Goal: Task Accomplishment & Management: Complete application form

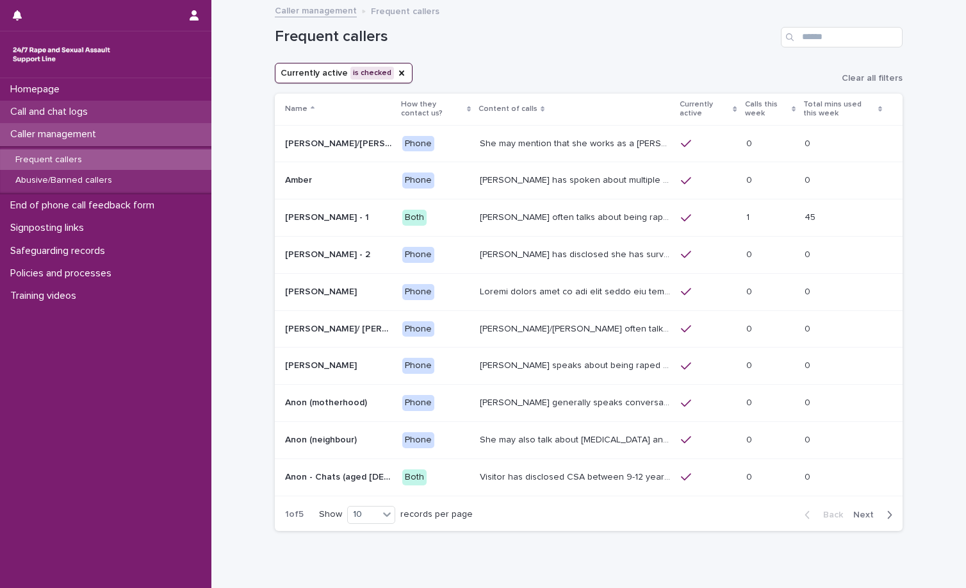
click at [105, 106] on div "Call and chat logs" at bounding box center [105, 112] width 211 height 22
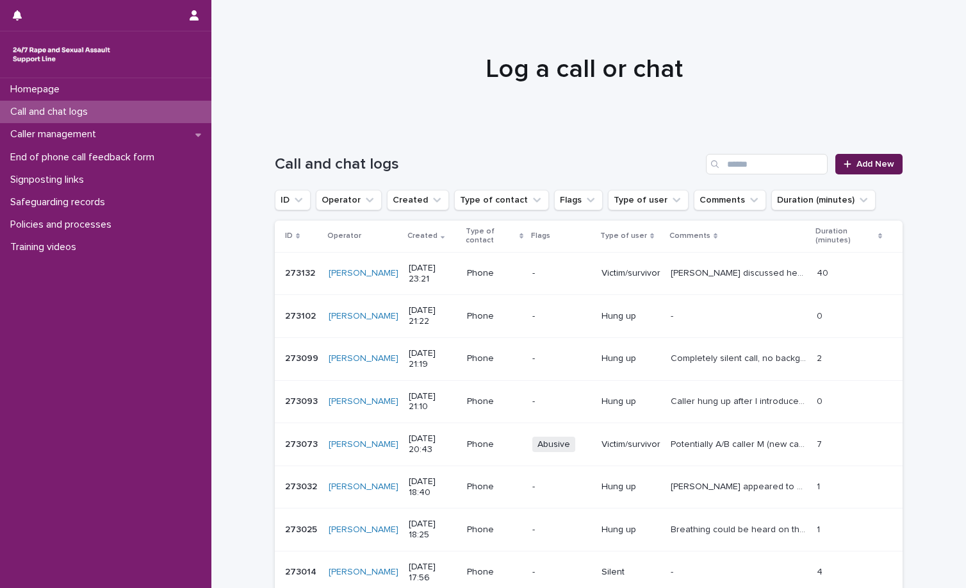
click at [865, 163] on span "Add New" at bounding box center [876, 164] width 38 height 9
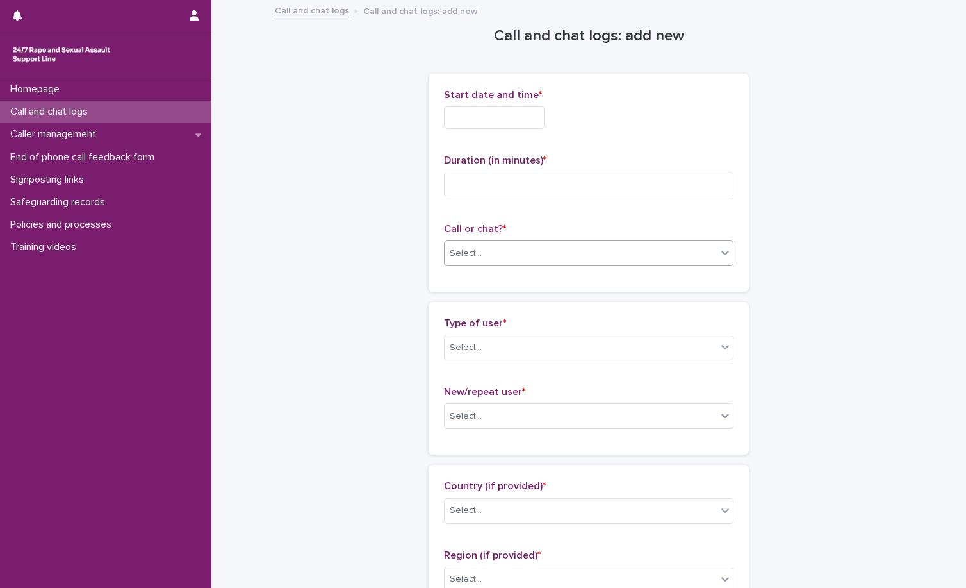
click at [530, 251] on div "Select..." at bounding box center [581, 253] width 272 height 21
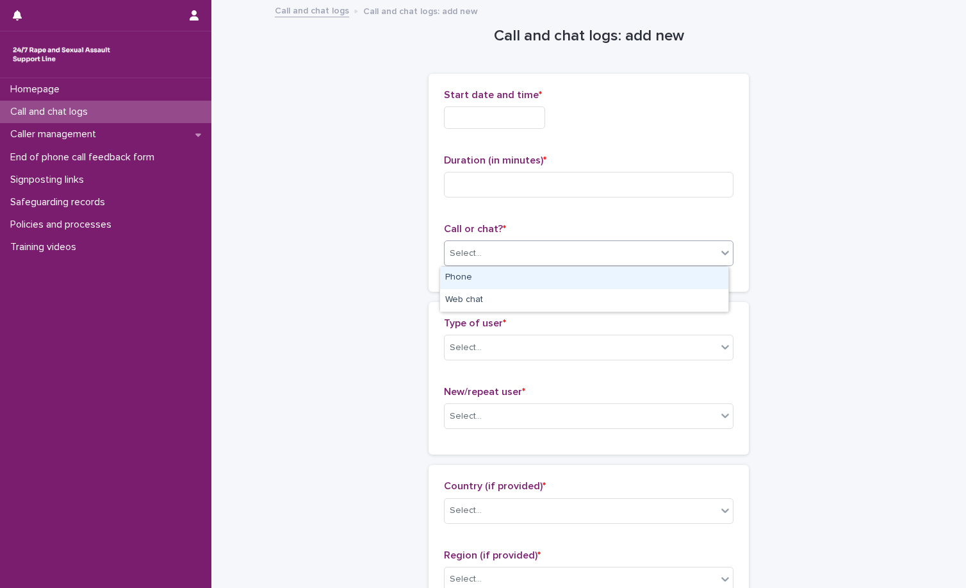
click at [515, 270] on div "Phone" at bounding box center [584, 278] width 288 height 22
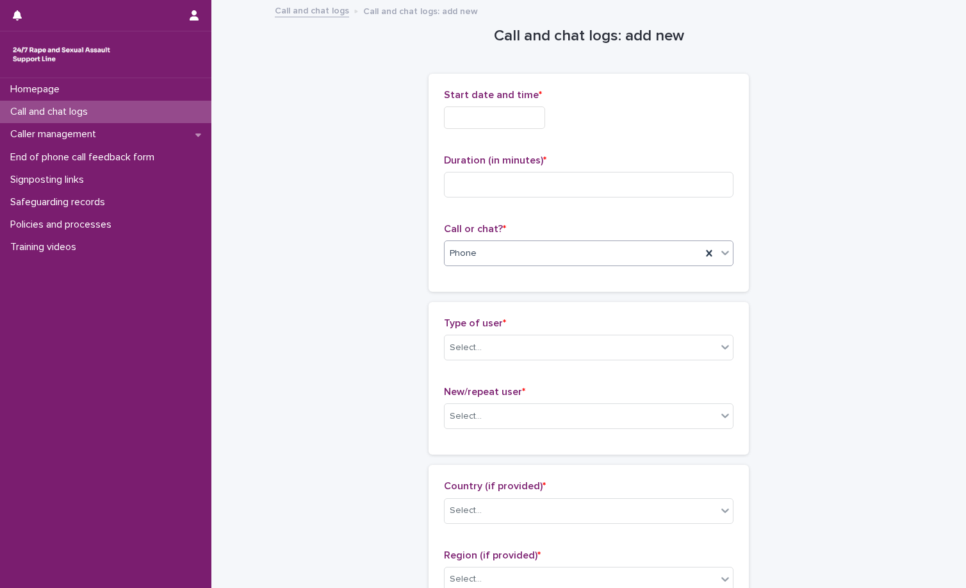
click at [506, 119] on input "text" at bounding box center [494, 117] width 101 height 22
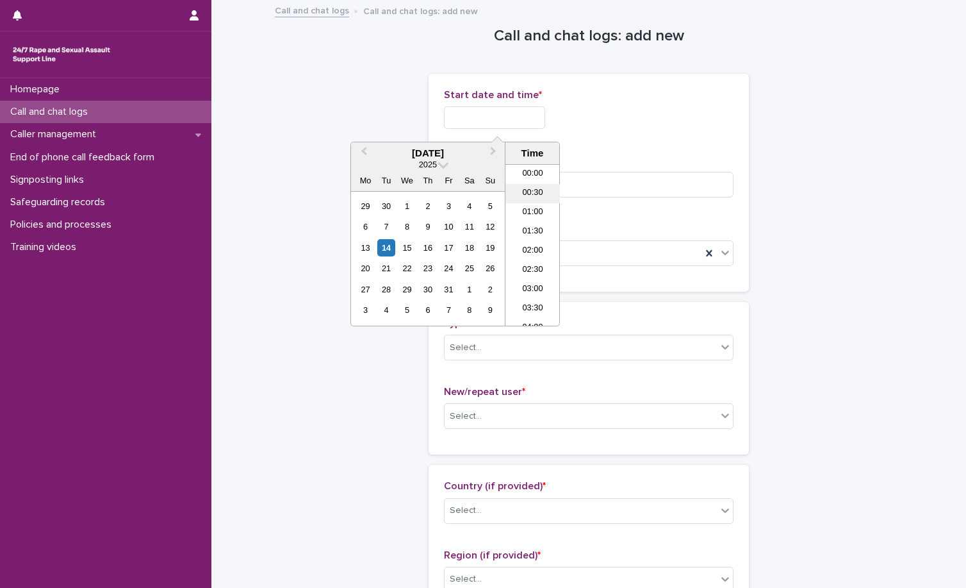
click at [531, 197] on li "00:30" at bounding box center [533, 193] width 54 height 19
click at [531, 112] on input "**********" at bounding box center [494, 117] width 101 height 22
type input "**********"
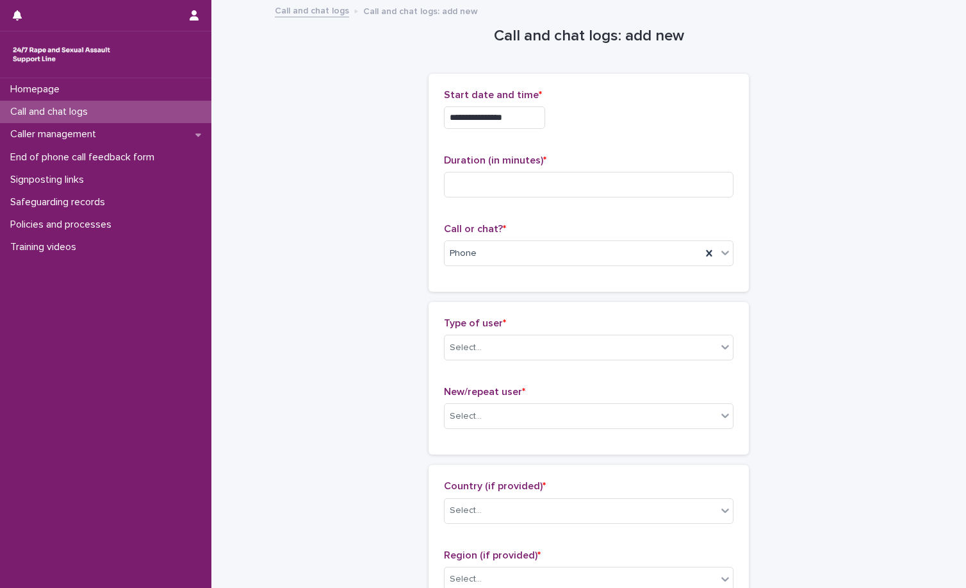
click at [589, 117] on div "**********" at bounding box center [589, 117] width 290 height 22
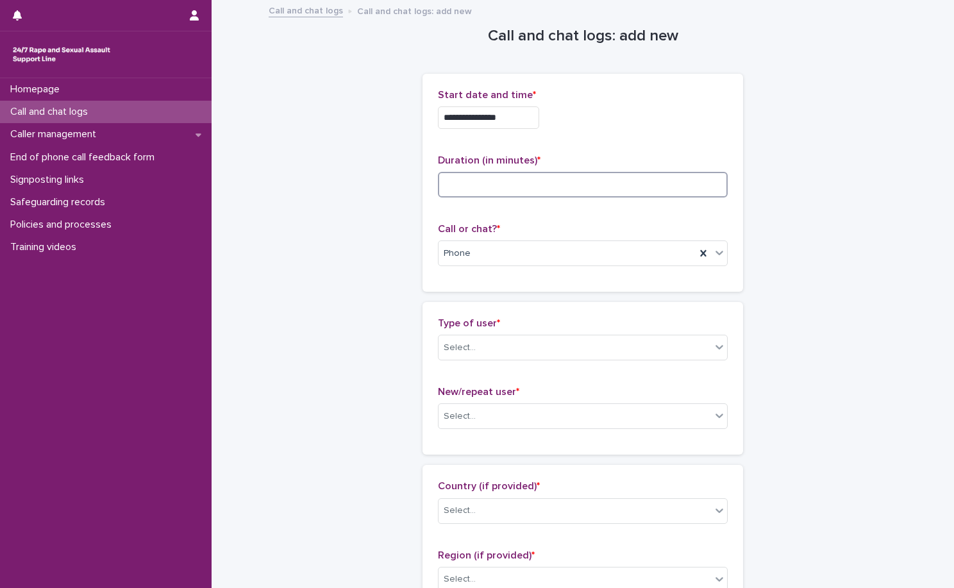
click at [572, 191] on input at bounding box center [583, 185] width 290 height 26
type input "**"
click at [636, 139] on div "**********" at bounding box center [583, 182] width 290 height 187
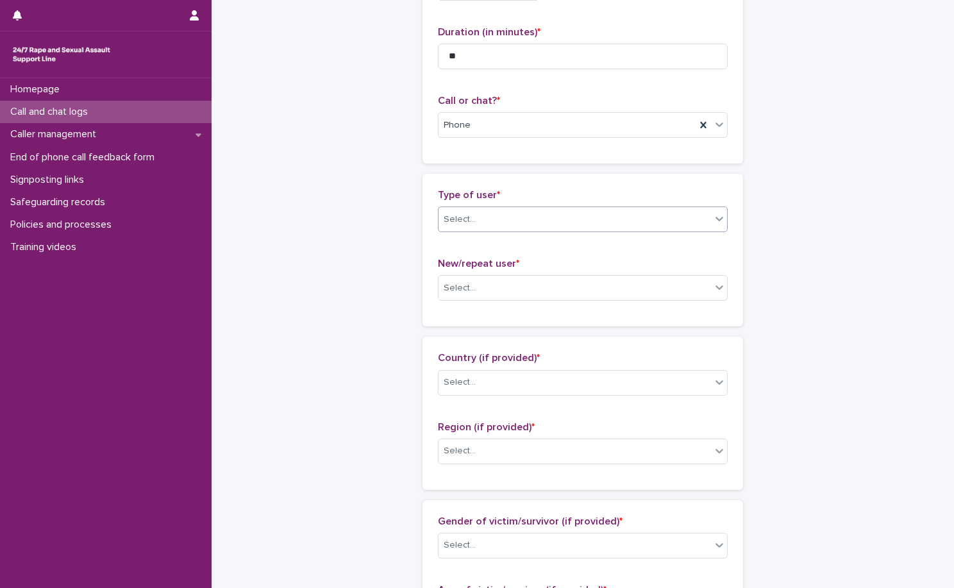
click at [483, 211] on div "Select..." at bounding box center [574, 219] width 272 height 21
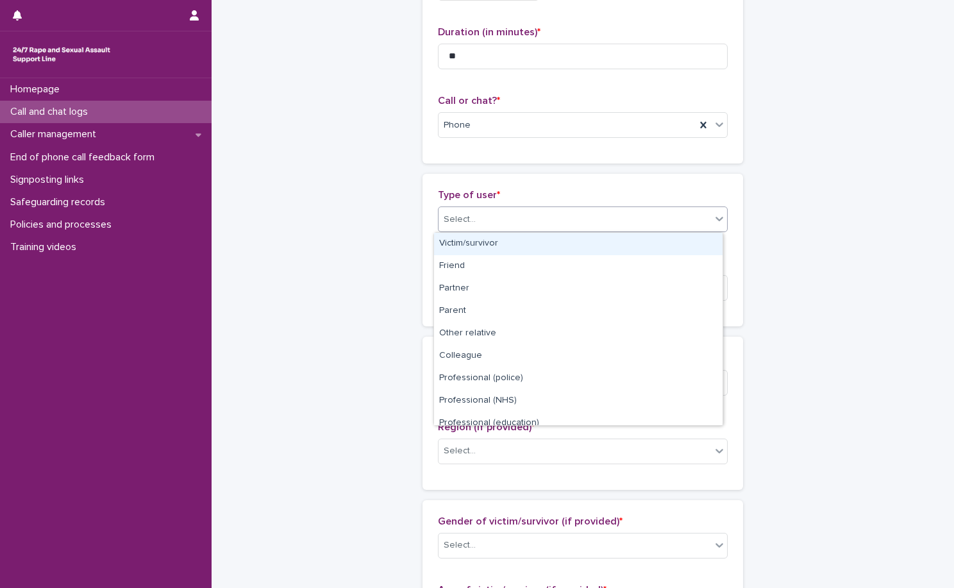
click at [488, 249] on div "Victim/survivor" at bounding box center [578, 244] width 288 height 22
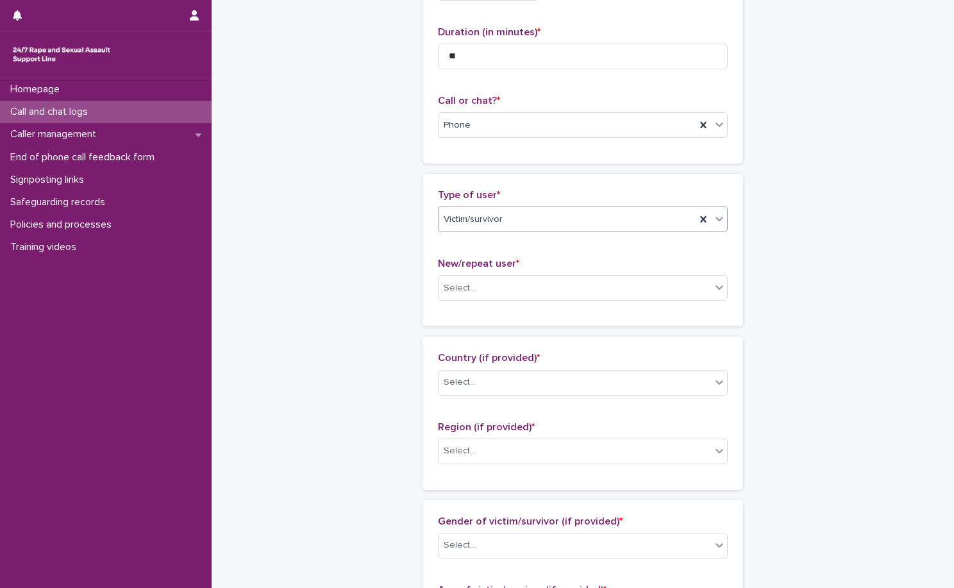
click at [479, 304] on div "New/repeat user * Select..." at bounding box center [583, 284] width 290 height 53
click at [497, 288] on div "Select..." at bounding box center [574, 288] width 272 height 21
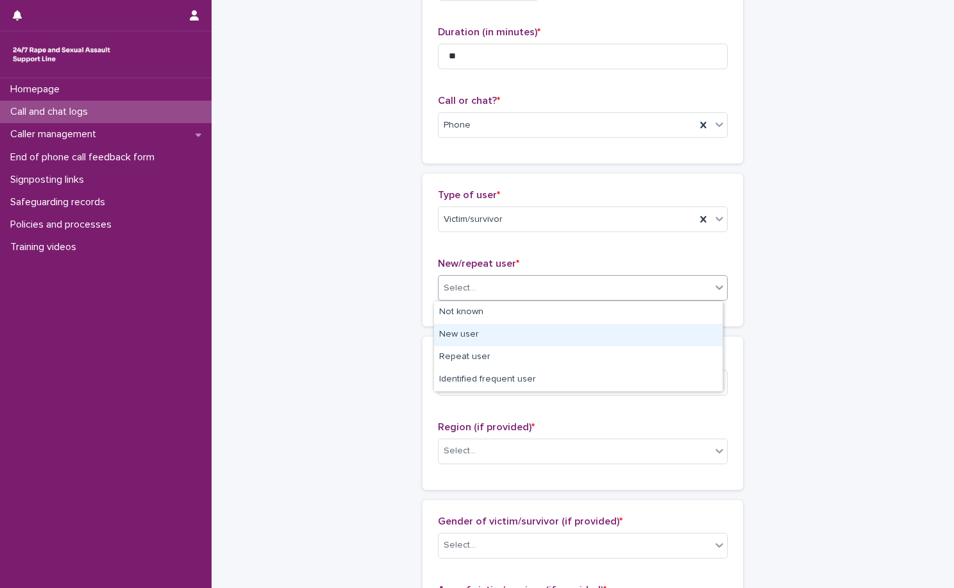
click at [486, 335] on div "New user" at bounding box center [578, 335] width 288 height 22
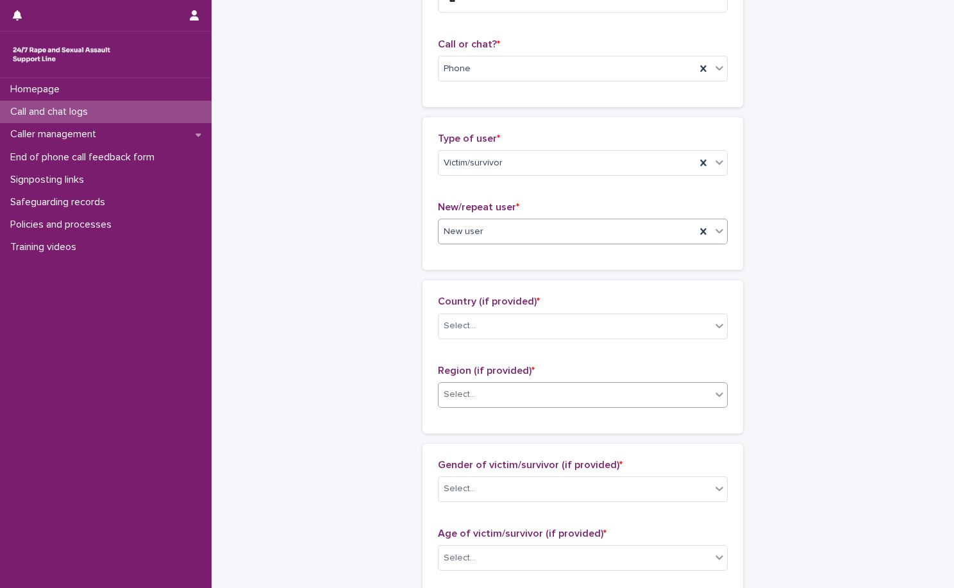
scroll to position [256, 0]
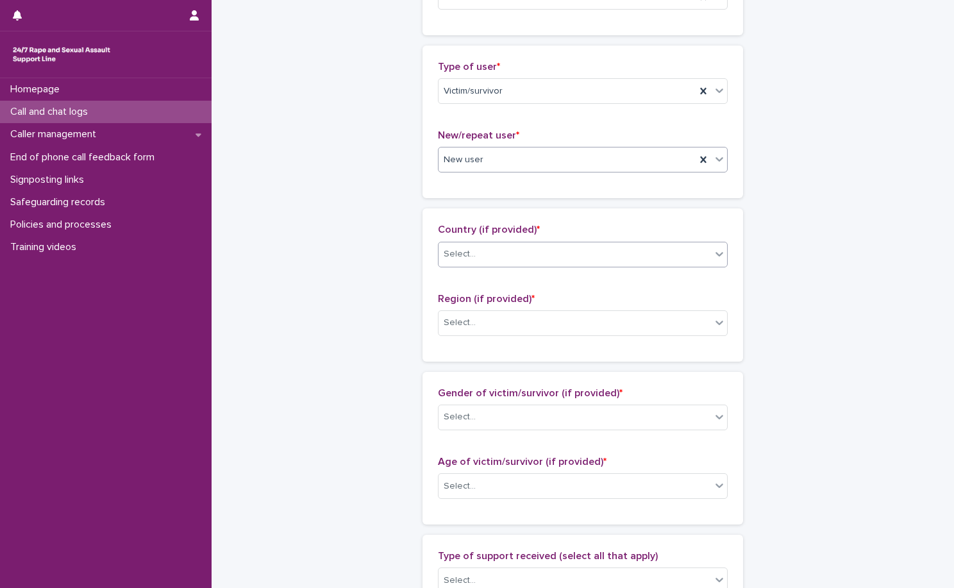
click at [526, 263] on div "Select..." at bounding box center [574, 254] width 272 height 21
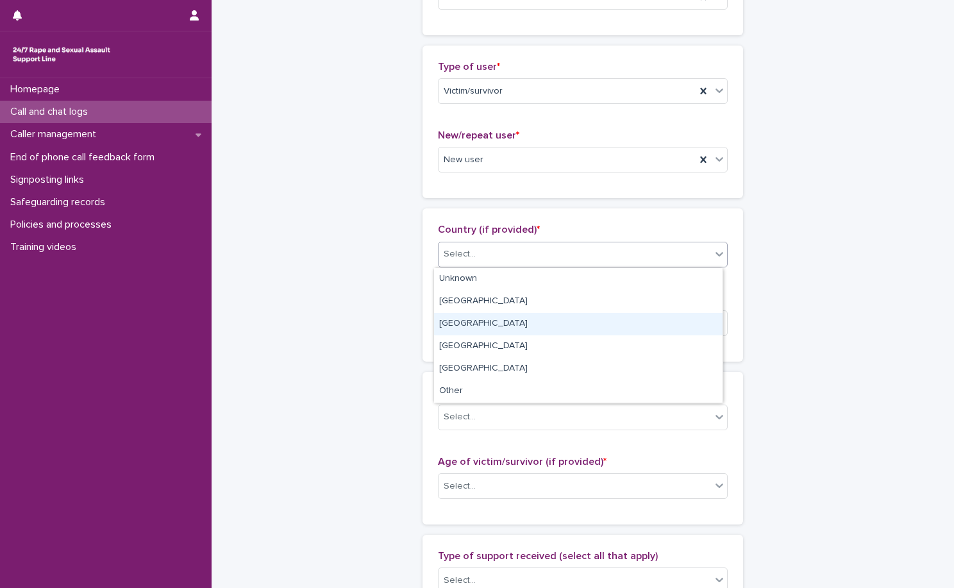
click at [496, 333] on div "Wales" at bounding box center [578, 324] width 288 height 22
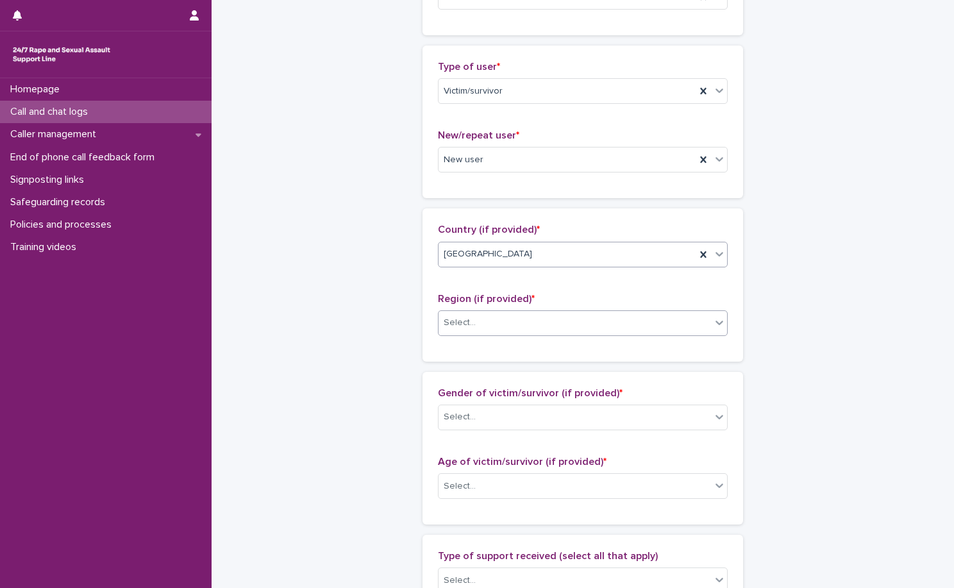
click at [502, 323] on div "Select..." at bounding box center [574, 322] width 272 height 21
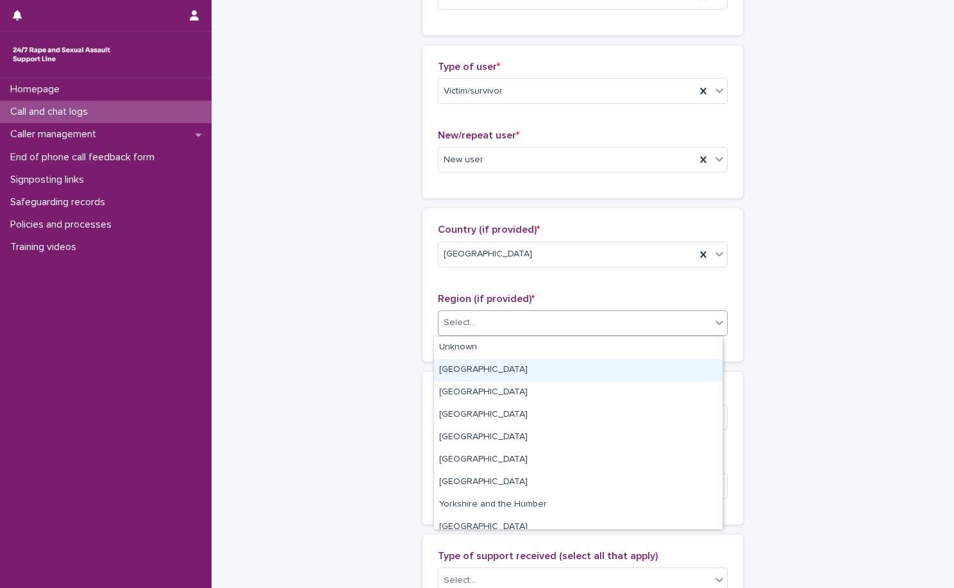
scroll to position [54, 0]
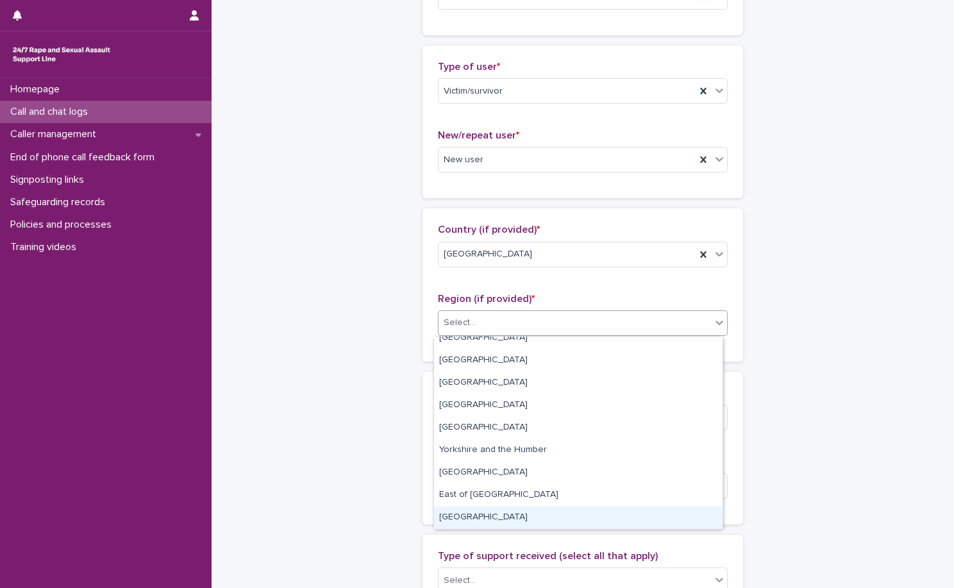
click at [491, 508] on div "Wales" at bounding box center [578, 517] width 288 height 22
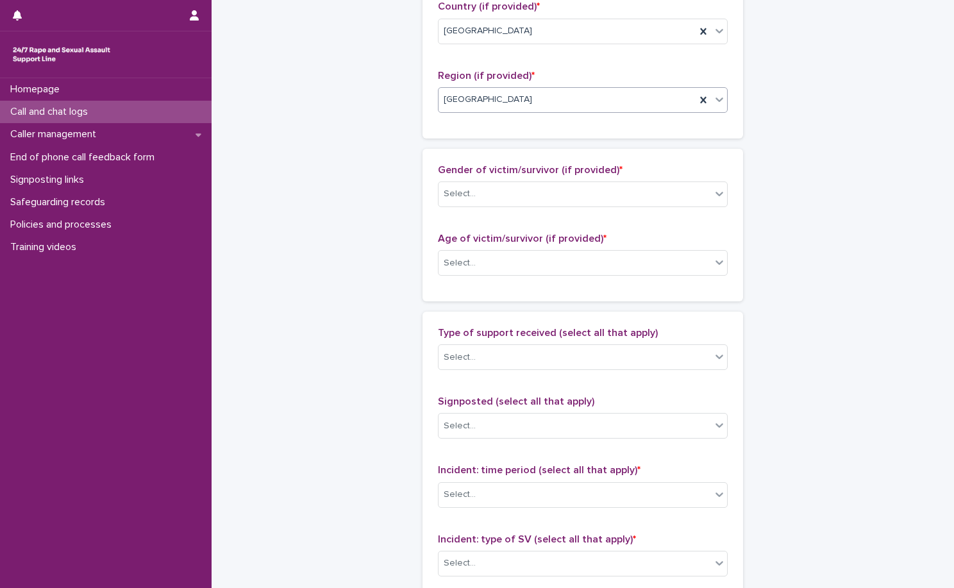
scroll to position [449, 0]
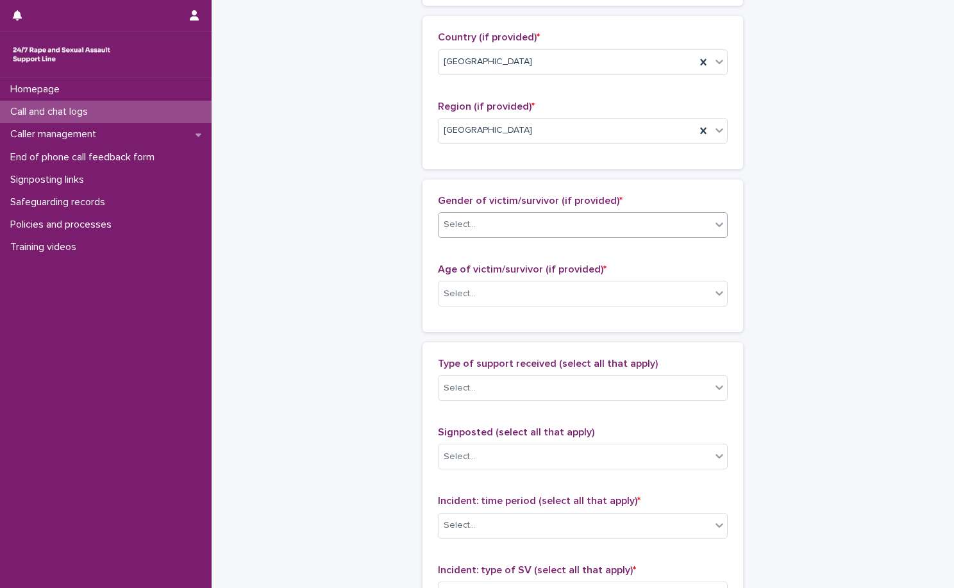
click at [478, 216] on div "Select..." at bounding box center [574, 224] width 272 height 21
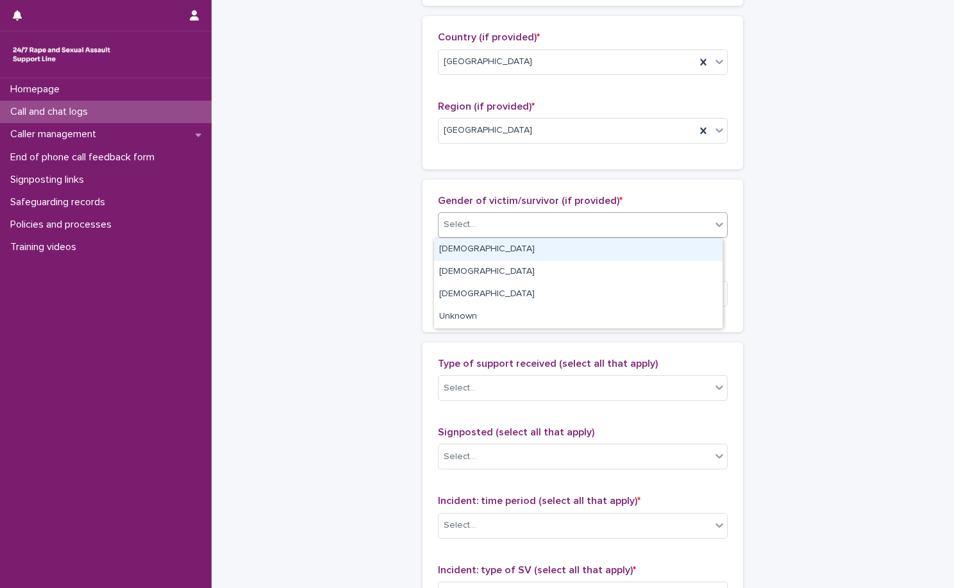
click at [514, 246] on div "Female" at bounding box center [578, 249] width 288 height 22
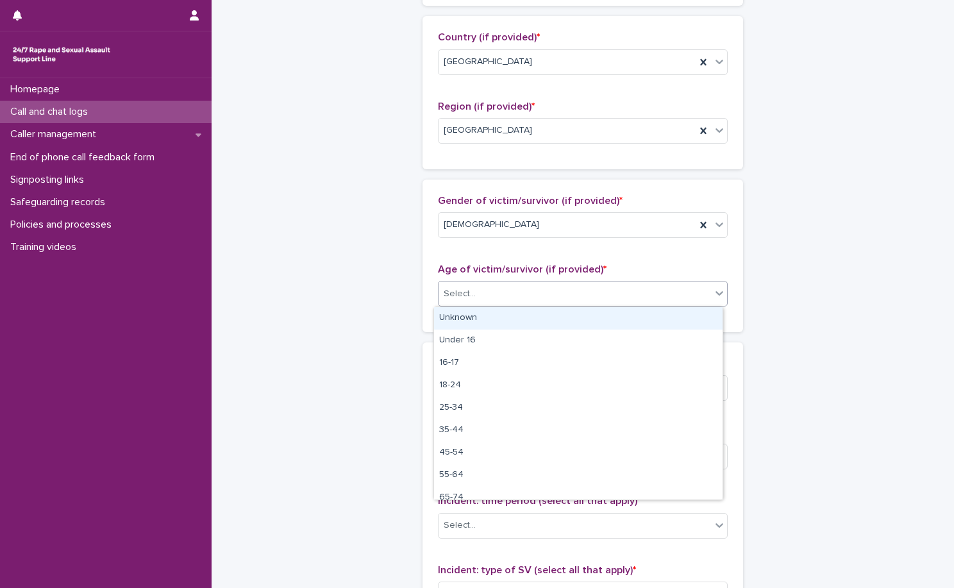
click at [517, 297] on div "Select..." at bounding box center [574, 293] width 272 height 21
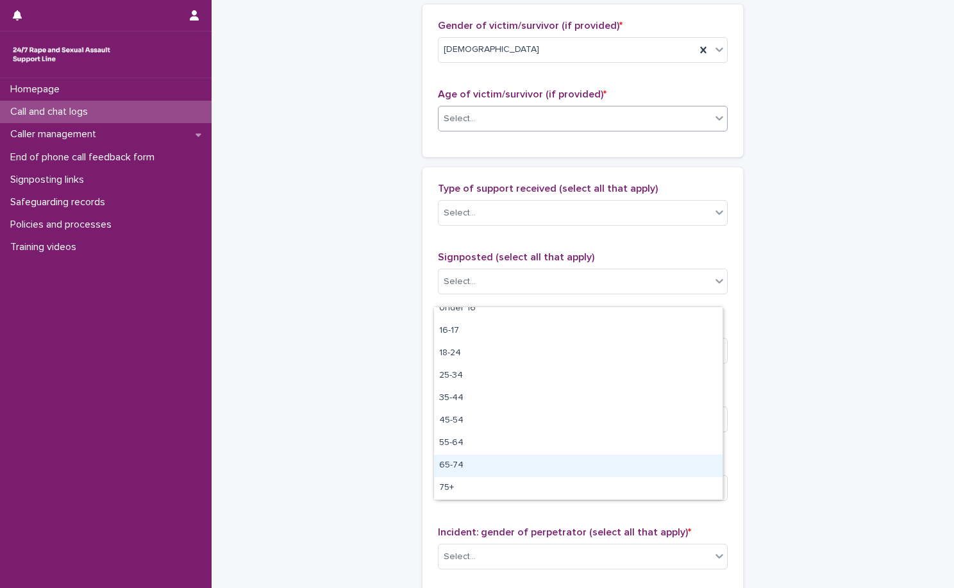
scroll to position [641, 0]
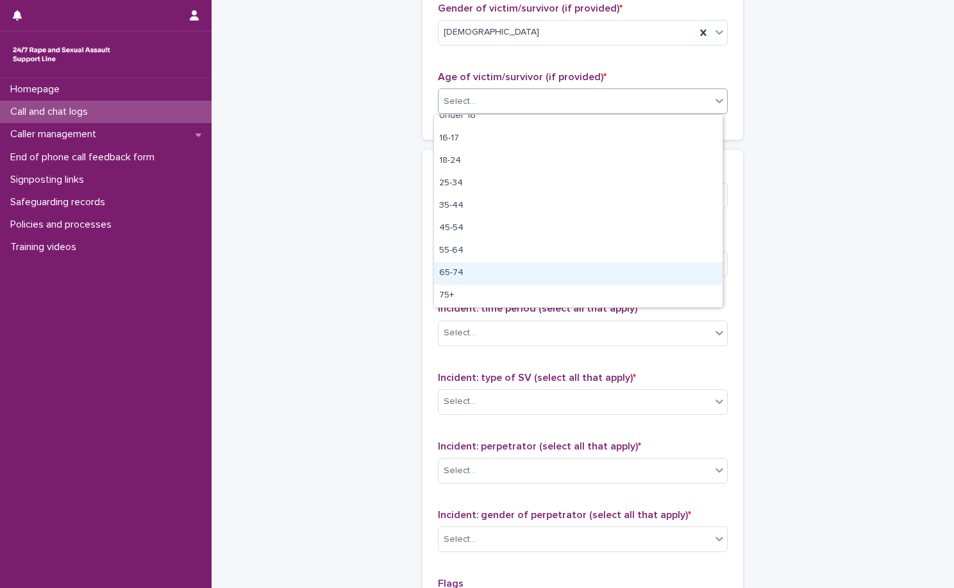
click at [522, 270] on div "65-74" at bounding box center [578, 273] width 288 height 22
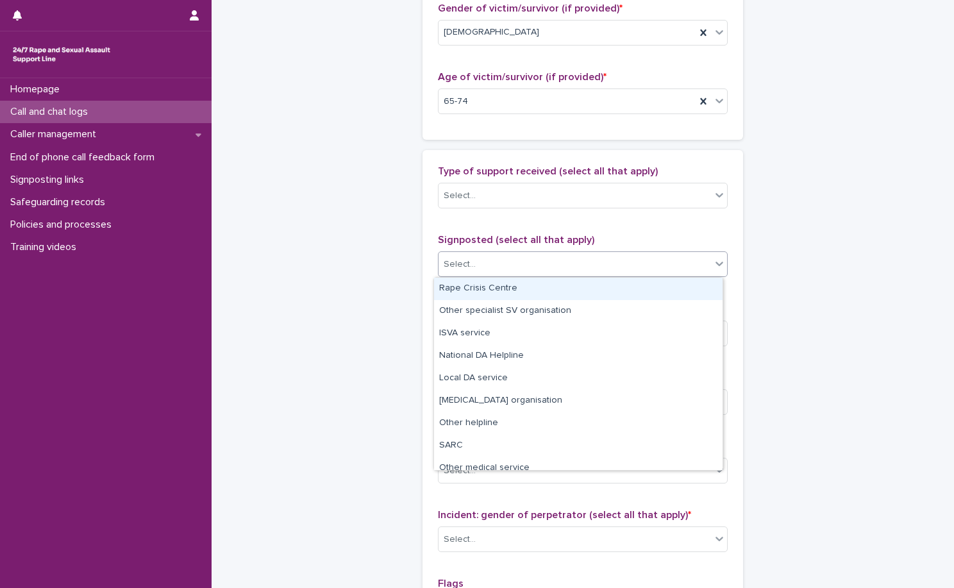
click at [538, 256] on div "Select..." at bounding box center [574, 264] width 272 height 21
click at [563, 197] on div "Select..." at bounding box center [574, 195] width 272 height 21
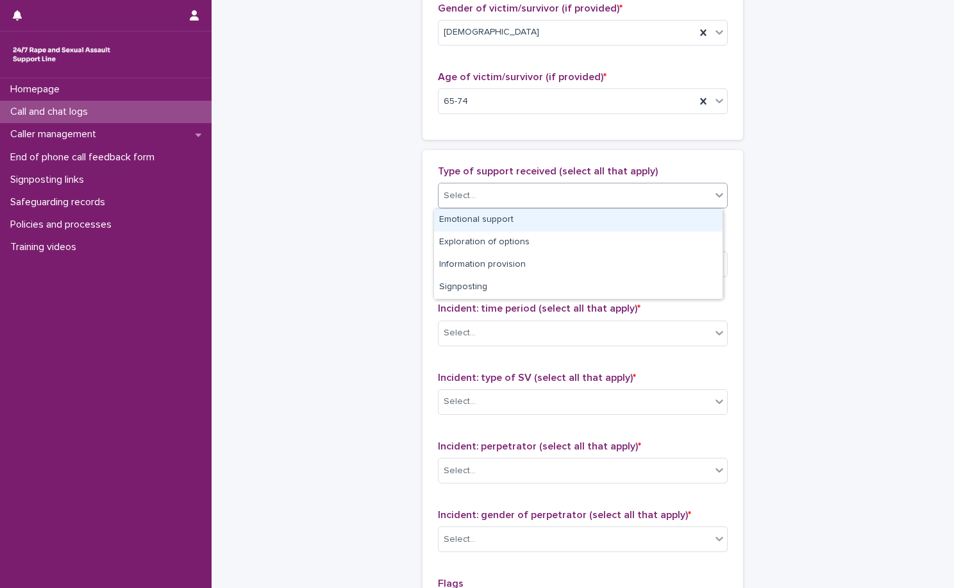
click at [559, 211] on div "Emotional support" at bounding box center [578, 220] width 288 height 22
click at [597, 185] on div "Emotional support" at bounding box center [566, 196] width 257 height 22
click at [587, 212] on div "Exploration of options" at bounding box center [578, 220] width 288 height 22
click at [634, 192] on div "Emotional support Exploration of options" at bounding box center [566, 196] width 257 height 22
click at [624, 215] on div "Information provision" at bounding box center [578, 220] width 288 height 22
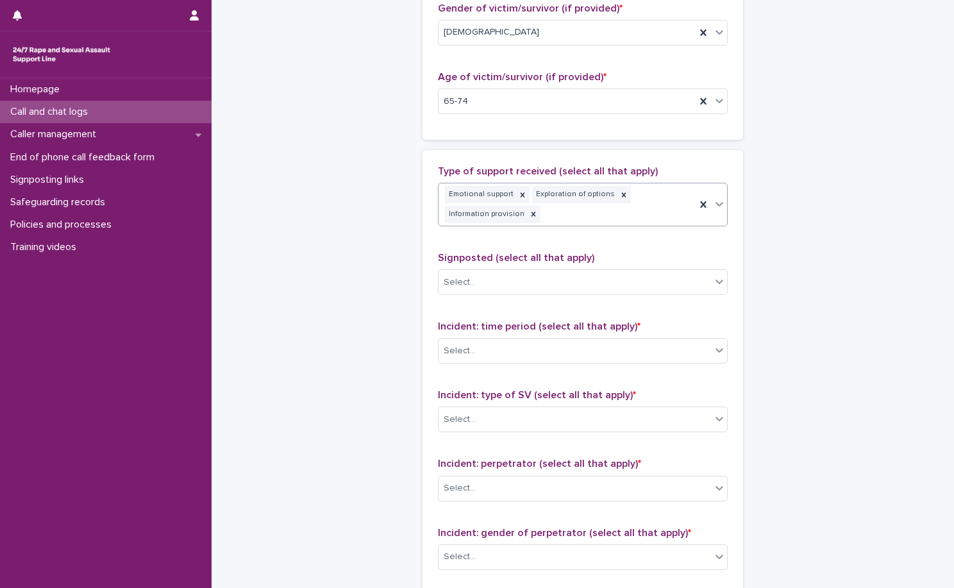
scroll to position [650, 0]
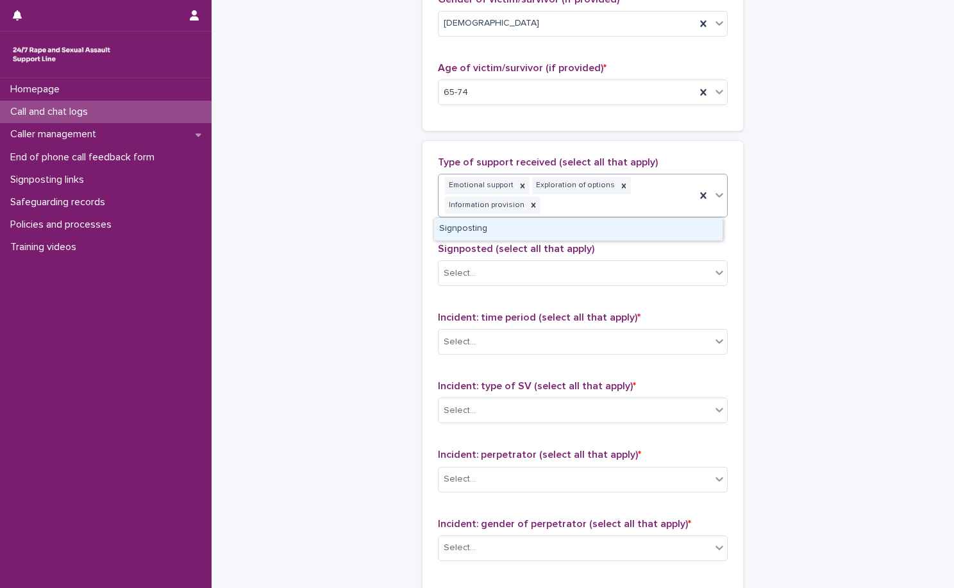
click at [654, 205] on div "Emotional support Exploration of options Information provision" at bounding box center [566, 195] width 257 height 42
click at [625, 228] on div "Signposting" at bounding box center [578, 229] width 288 height 22
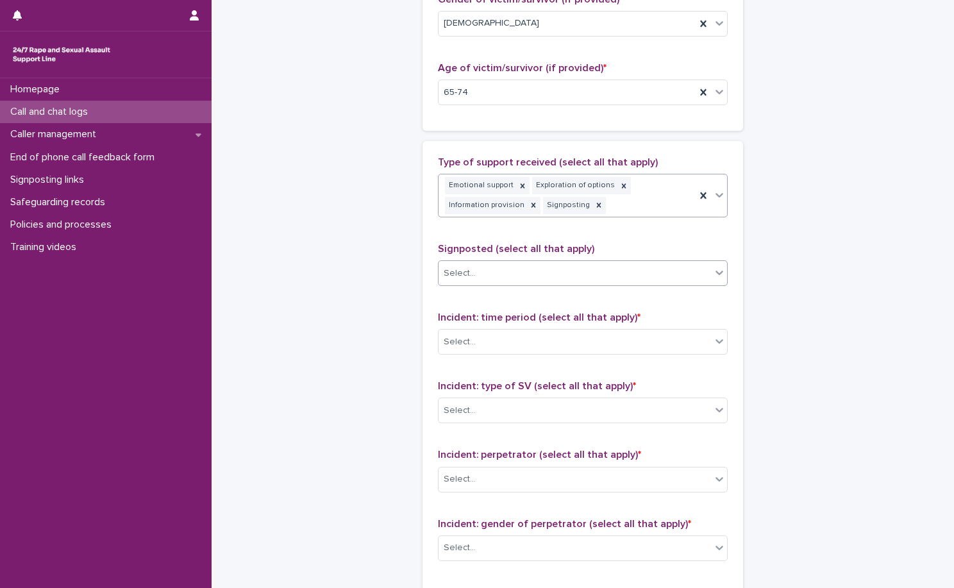
click at [606, 267] on div "Select..." at bounding box center [574, 273] width 272 height 21
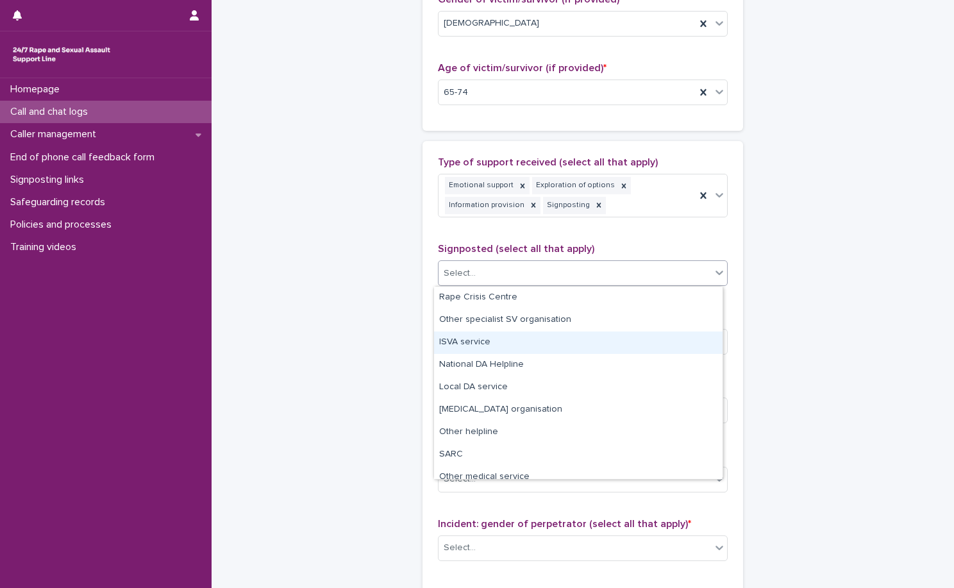
click at [593, 342] on div "ISVA service" at bounding box center [578, 342] width 288 height 22
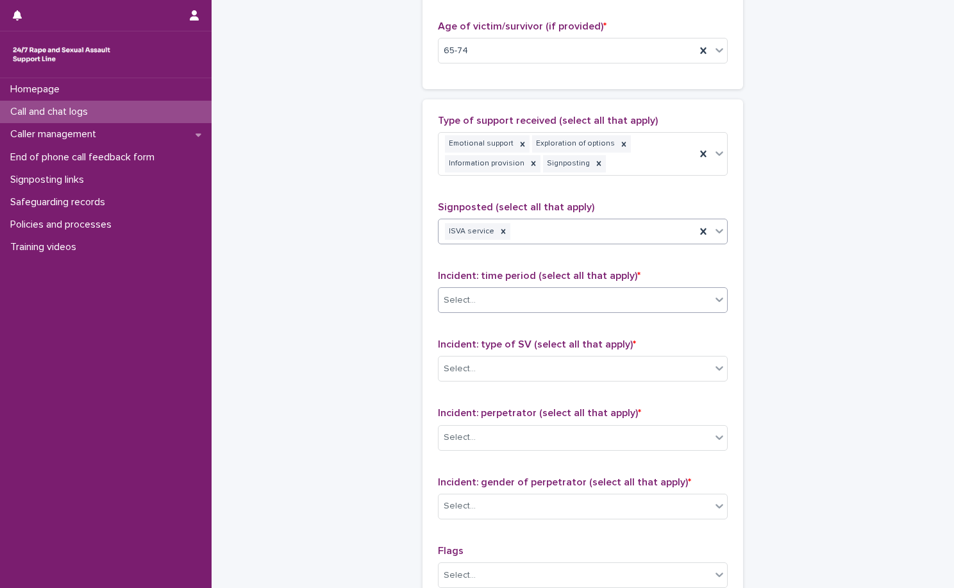
scroll to position [714, 0]
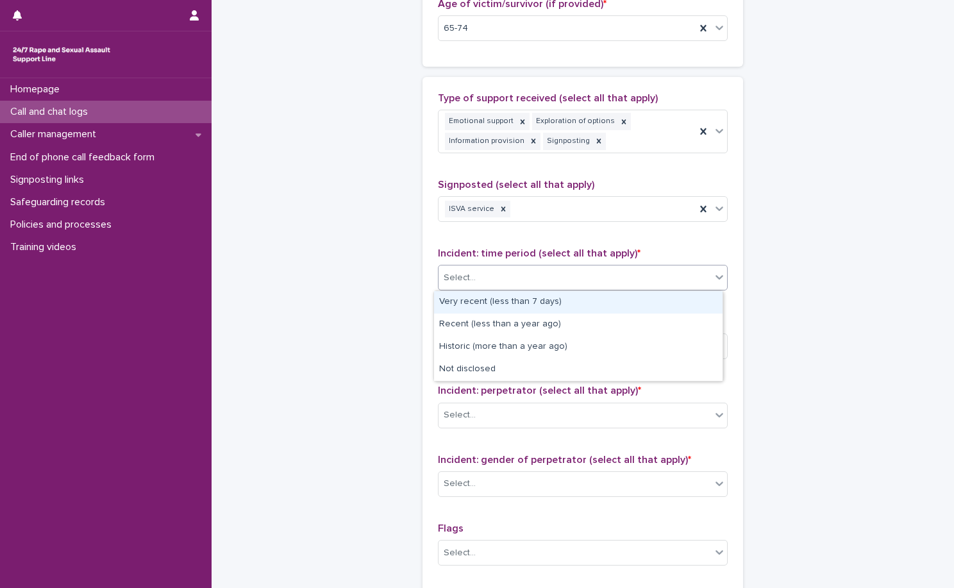
click at [596, 283] on div "Select..." at bounding box center [574, 277] width 272 height 21
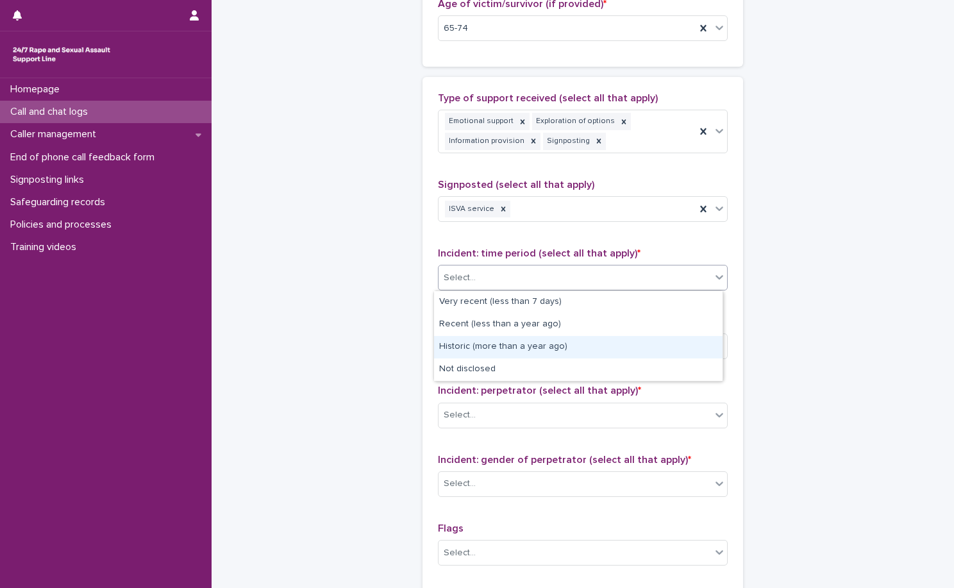
click at [583, 346] on div "Historic (more than a year ago)" at bounding box center [578, 347] width 288 height 22
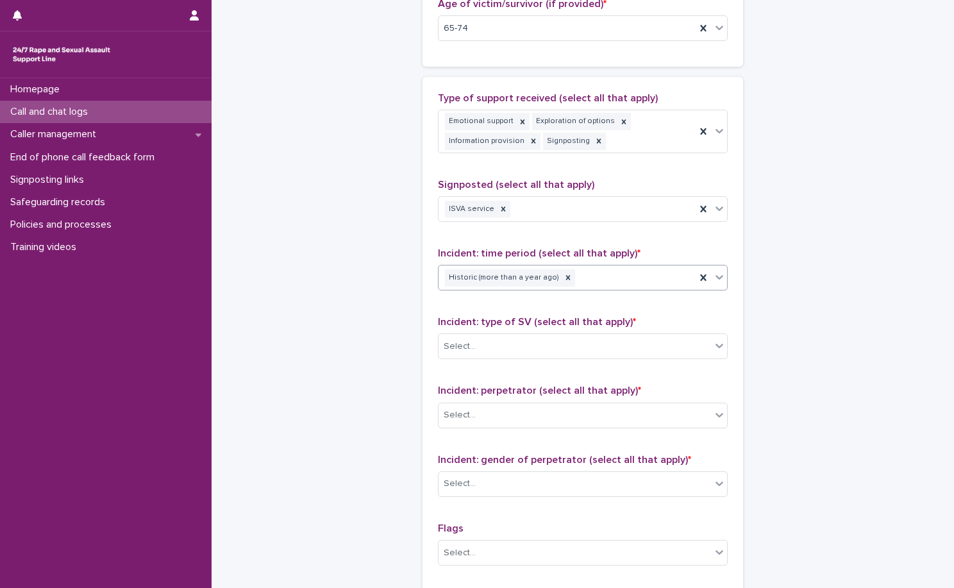
click at [585, 329] on div "Incident: type of SV (select all that apply) * Select..." at bounding box center [583, 342] width 290 height 53
click at [579, 350] on div "Select..." at bounding box center [574, 346] width 272 height 21
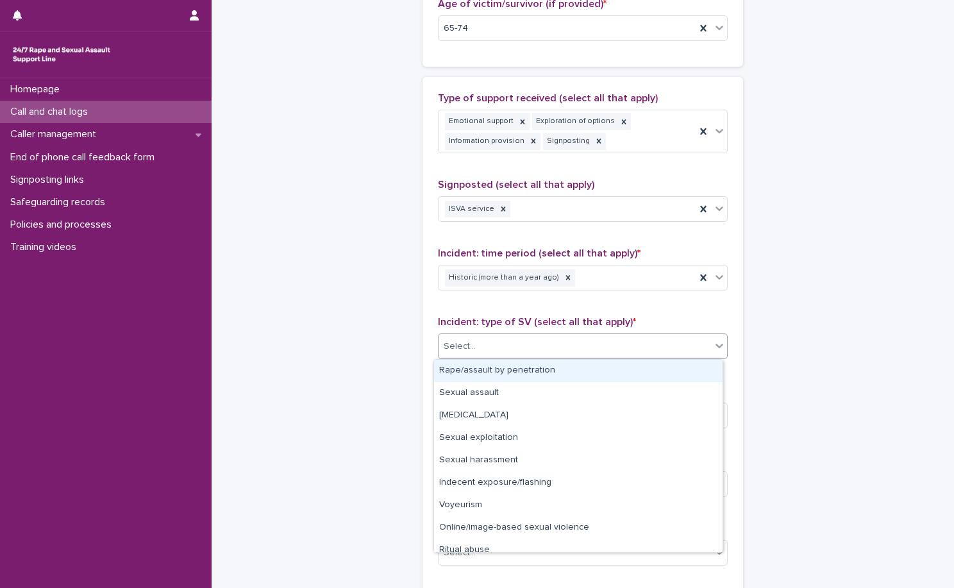
drag, startPoint x: 578, startPoint y: 364, endPoint x: 590, endPoint y: 349, distance: 19.2
click at [579, 365] on div "Rape/assault by penetration" at bounding box center [578, 371] width 288 height 22
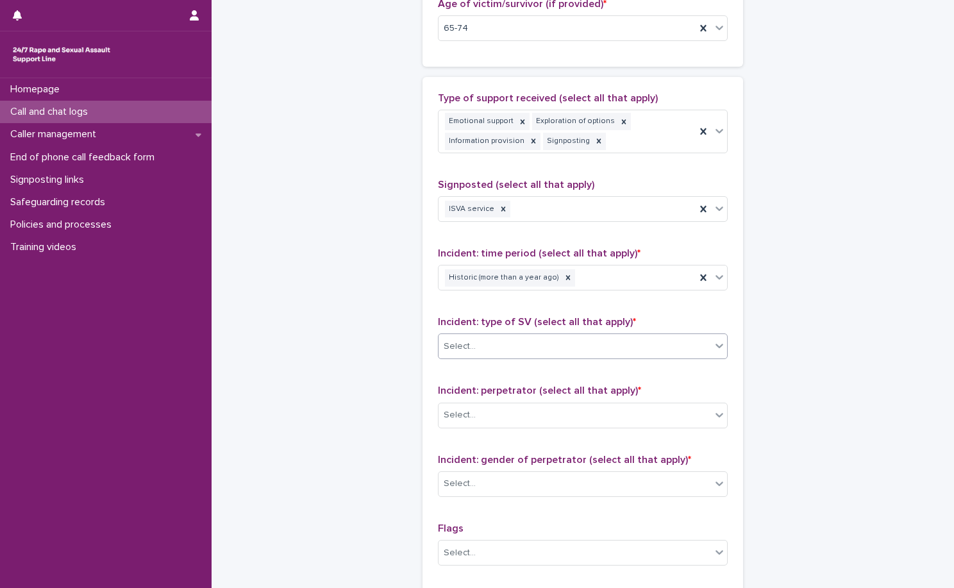
click at [595, 336] on div "Select..." at bounding box center [574, 346] width 272 height 21
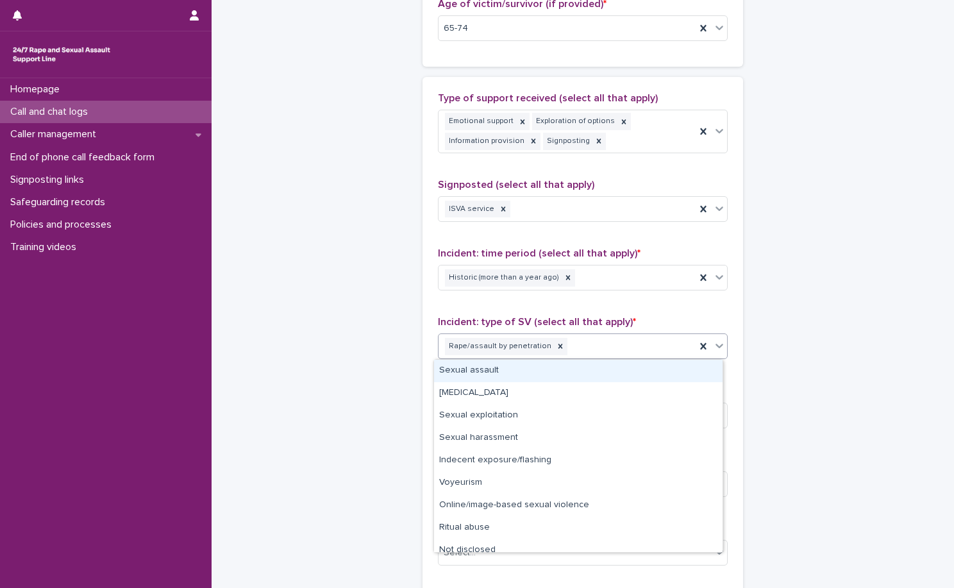
click at [592, 358] on div "Rape/assault by penetration" at bounding box center [583, 346] width 290 height 26
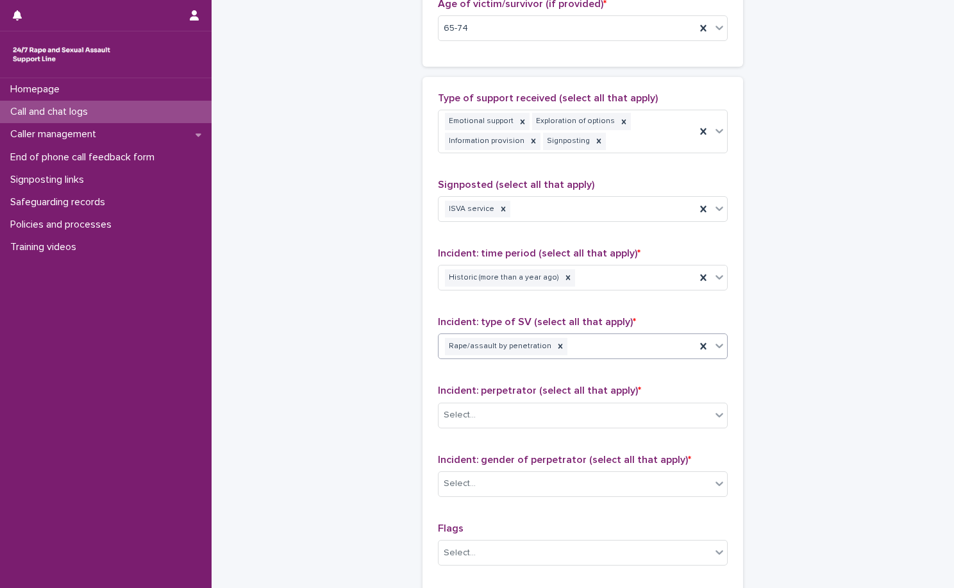
click at [613, 345] on div "Rape/assault by penetration" at bounding box center [566, 346] width 257 height 22
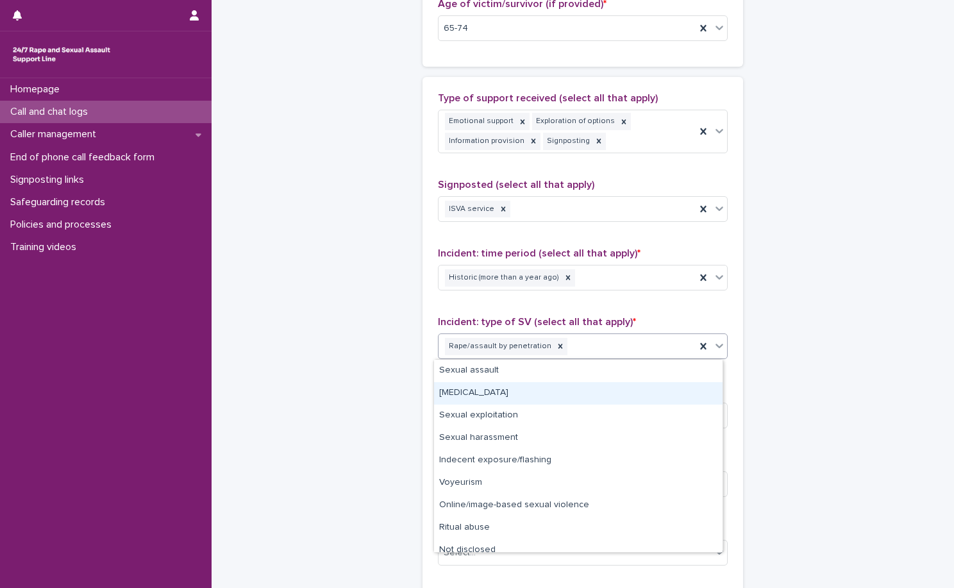
drag, startPoint x: 617, startPoint y: 370, endPoint x: 602, endPoint y: 394, distance: 28.3
click at [604, 394] on div "Child sexual abuse" at bounding box center [578, 393] width 288 height 22
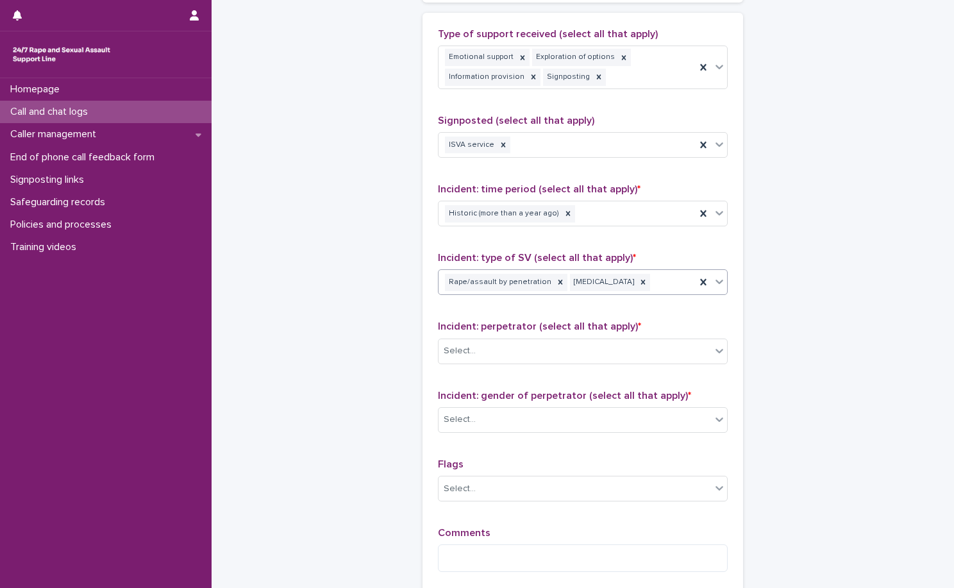
scroll to position [842, 0]
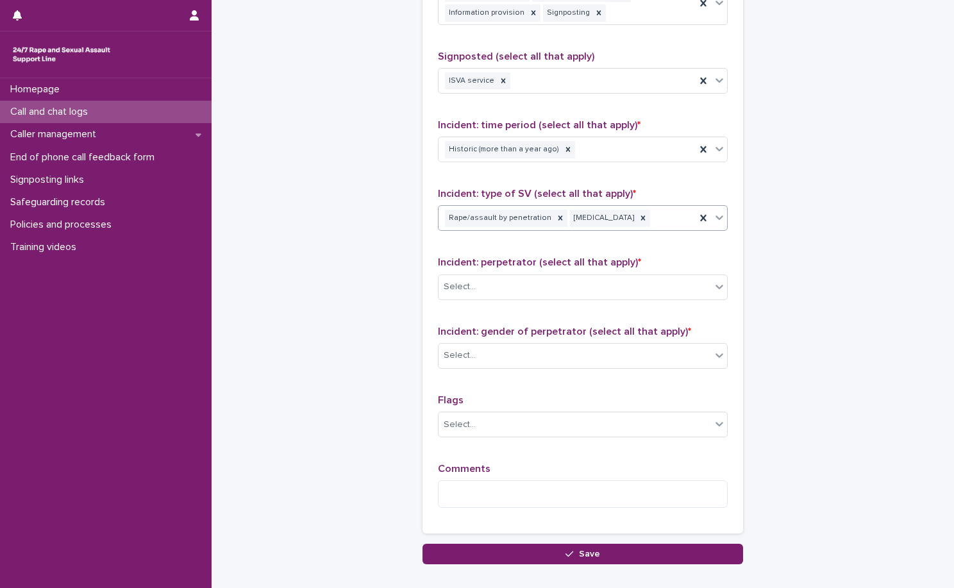
click at [652, 225] on div "Rape/assault by penetration Child sexual abuse" at bounding box center [566, 218] width 257 height 22
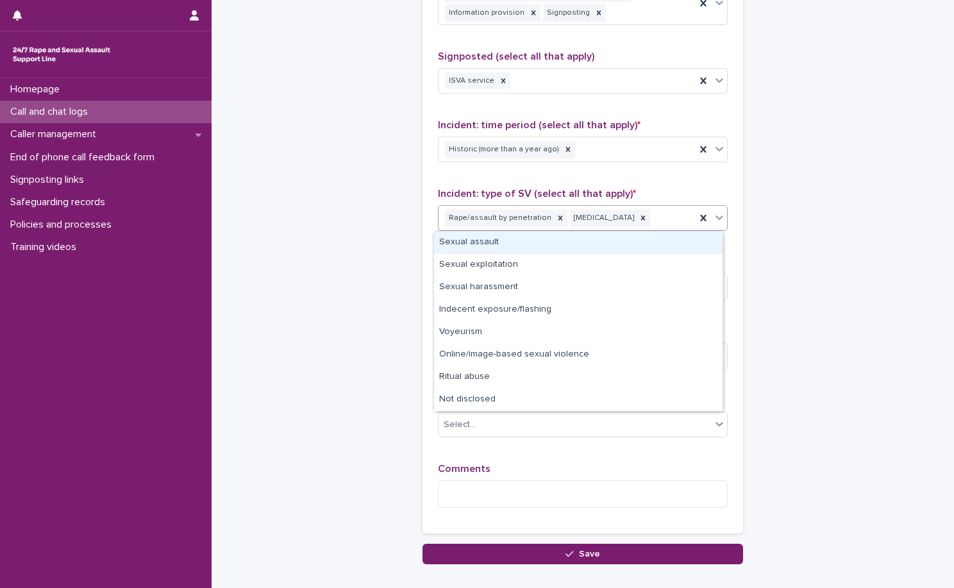
click at [643, 245] on div "Sexual assault" at bounding box center [578, 242] width 288 height 22
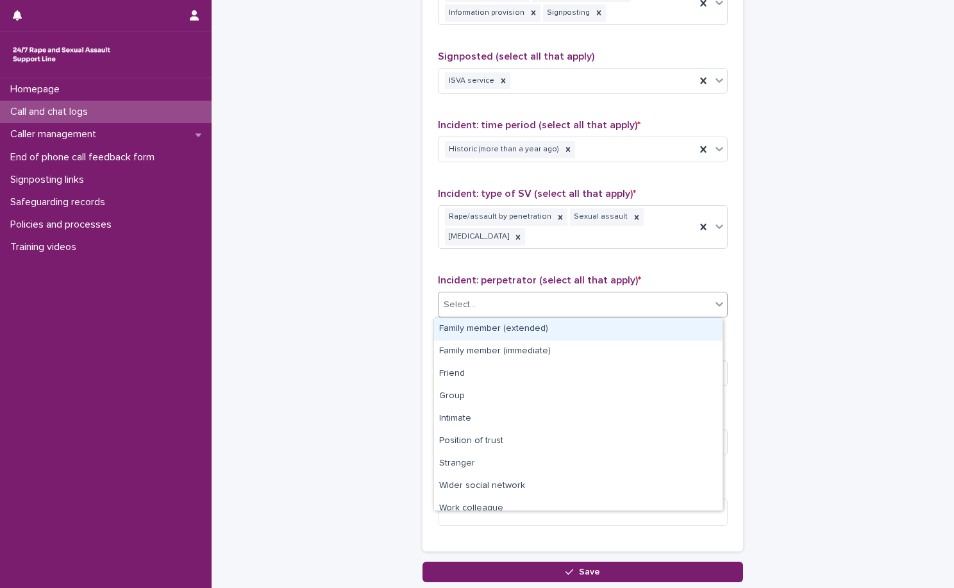
click at [557, 315] on div "Select..." at bounding box center [583, 305] width 290 height 26
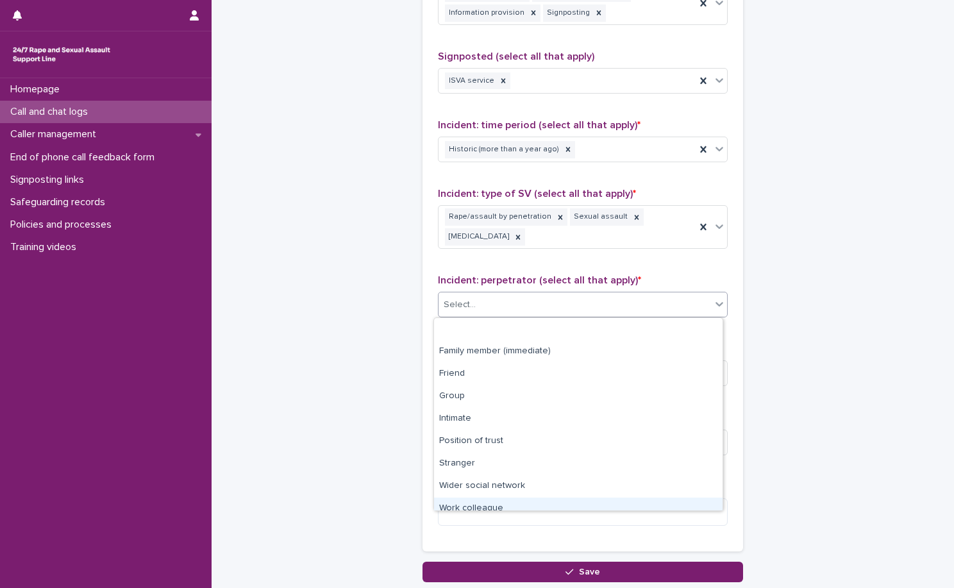
scroll to position [54, 0]
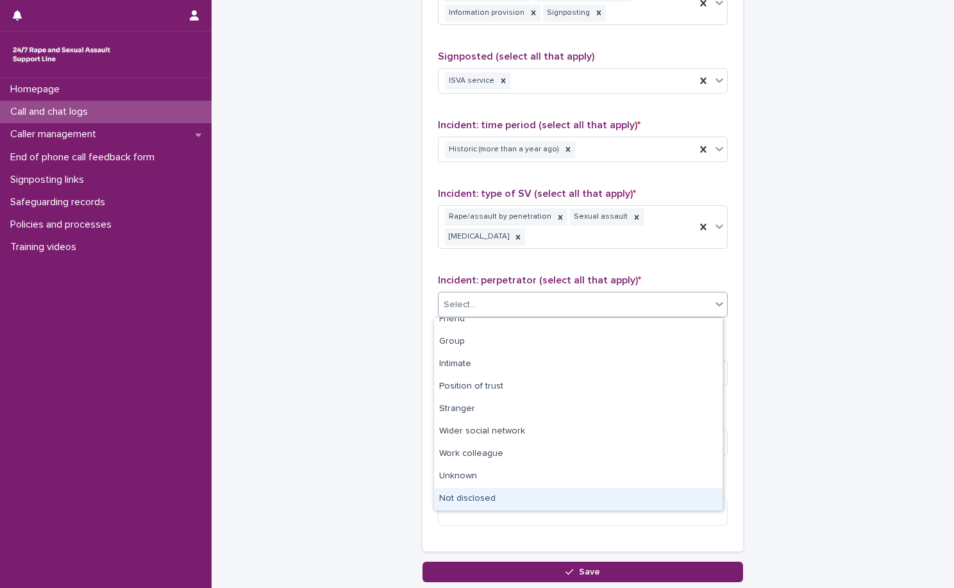
click at [499, 495] on div "Not disclosed" at bounding box center [578, 499] width 288 height 22
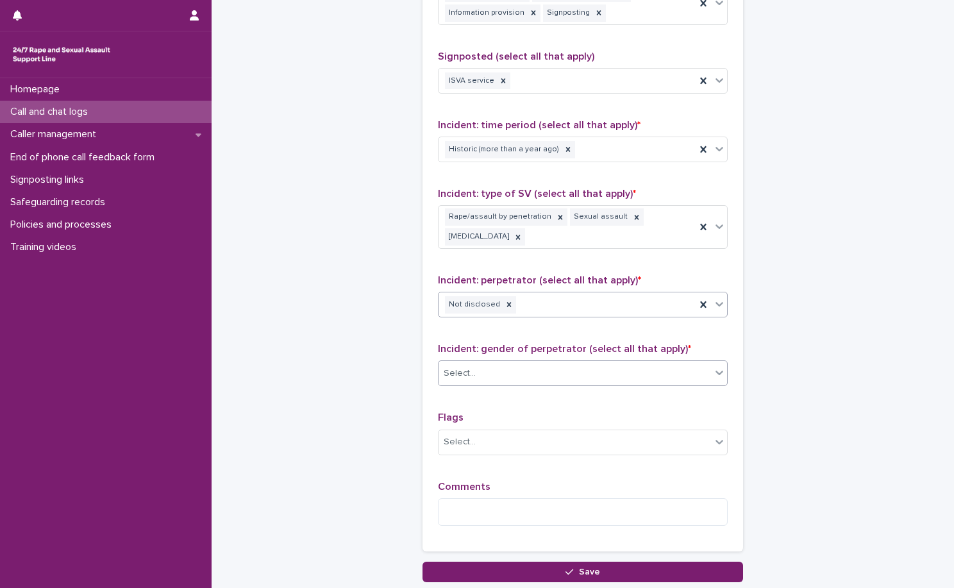
click at [555, 383] on div "Select..." at bounding box center [574, 373] width 272 height 21
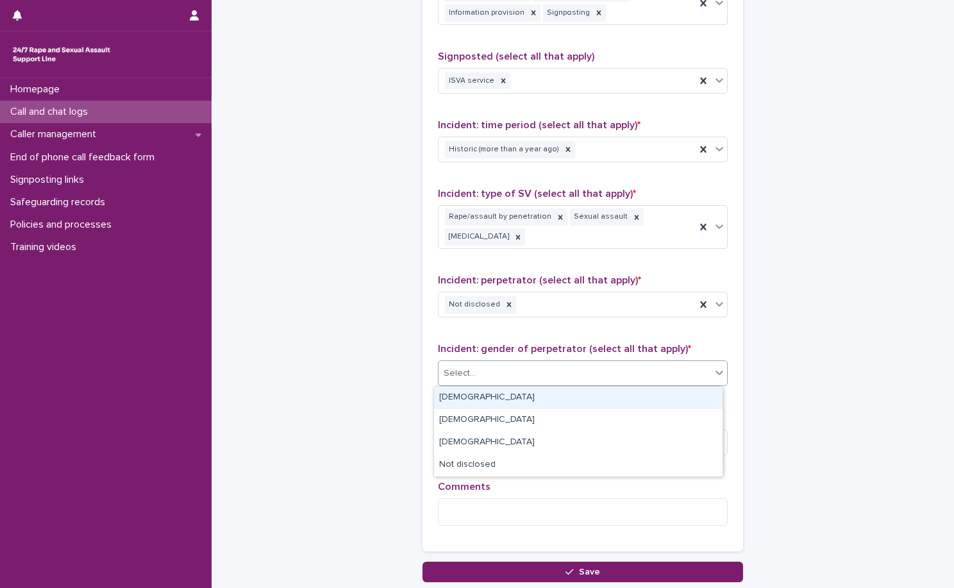
click at [554, 397] on div "Male" at bounding box center [578, 397] width 288 height 22
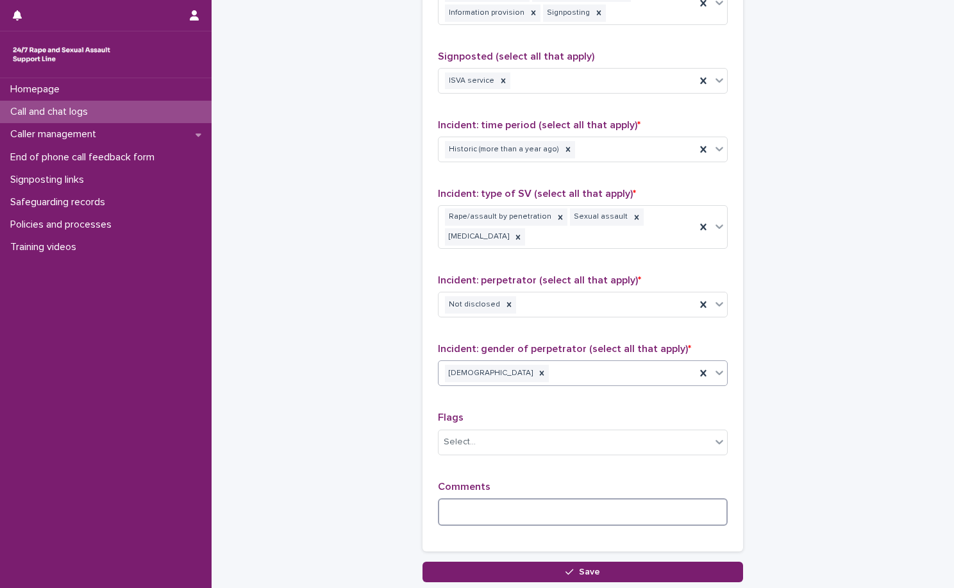
click at [536, 499] on textarea at bounding box center [583, 512] width 290 height 28
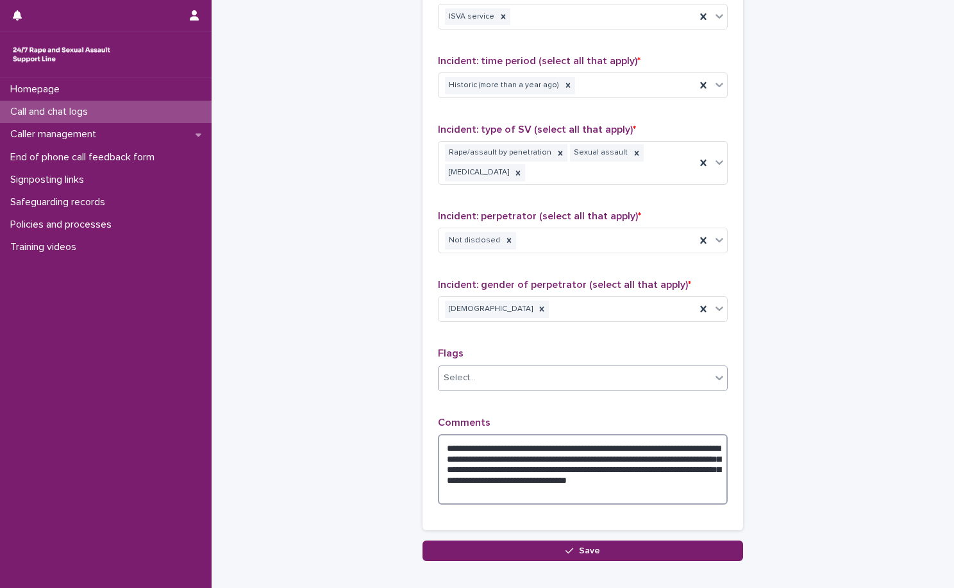
scroll to position [970, 0]
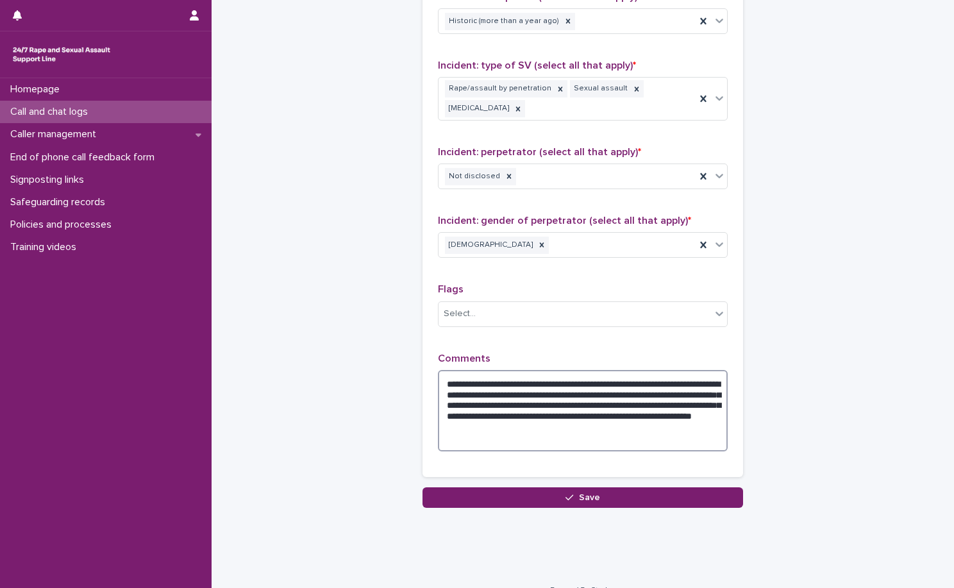
drag, startPoint x: 658, startPoint y: 426, endPoint x: 692, endPoint y: 345, distance: 87.0
click at [633, 423] on textarea "**********" at bounding box center [583, 410] width 290 height 81
type textarea "**********"
click at [526, 494] on button "Save" at bounding box center [582, 497] width 320 height 21
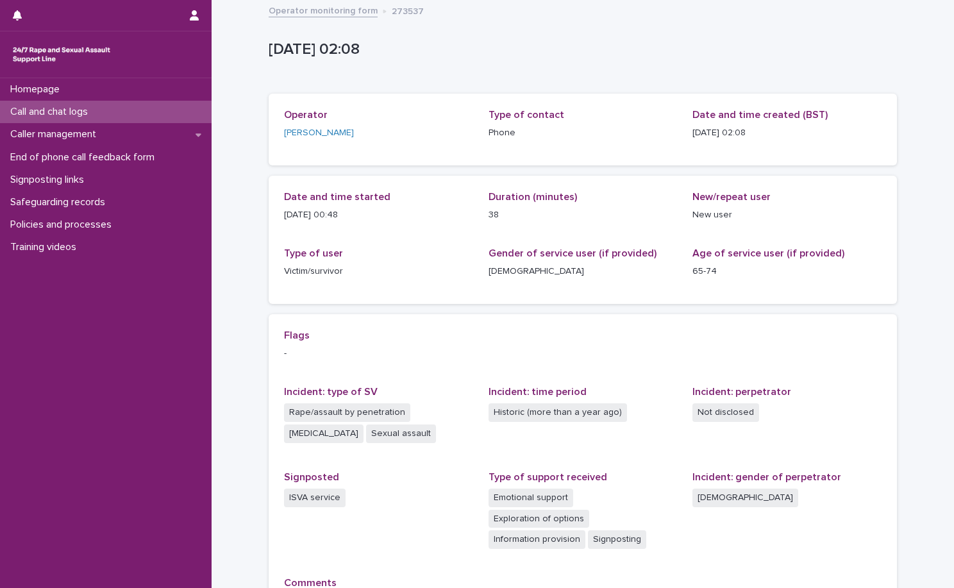
click at [349, 8] on link "Operator monitoring form" at bounding box center [323, 10] width 109 height 15
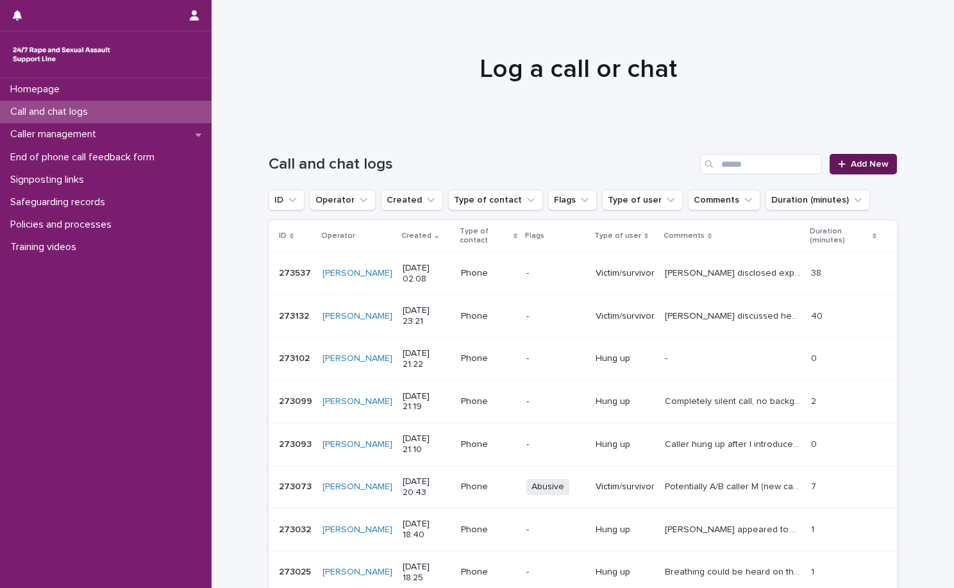
click at [850, 160] on span "Add New" at bounding box center [869, 164] width 38 height 9
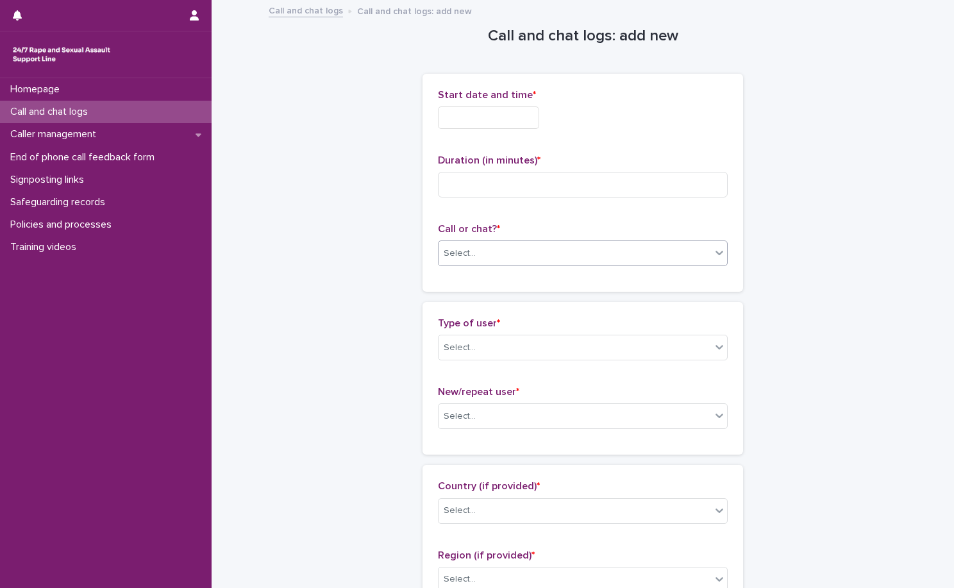
click at [522, 262] on div "Select..." at bounding box center [574, 253] width 272 height 21
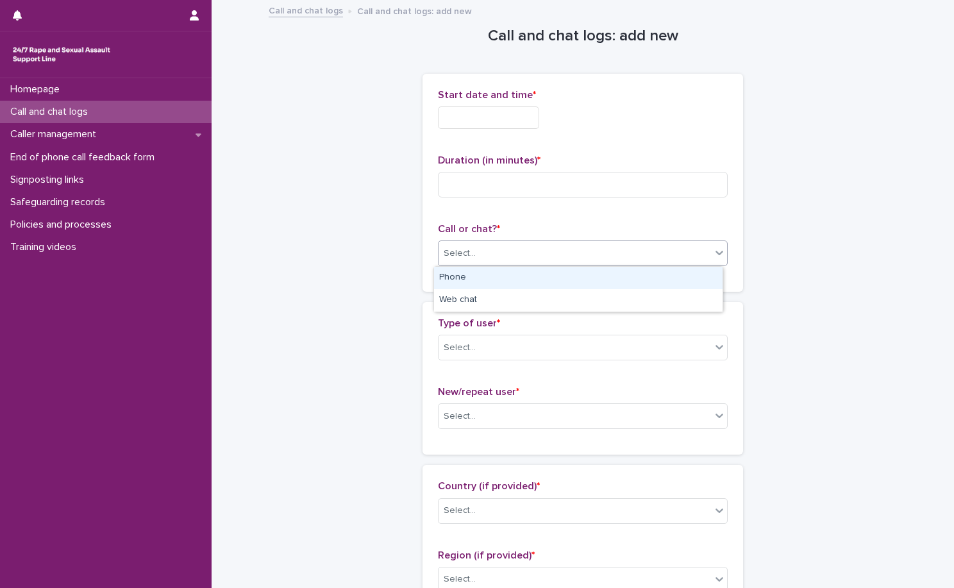
click at [503, 286] on div "Phone" at bounding box center [578, 278] width 288 height 22
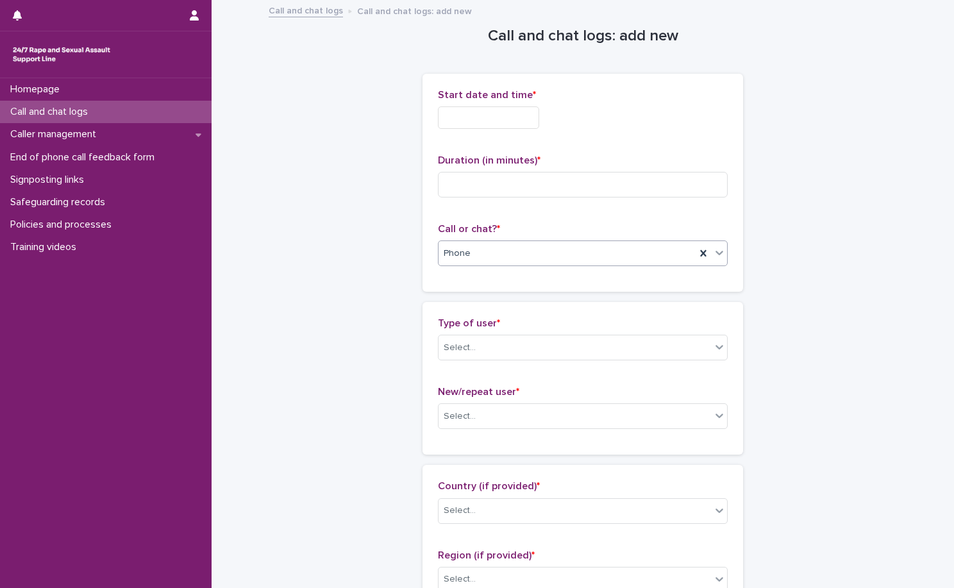
click at [502, 119] on input "text" at bounding box center [488, 117] width 101 height 22
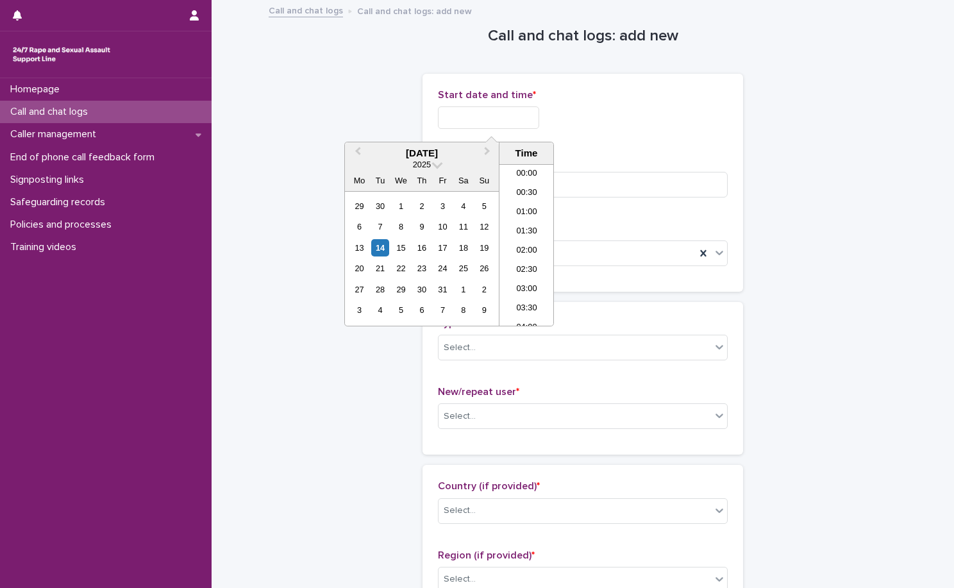
scroll to position [26, 0]
click at [528, 227] on li "02:00" at bounding box center [526, 225] width 54 height 19
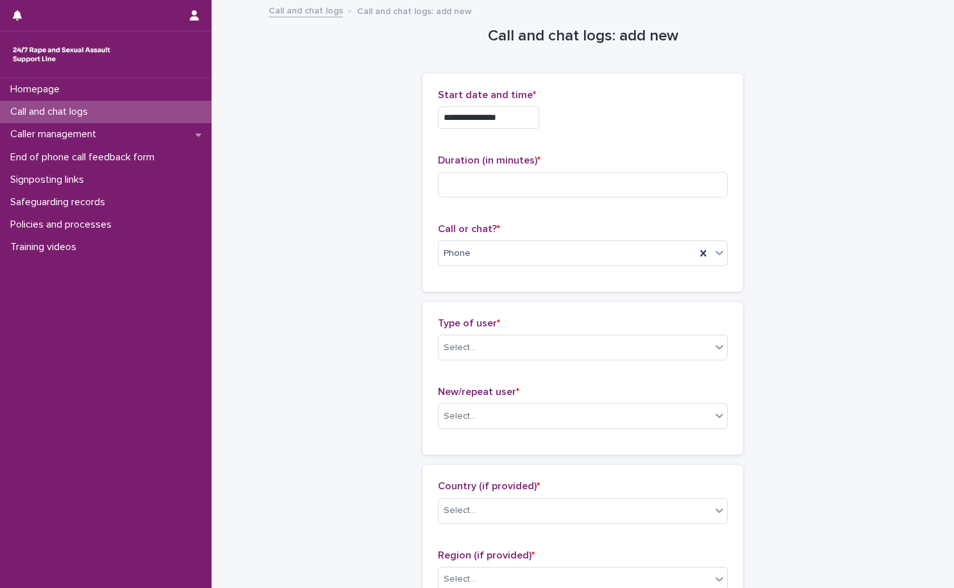
click at [529, 115] on input "**********" at bounding box center [488, 117] width 101 height 22
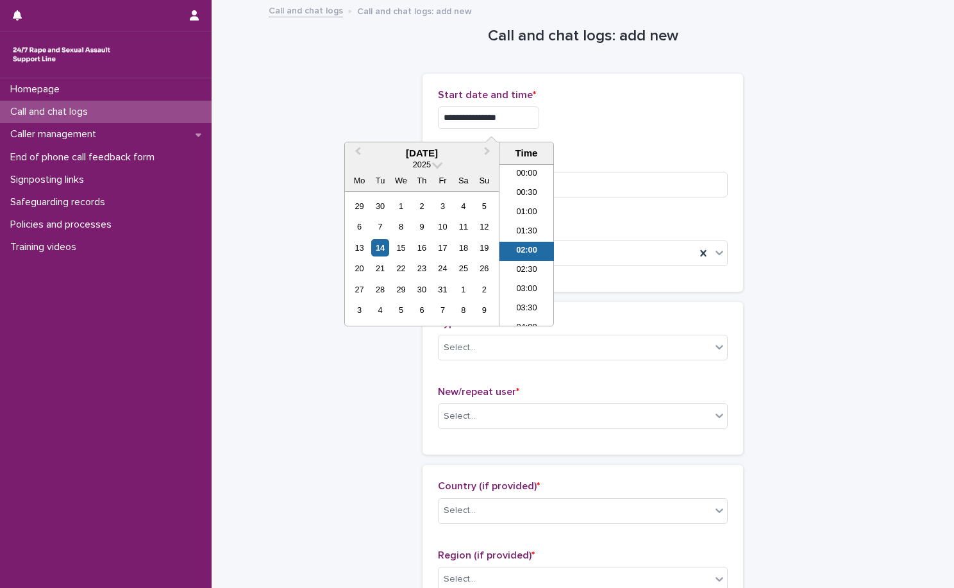
scroll to position [6, 0]
type input "**********"
click at [597, 115] on div "**********" at bounding box center [583, 117] width 290 height 22
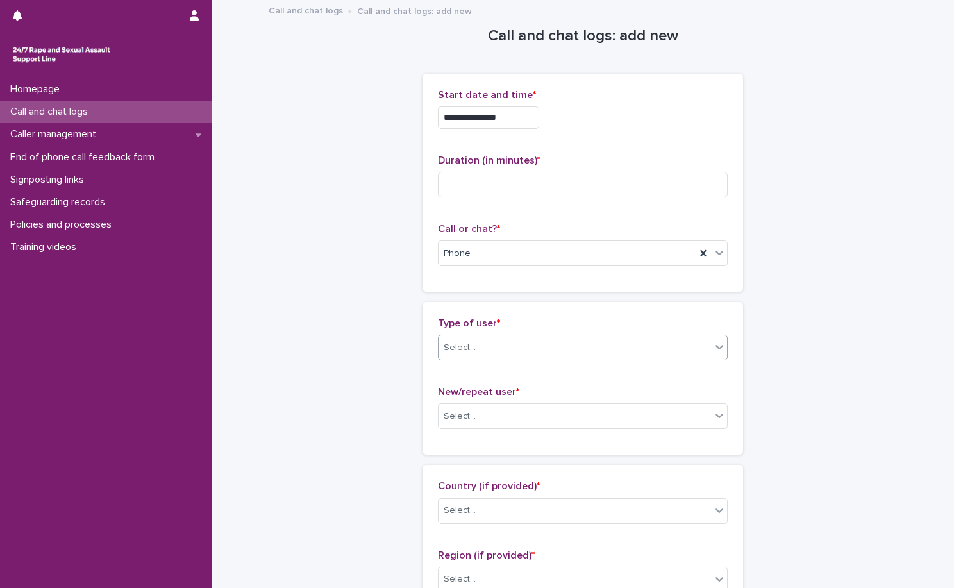
click at [531, 337] on div "Select..." at bounding box center [574, 347] width 272 height 21
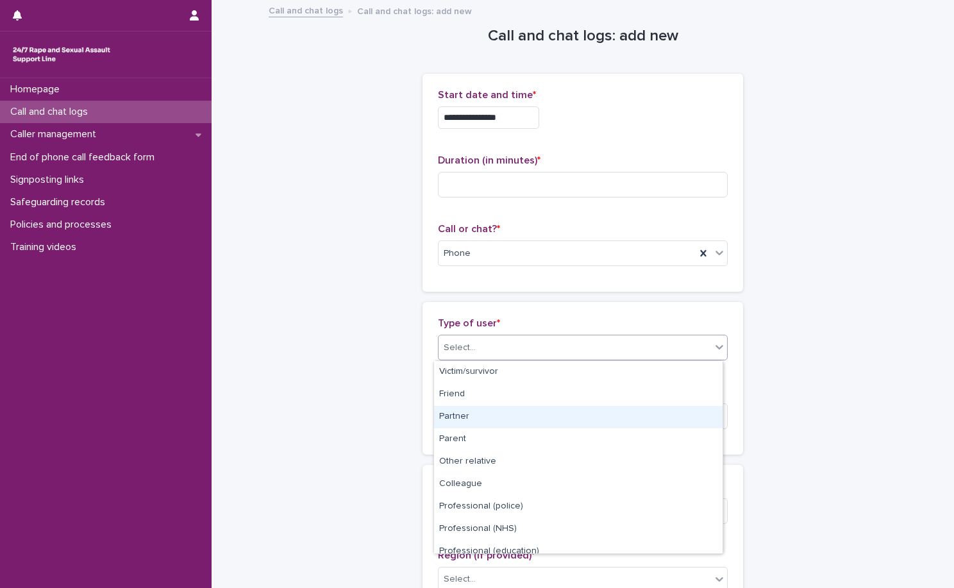
scroll to position [144, 0]
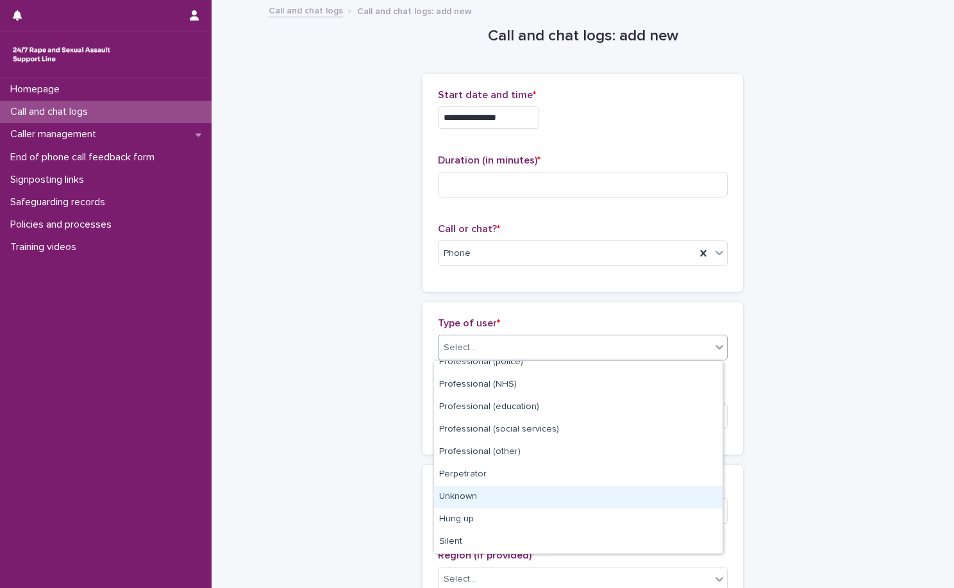
drag, startPoint x: 542, startPoint y: 511, endPoint x: 542, endPoint y: 502, distance: 8.4
click at [542, 502] on div "Unknown" at bounding box center [578, 497] width 288 height 22
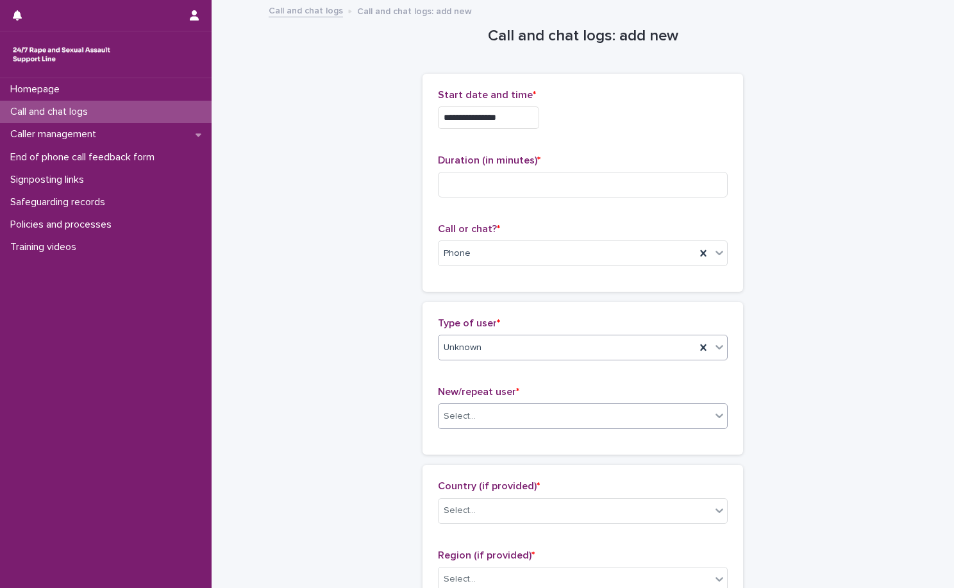
click at [556, 408] on div "Select..." at bounding box center [574, 416] width 272 height 21
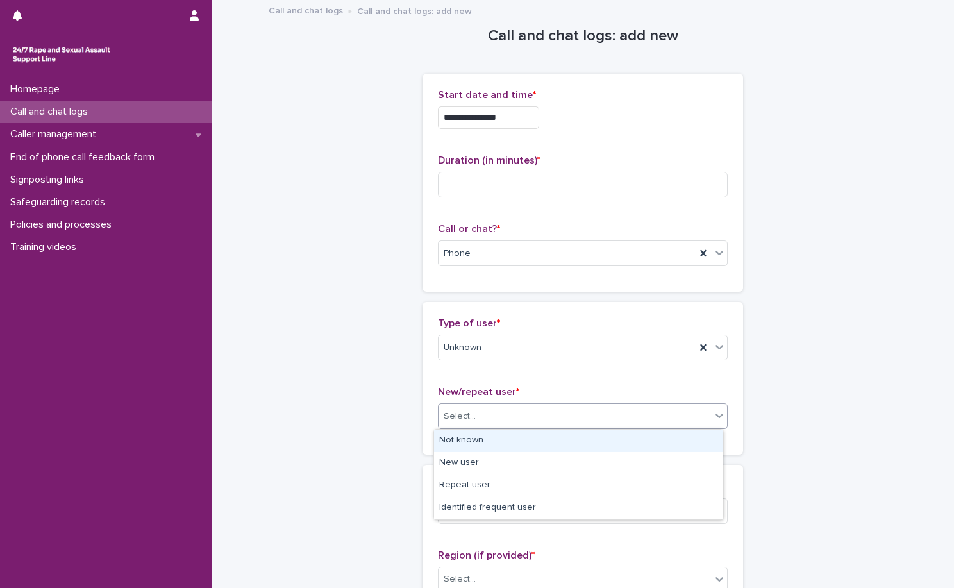
click at [558, 444] on div "Not known" at bounding box center [578, 440] width 288 height 22
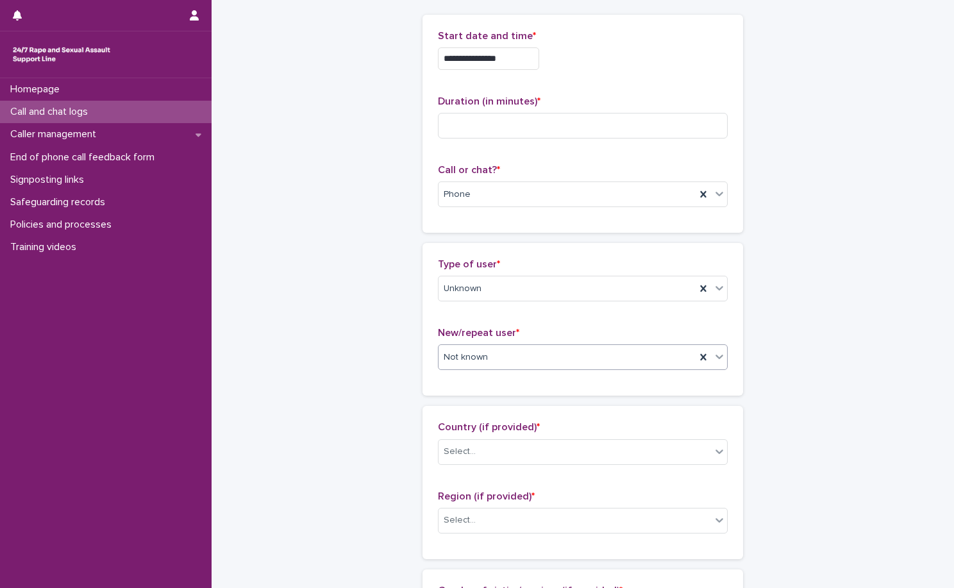
scroll to position [128, 0]
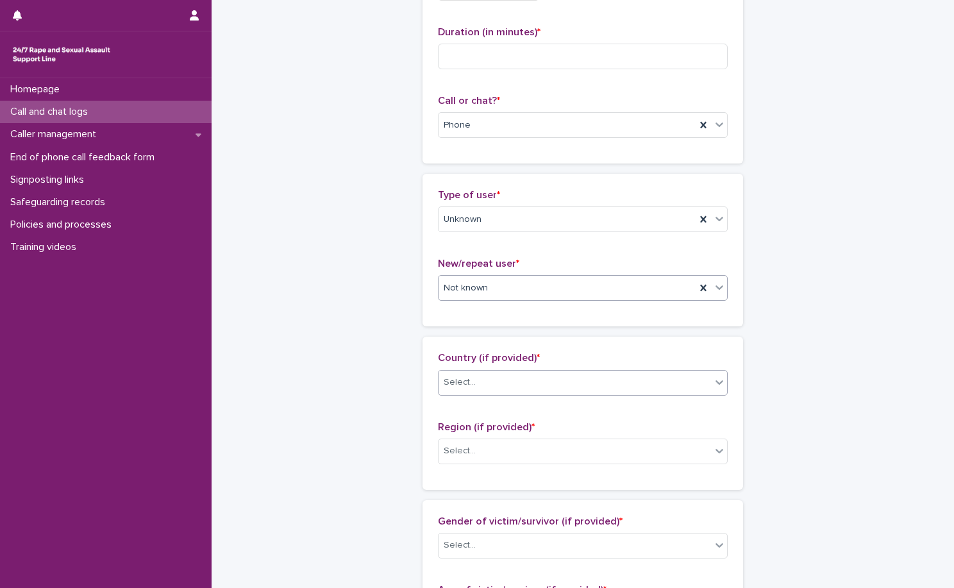
click at [559, 372] on div "Select..." at bounding box center [574, 382] width 272 height 21
click at [557, 390] on div "Select..." at bounding box center [574, 382] width 272 height 21
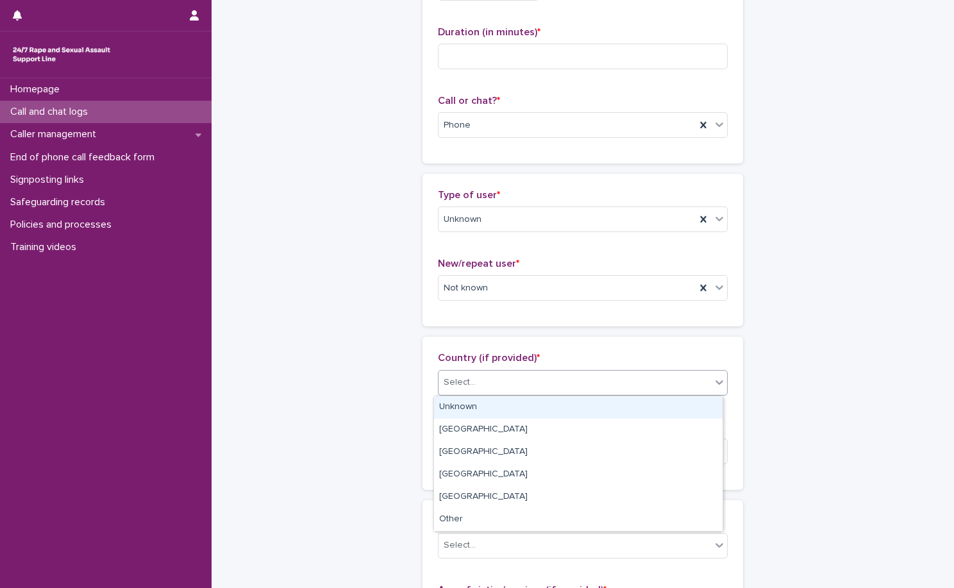
click at [560, 393] on div "Select..." at bounding box center [583, 383] width 290 height 26
click at [558, 404] on div "Unknown" at bounding box center [578, 407] width 288 height 22
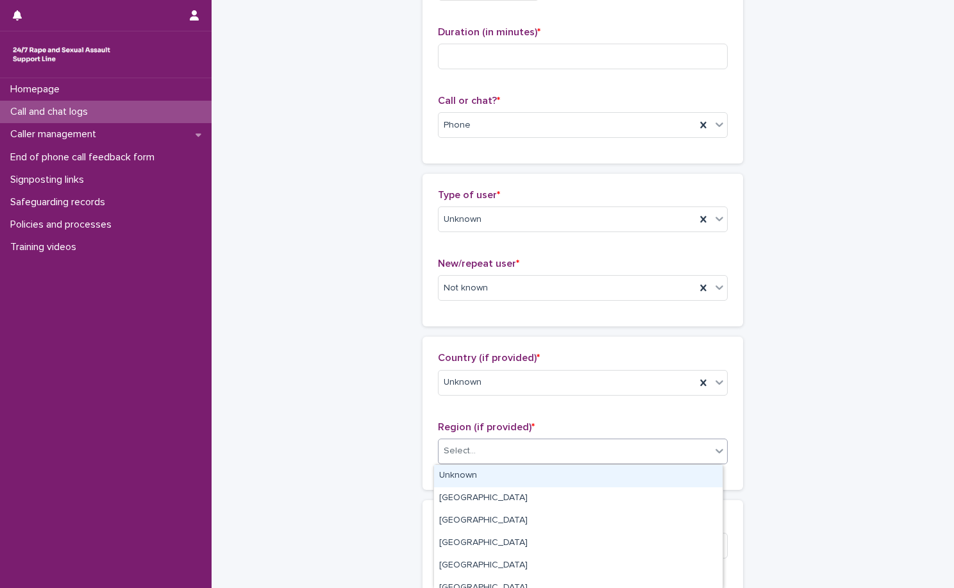
click at [553, 461] on div "Select..." at bounding box center [574, 450] width 272 height 21
click at [549, 468] on div "Unknown" at bounding box center [578, 476] width 288 height 22
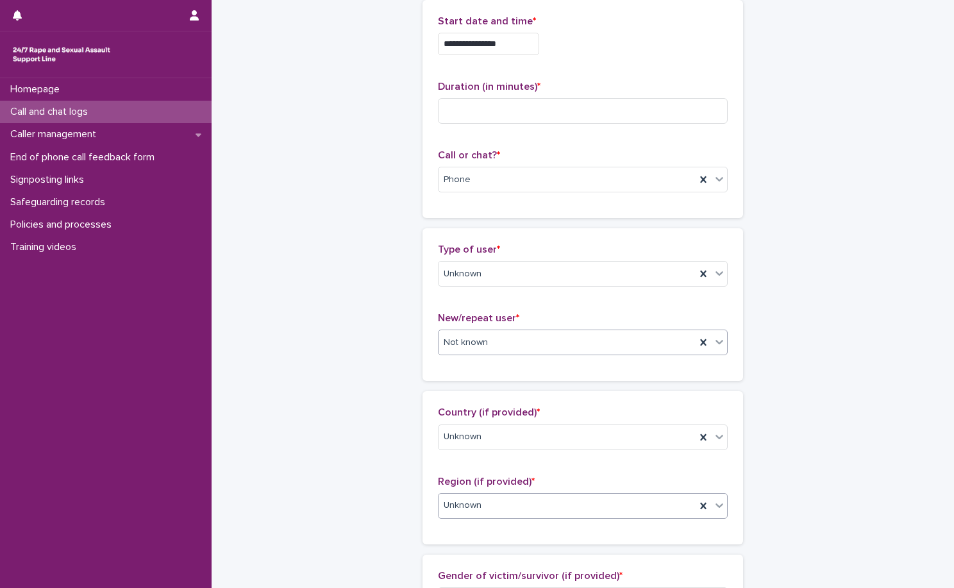
scroll to position [0, 0]
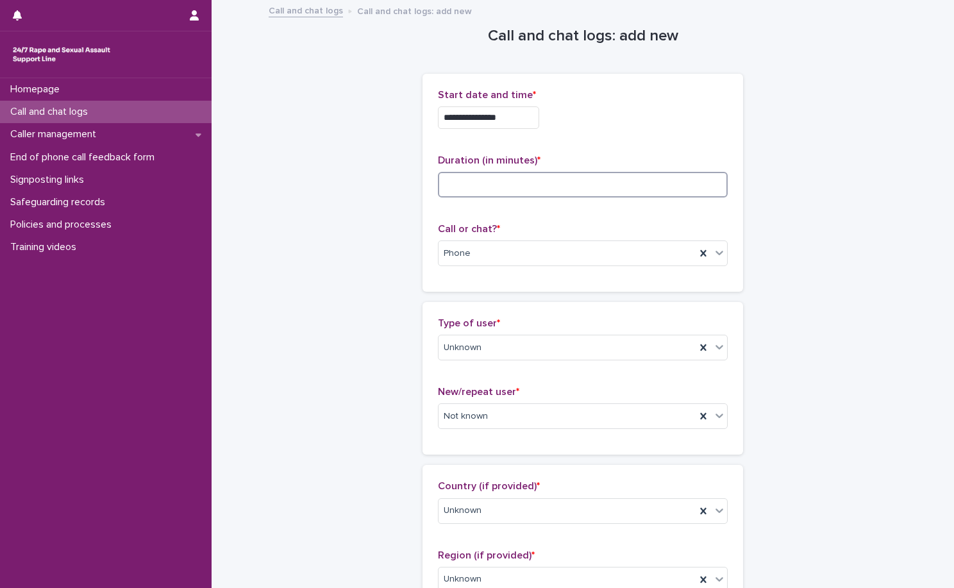
click at [542, 190] on input at bounding box center [583, 185] width 290 height 26
drag, startPoint x: 533, startPoint y: 183, endPoint x: 524, endPoint y: 181, distance: 8.6
click at [533, 183] on input "**" at bounding box center [583, 185] width 290 height 26
type input "**"
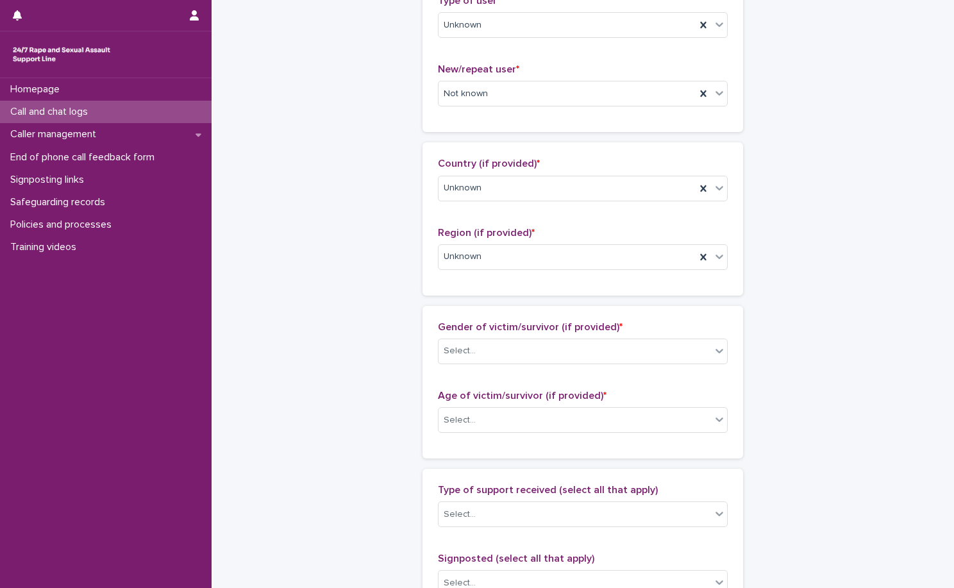
scroll to position [385, 0]
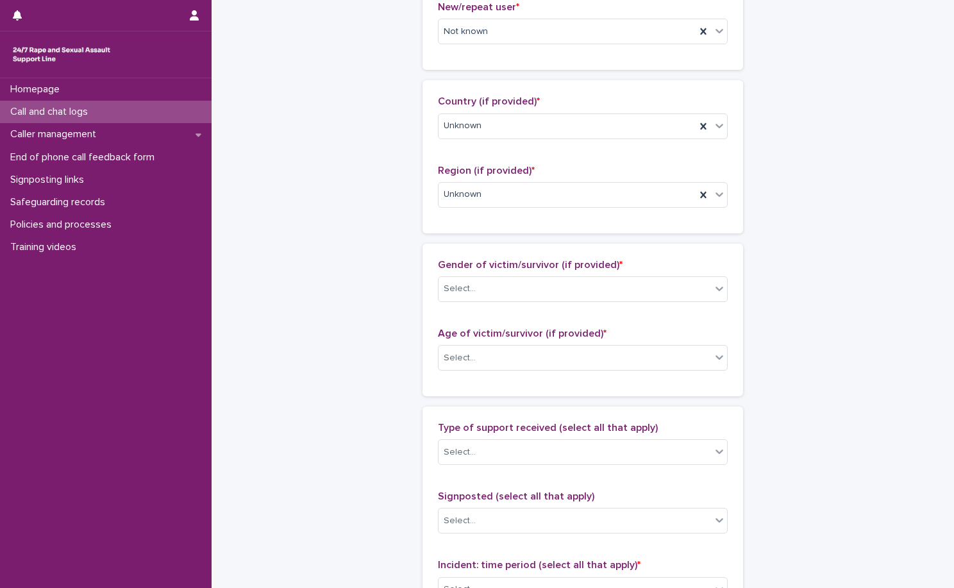
click at [558, 308] on div "Gender of victim/survivor (if provided) * Select..." at bounding box center [583, 285] width 290 height 53
click at [565, 281] on div "Select..." at bounding box center [574, 288] width 272 height 21
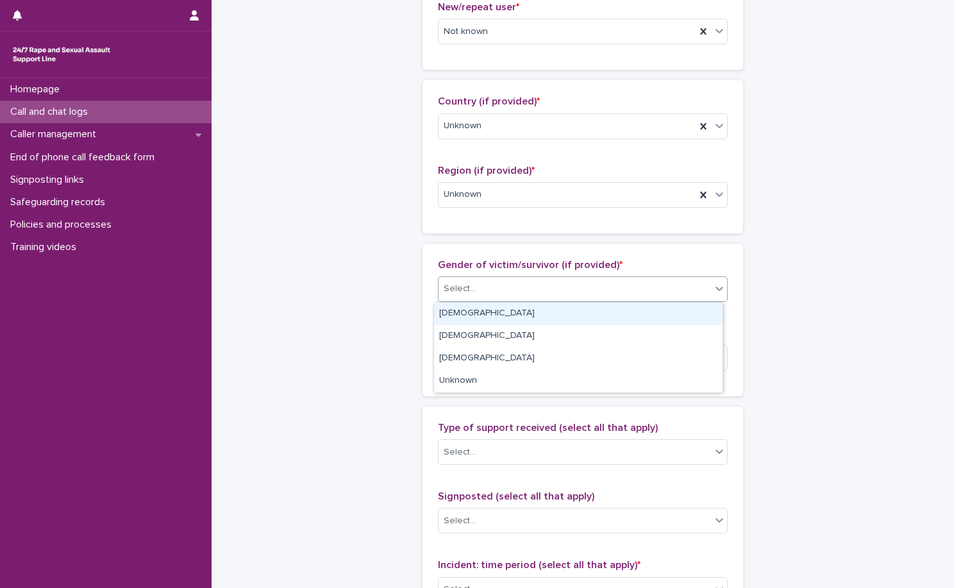
click at [557, 306] on div "Female" at bounding box center [578, 313] width 288 height 22
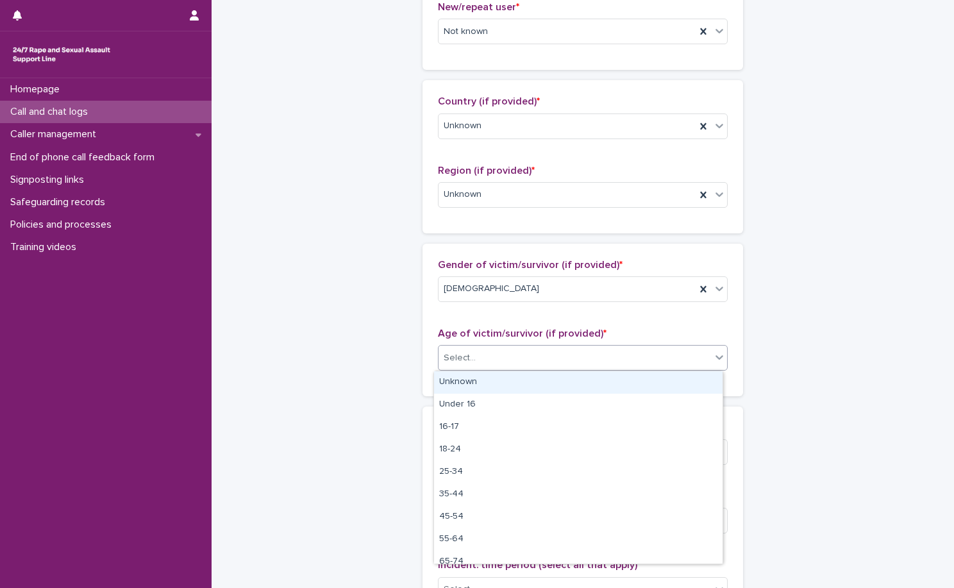
click at [551, 358] on div "Select..." at bounding box center [574, 357] width 272 height 21
click at [551, 374] on div "Unknown" at bounding box center [578, 382] width 288 height 22
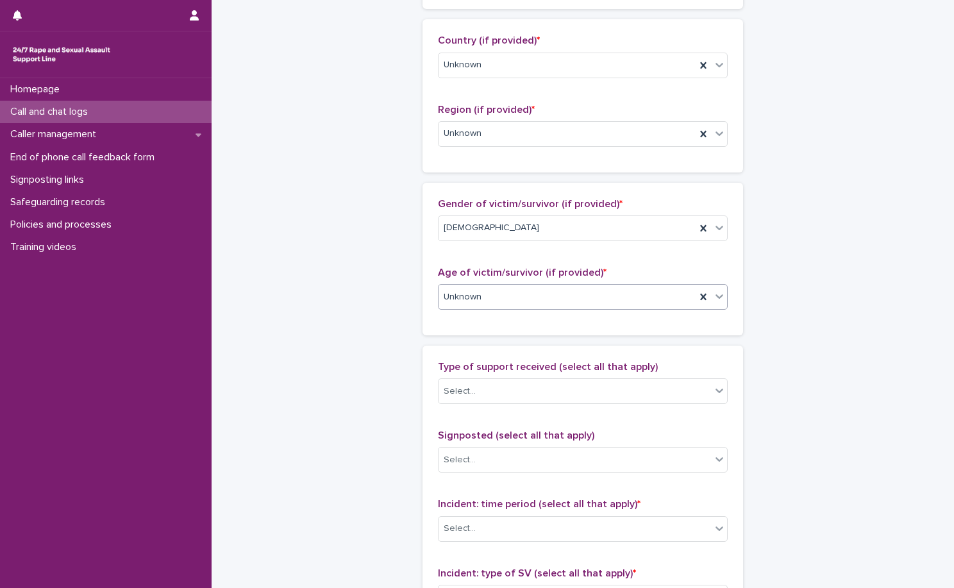
scroll to position [449, 0]
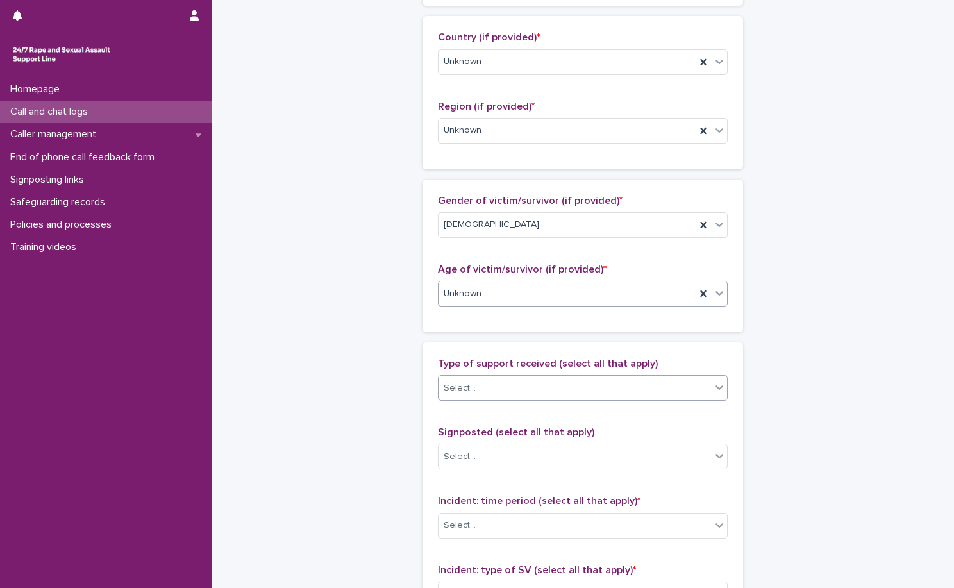
click at [549, 378] on div "Select..." at bounding box center [574, 387] width 272 height 21
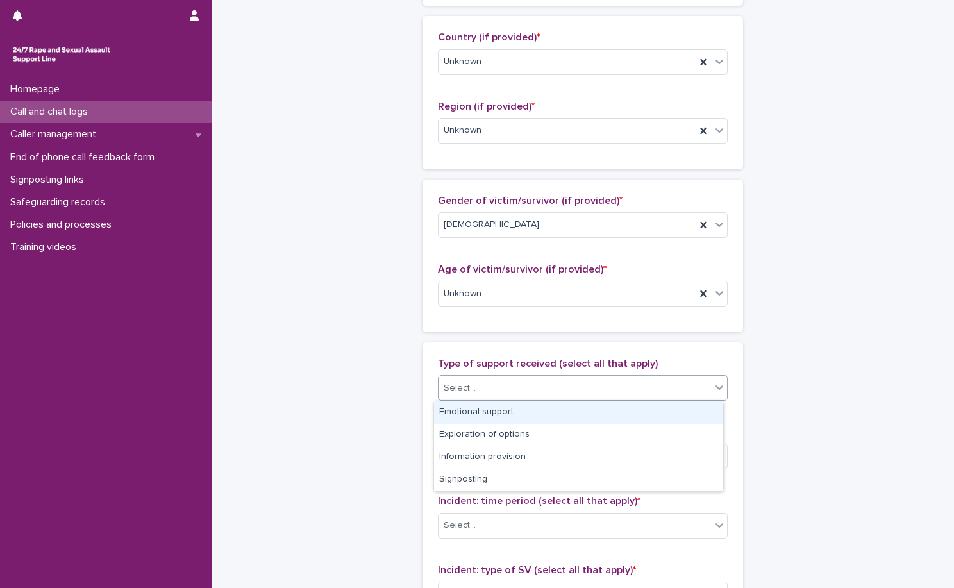
click at [545, 406] on div "Emotional support" at bounding box center [578, 412] width 288 height 22
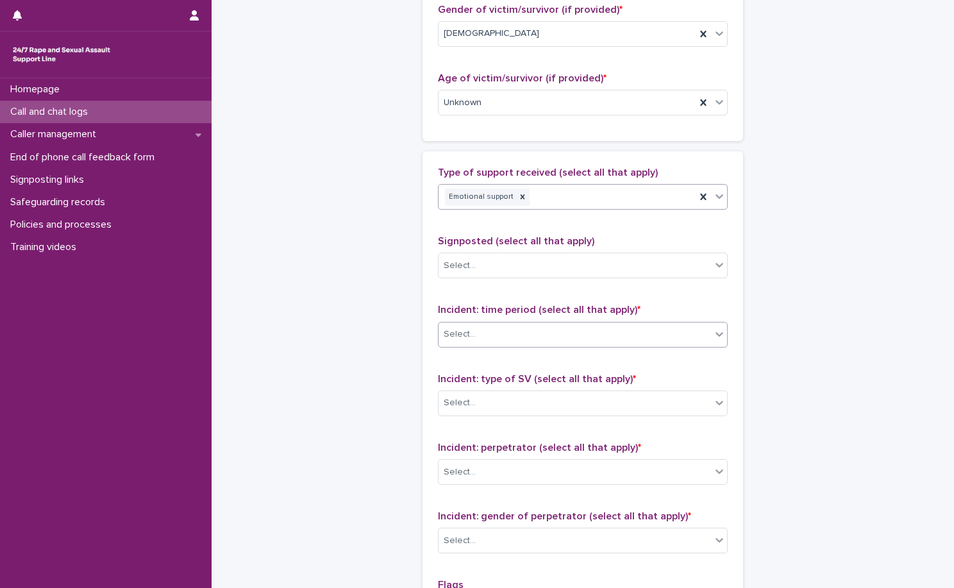
scroll to position [641, 0]
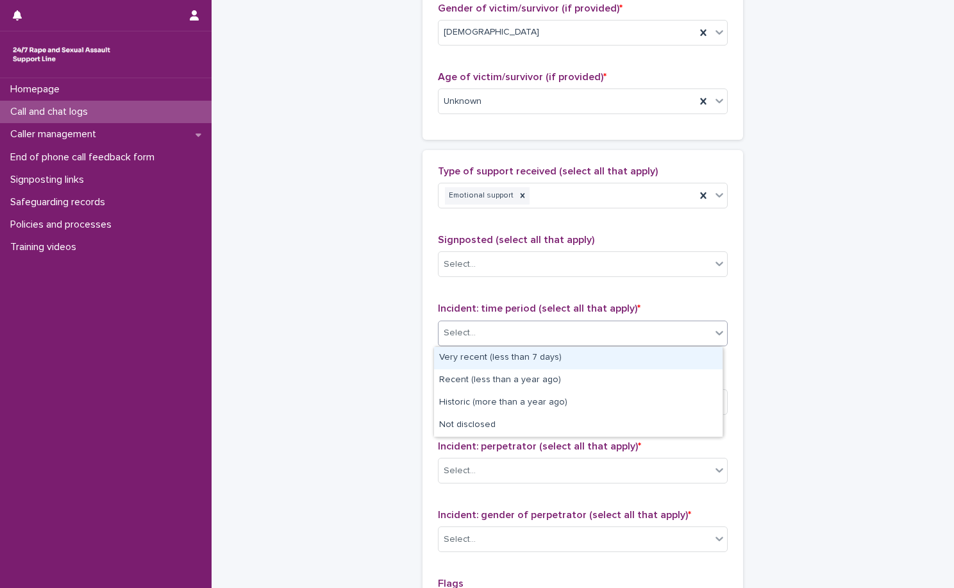
click at [554, 342] on div "Select..." at bounding box center [574, 332] width 272 height 21
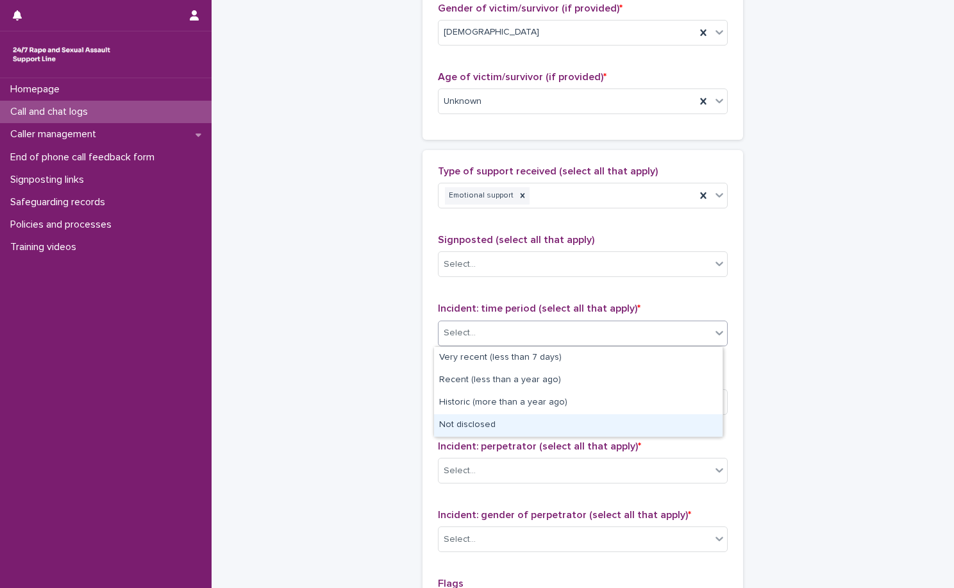
click at [545, 423] on div "Not disclosed" at bounding box center [578, 425] width 288 height 22
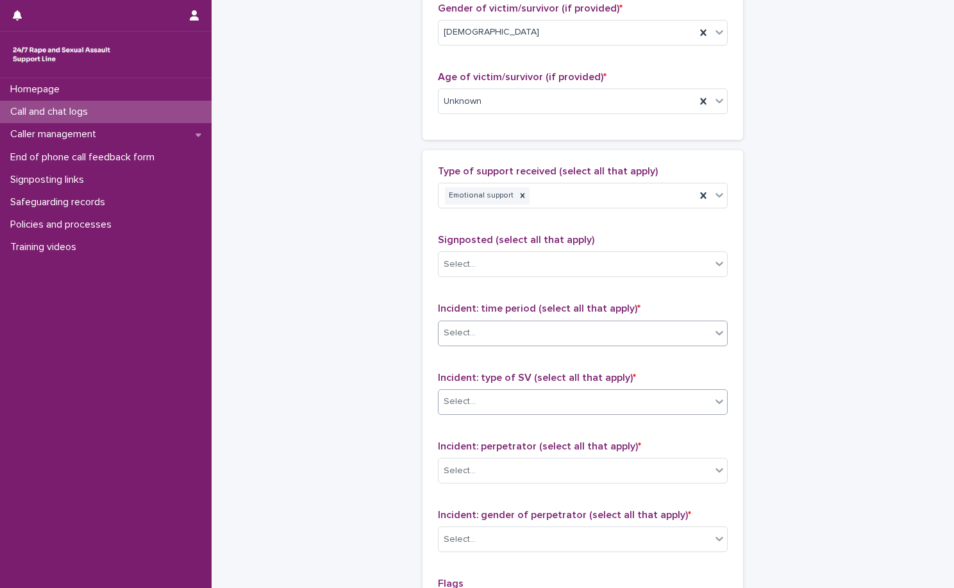
click at [545, 403] on div "Select..." at bounding box center [574, 401] width 272 height 21
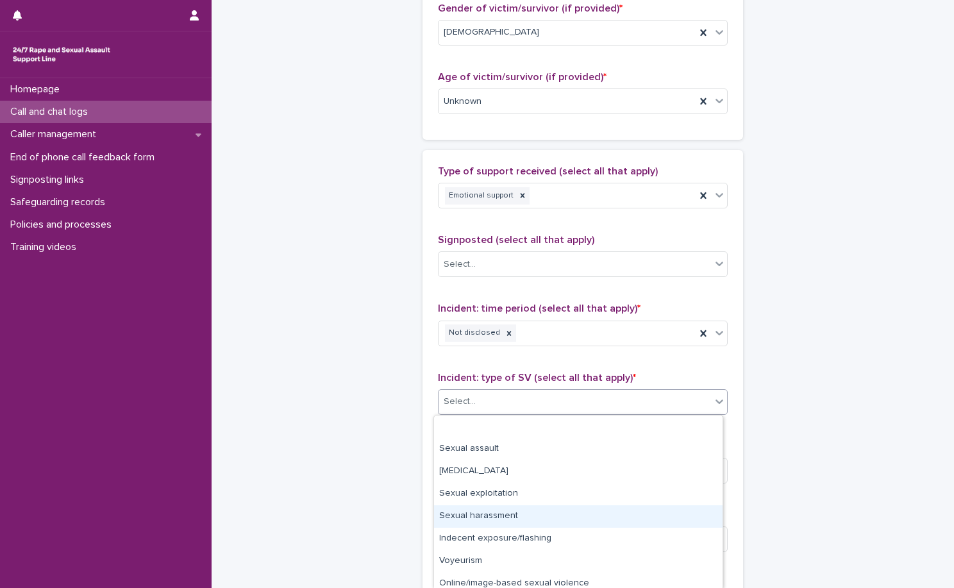
scroll to position [51, 0]
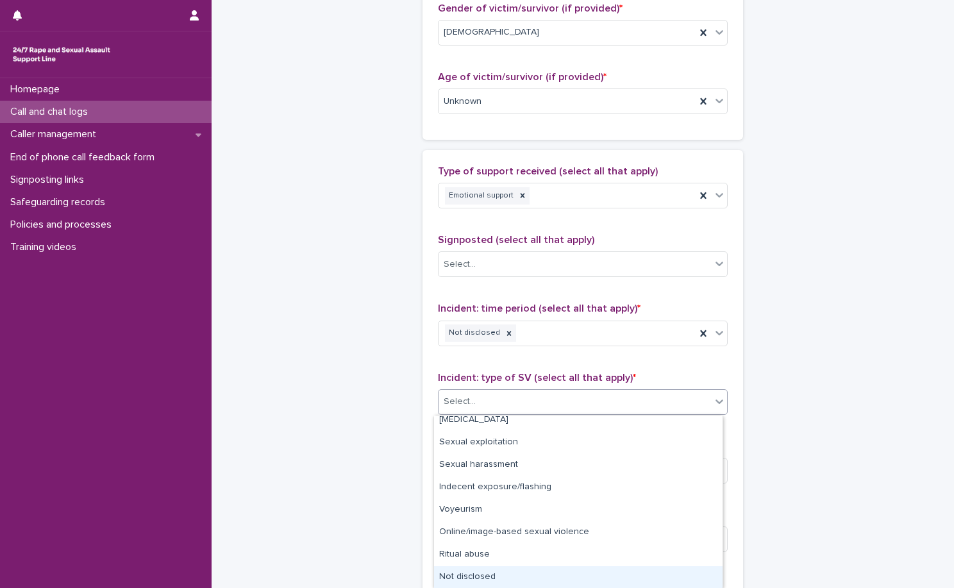
click at [531, 581] on div "Not disclosed" at bounding box center [578, 577] width 288 height 22
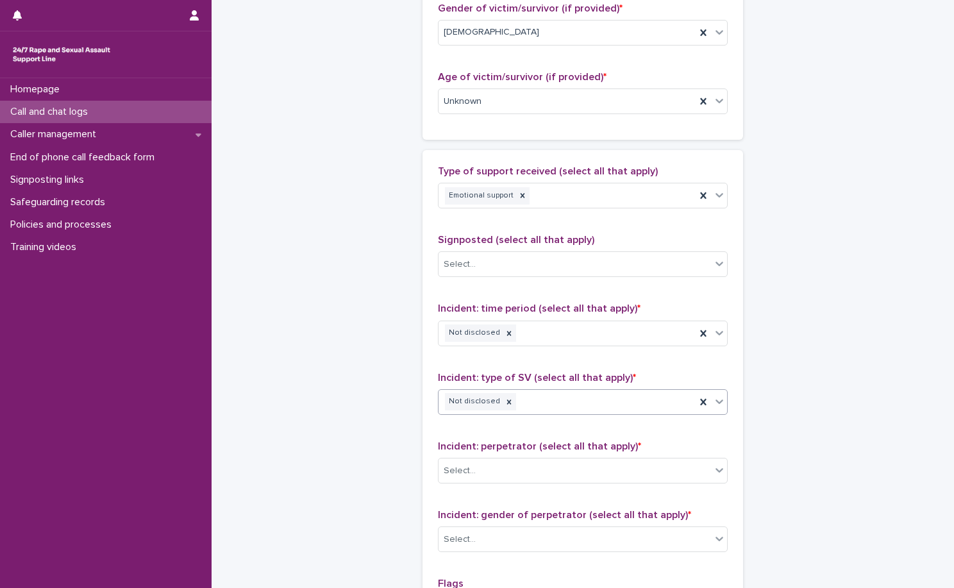
scroll to position [897, 0]
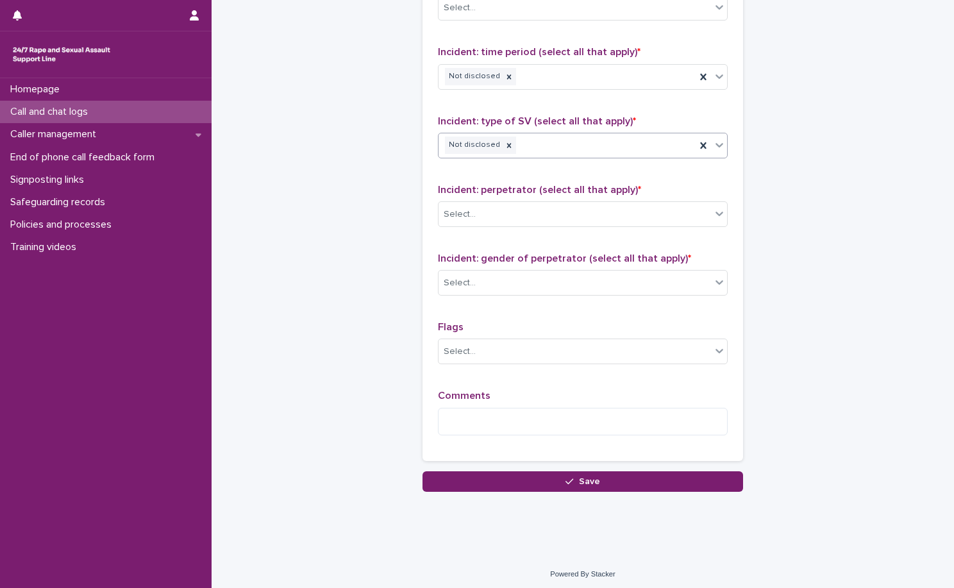
click at [529, 186] on span "Incident: perpetrator (select all that apply) *" at bounding box center [539, 190] width 203 height 10
click at [517, 228] on div "Incident: perpetrator (select all that apply) * Select..." at bounding box center [583, 210] width 290 height 53
click at [547, 215] on div "Select..." at bounding box center [574, 214] width 272 height 21
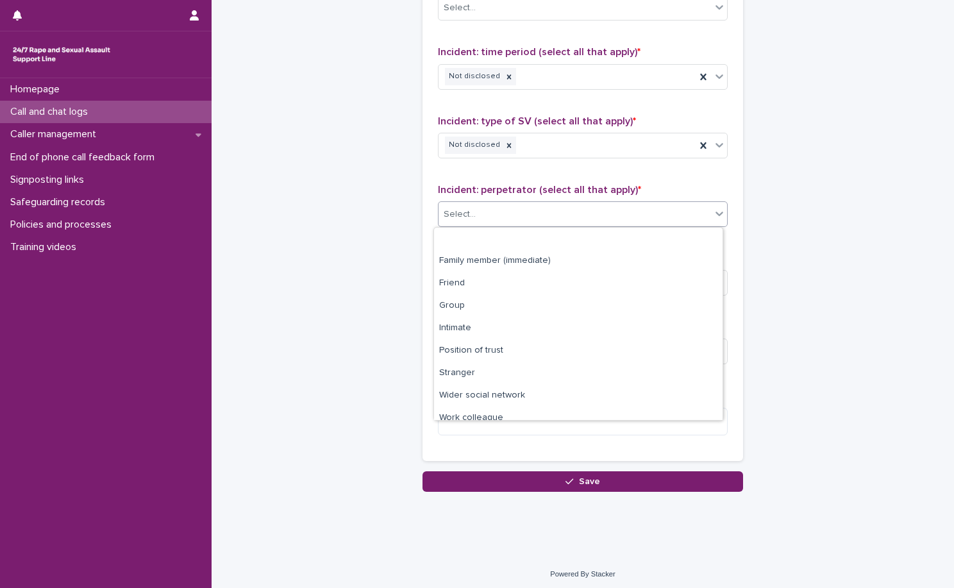
scroll to position [54, 0]
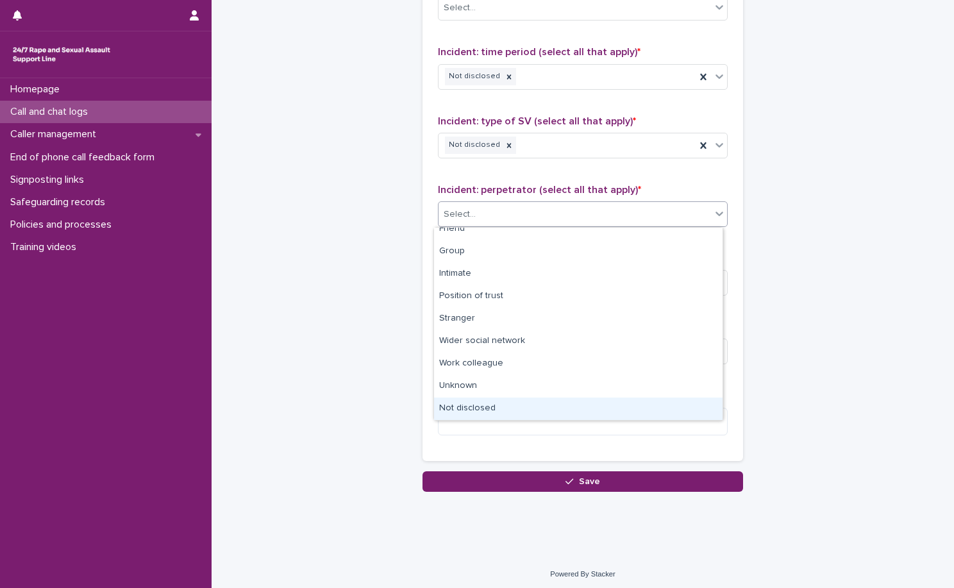
click at [518, 401] on div "Not disclosed" at bounding box center [578, 408] width 288 height 22
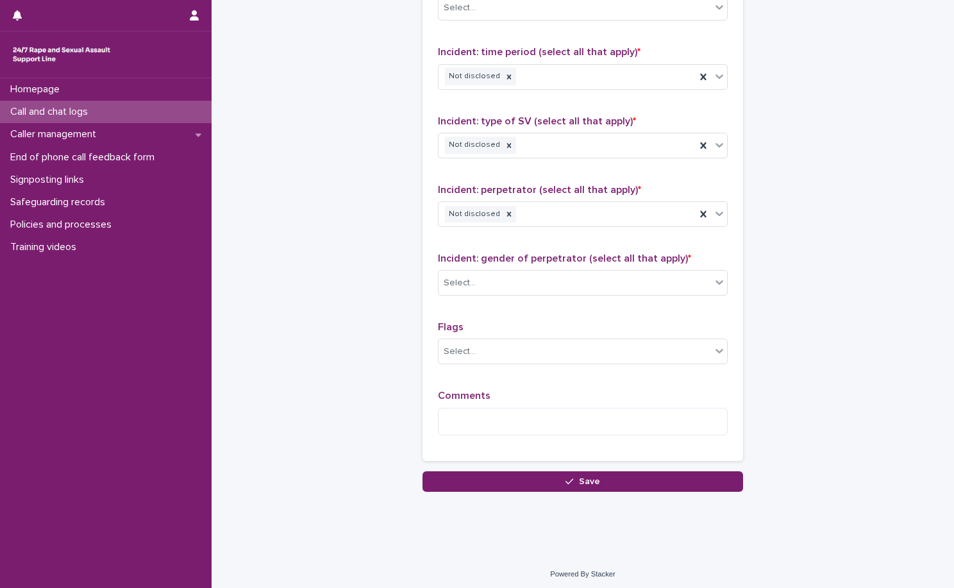
click at [529, 261] on span "Incident: gender of perpetrator (select all that apply) *" at bounding box center [564, 258] width 253 height 10
click at [524, 271] on div "Select..." at bounding box center [583, 283] width 290 height 26
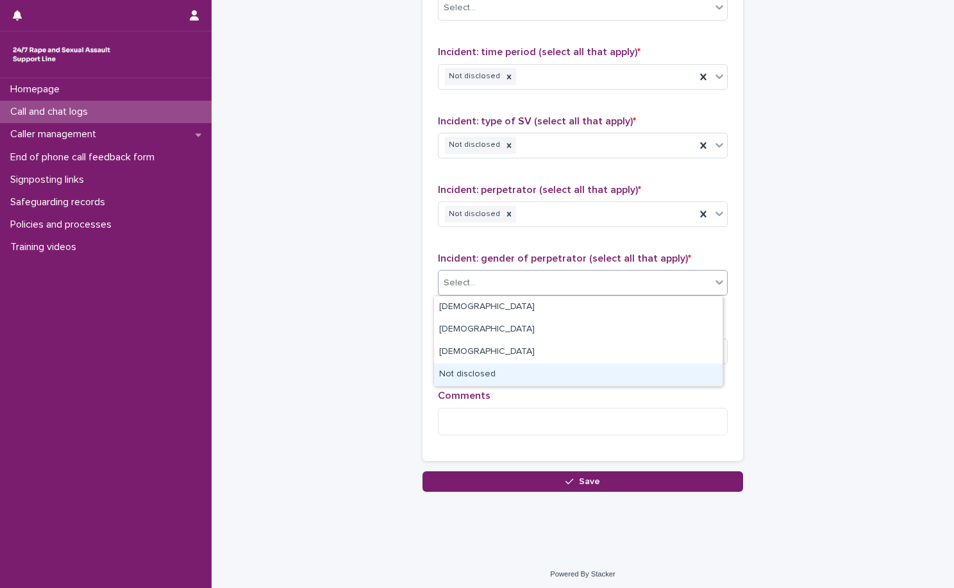
click at [524, 376] on div "Not disclosed" at bounding box center [578, 374] width 288 height 22
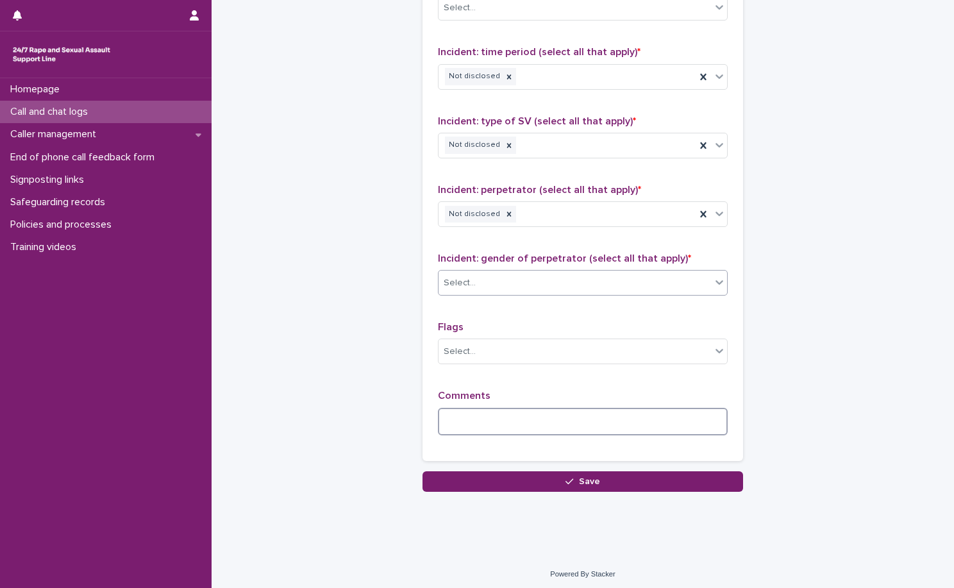
click at [549, 426] on textarea at bounding box center [583, 422] width 290 height 28
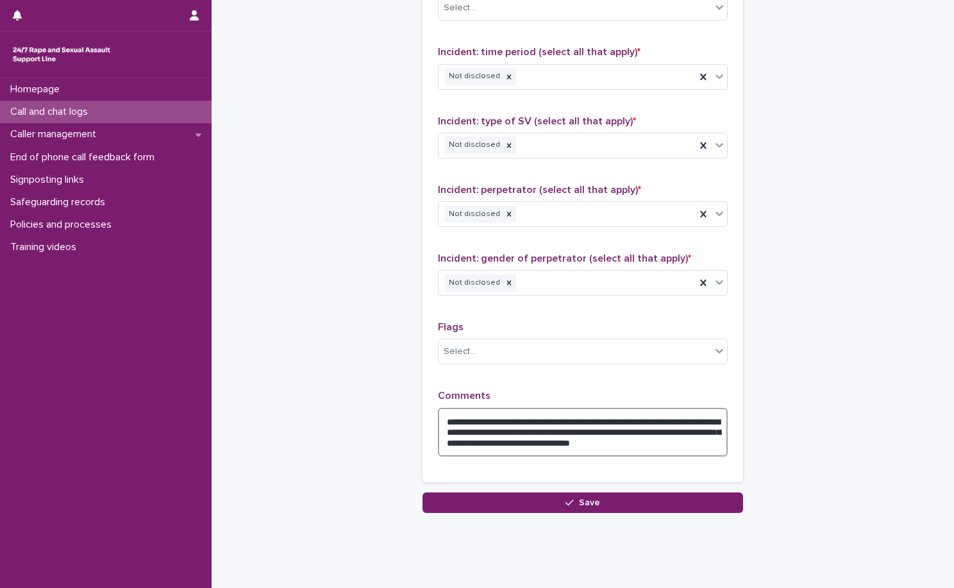
click at [585, 444] on textarea "**********" at bounding box center [583, 432] width 290 height 49
drag, startPoint x: 713, startPoint y: 442, endPoint x: 591, endPoint y: 442, distance: 122.4
click at [591, 442] on textarea "**********" at bounding box center [583, 432] width 290 height 49
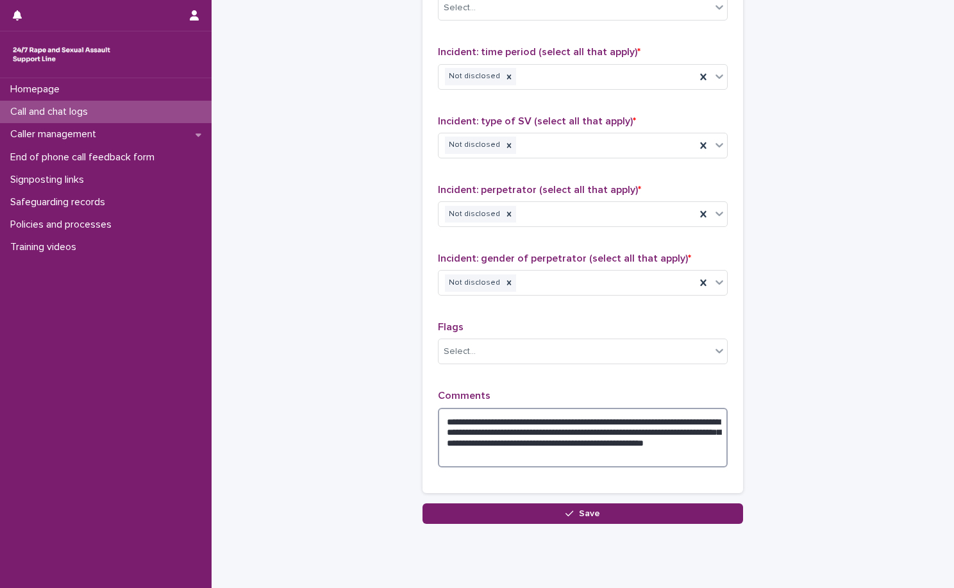
click at [495, 456] on textarea "**********" at bounding box center [583, 438] width 290 height 60
click at [462, 456] on textarea "**********" at bounding box center [583, 438] width 290 height 60
click at [562, 461] on textarea "**********" at bounding box center [583, 438] width 290 height 60
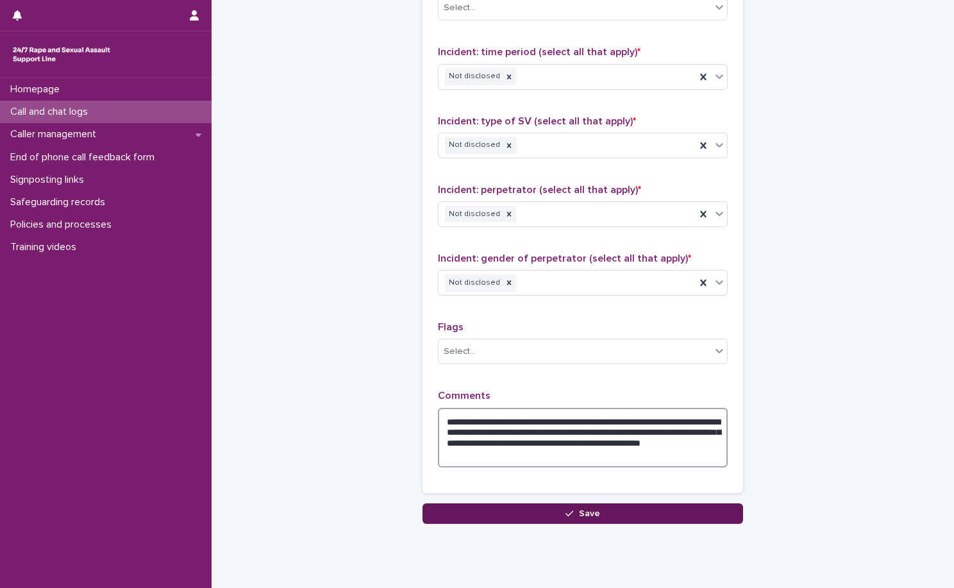
type textarea "**********"
click at [605, 517] on button "Save" at bounding box center [582, 513] width 320 height 21
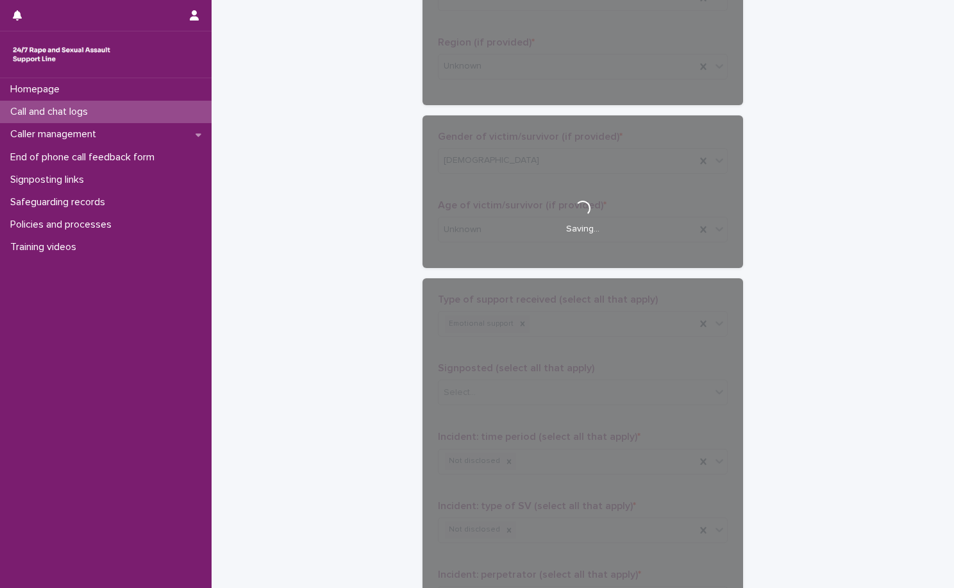
scroll to position [64, 0]
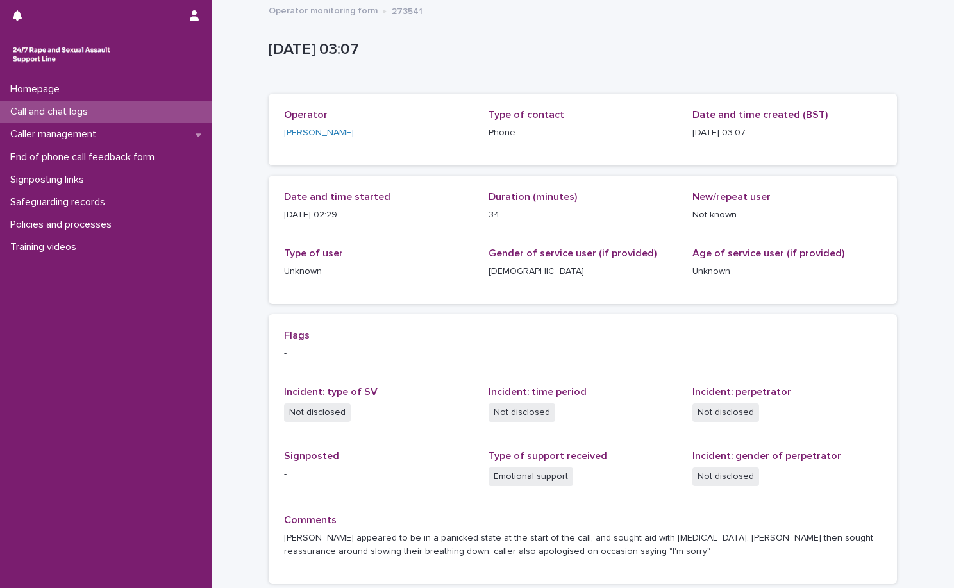
click at [344, 15] on link "Operator monitoring form" at bounding box center [323, 10] width 109 height 15
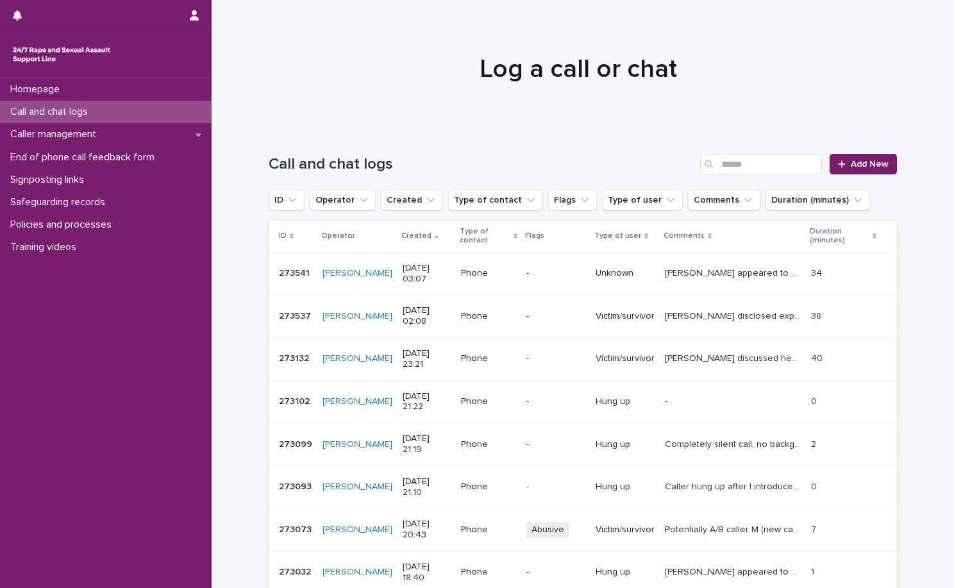
click at [319, 101] on div at bounding box center [577, 63] width 733 height 128
click at [670, 143] on div "Call and chat logs Add New" at bounding box center [583, 159] width 628 height 62
click at [856, 160] on span "Add New" at bounding box center [869, 164] width 38 height 9
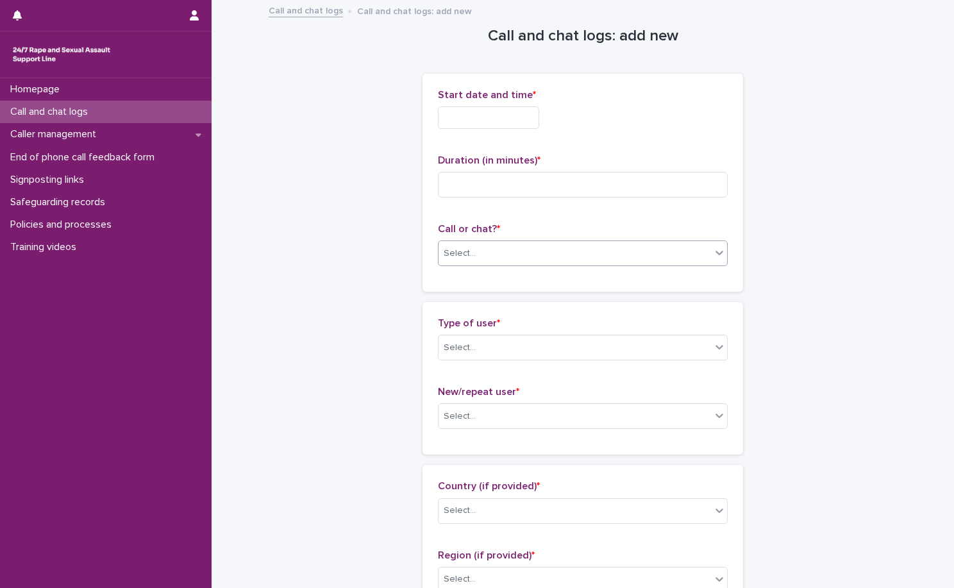
click at [652, 246] on div "Select..." at bounding box center [574, 253] width 272 height 21
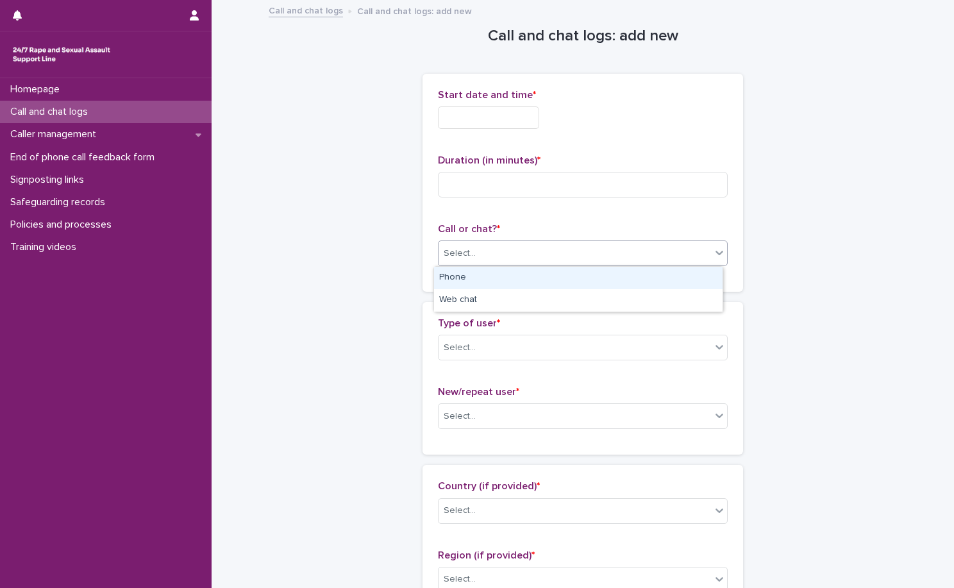
click at [617, 270] on div "Phone" at bounding box center [578, 278] width 288 height 22
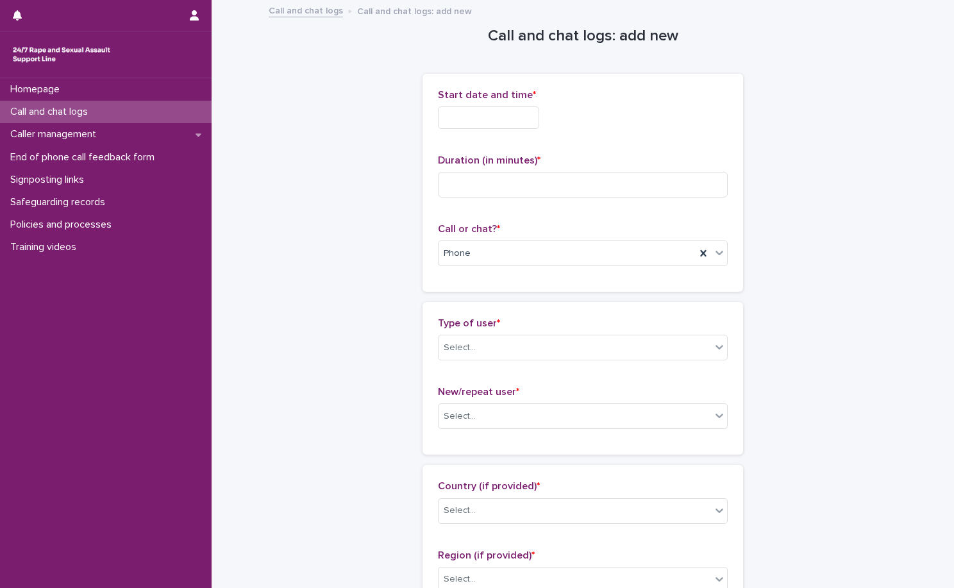
click at [632, 101] on div "Start date and time *" at bounding box center [583, 114] width 290 height 50
click at [444, 104] on div "Start date and time *" at bounding box center [583, 114] width 290 height 50
click at [445, 117] on input "text" at bounding box center [488, 117] width 101 height 22
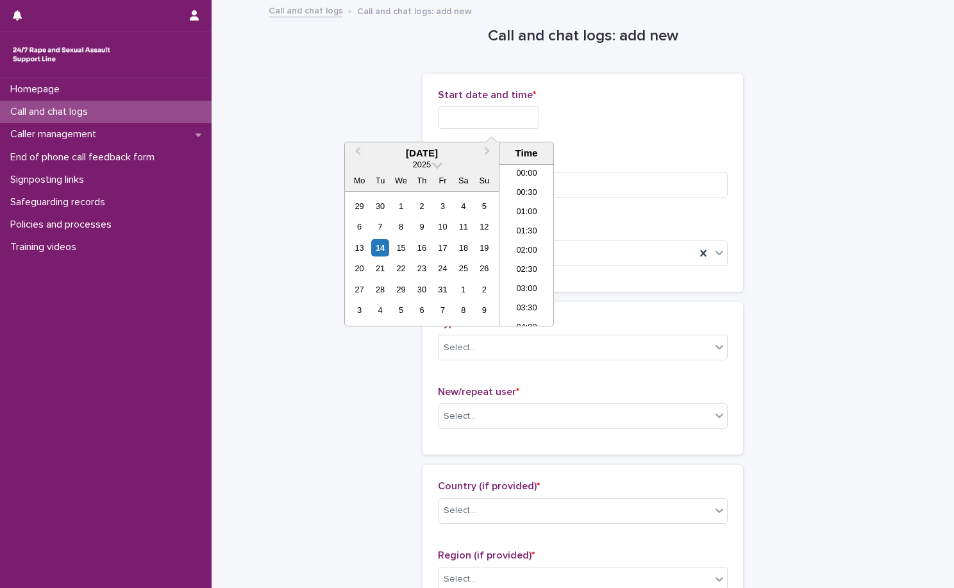
scroll to position [64, 0]
click at [518, 236] on li "03:30" at bounding box center [526, 244] width 54 height 19
type input "**********"
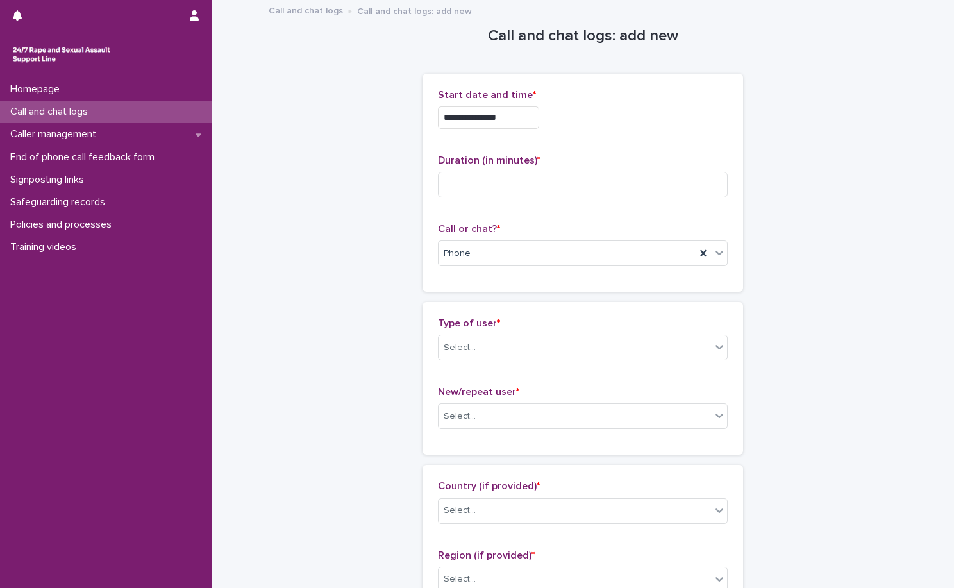
click at [567, 141] on div "**********" at bounding box center [583, 182] width 290 height 187
click at [534, 174] on input at bounding box center [583, 185] width 290 height 26
type input "*"
click at [526, 342] on div "Select..." at bounding box center [574, 347] width 272 height 21
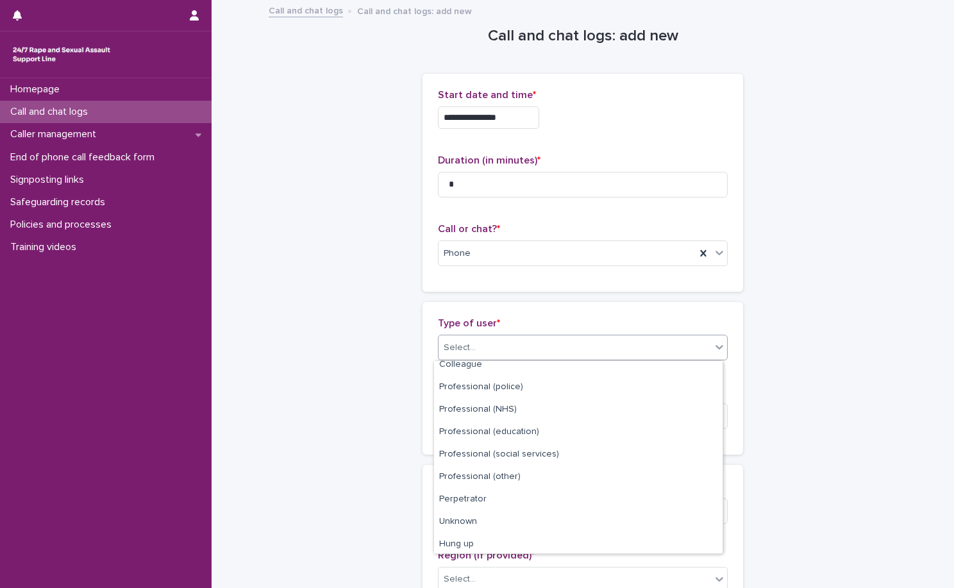
scroll to position [144, 0]
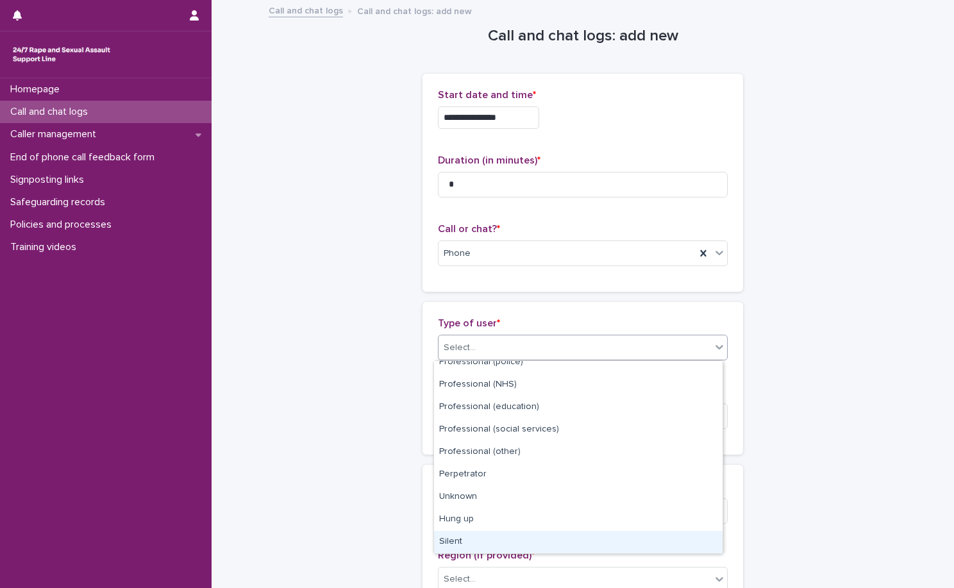
click at [556, 533] on div "Silent" at bounding box center [578, 542] width 288 height 22
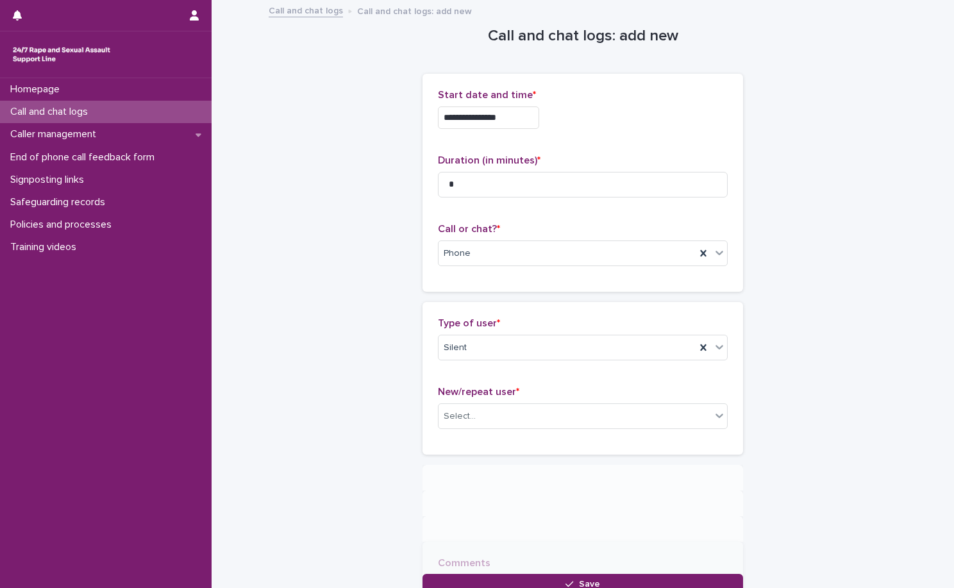
click at [566, 431] on div "New/repeat user * Select..." at bounding box center [583, 412] width 290 height 53
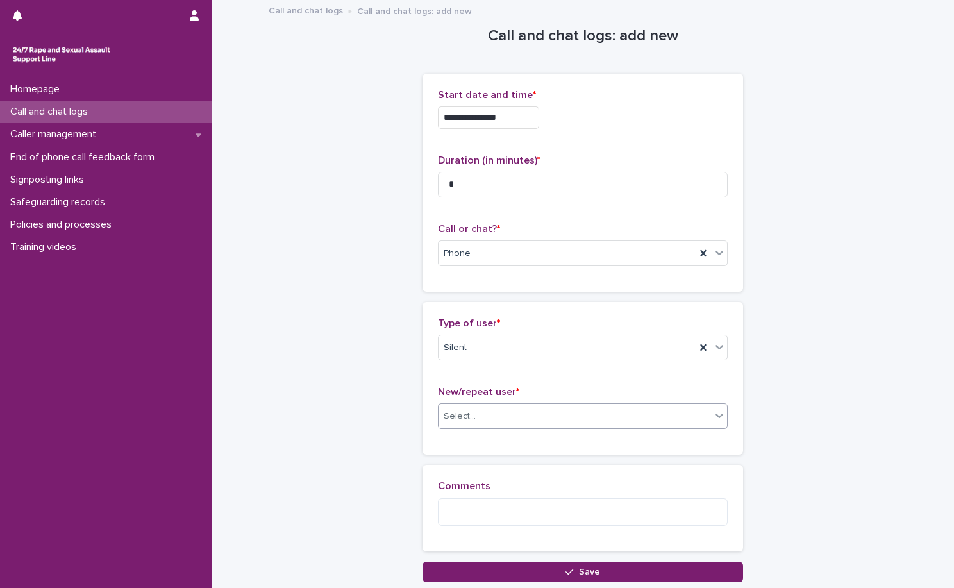
click at [566, 427] on div "Select..." at bounding box center [583, 416] width 290 height 26
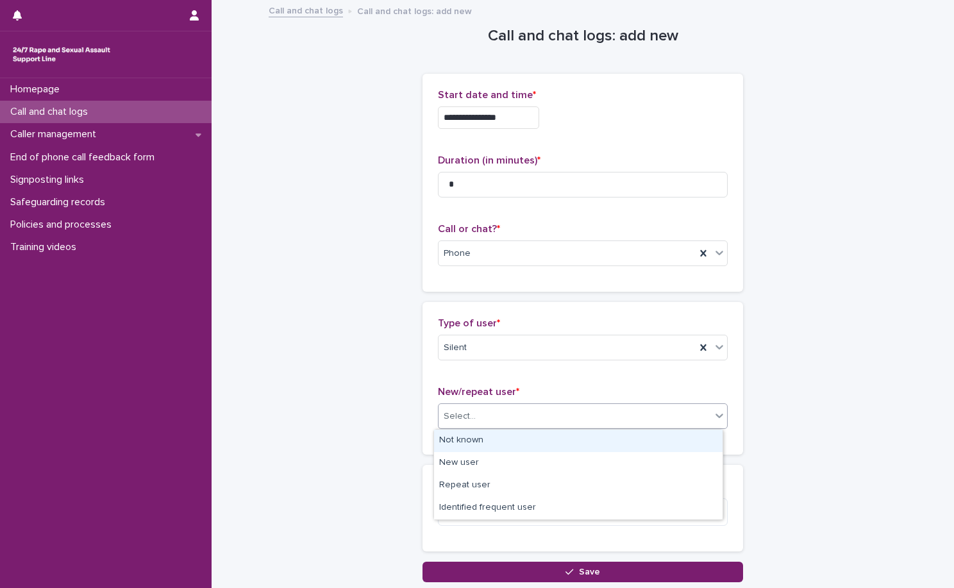
click at [557, 444] on div "Not known" at bounding box center [578, 440] width 288 height 22
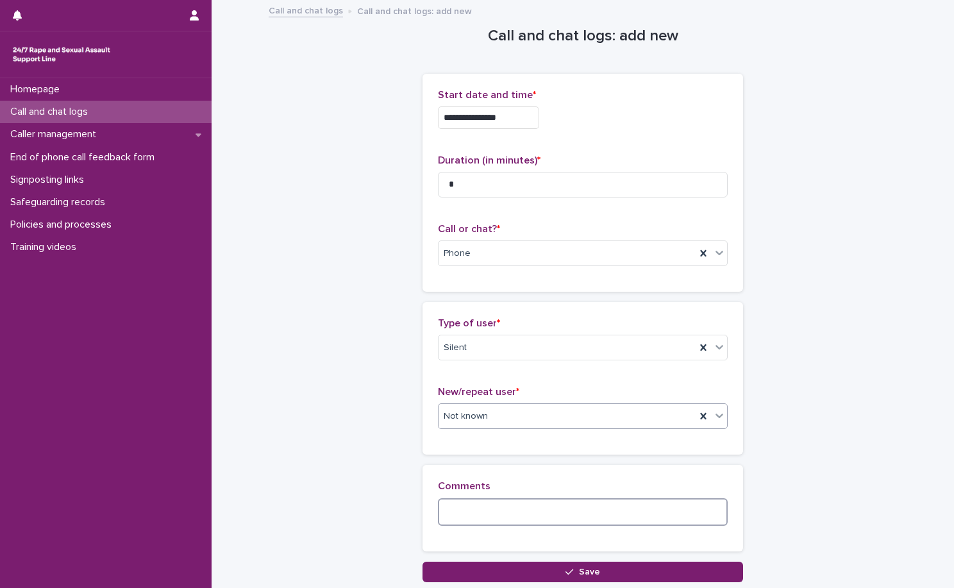
click at [559, 506] on textarea at bounding box center [583, 512] width 290 height 28
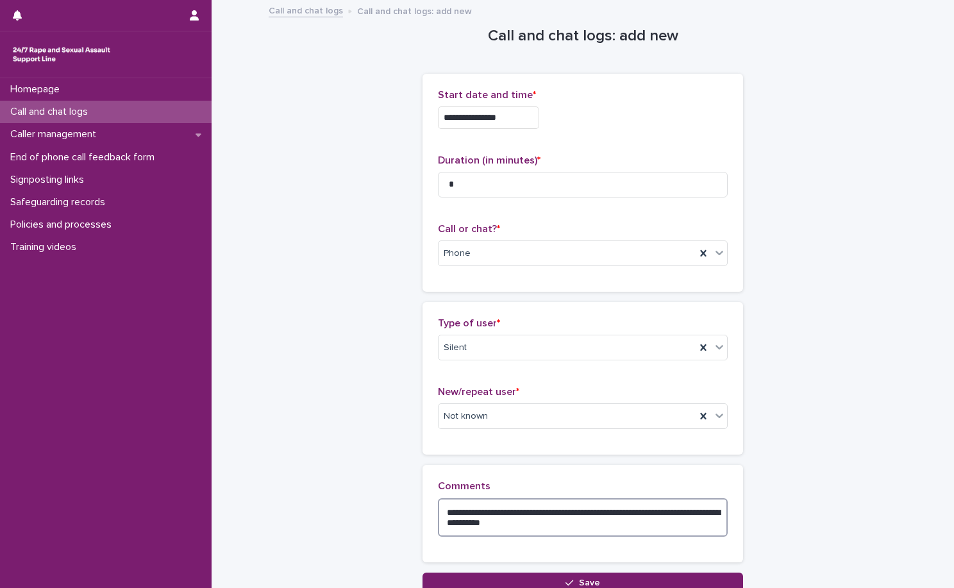
click at [583, 528] on textarea "**********" at bounding box center [583, 517] width 290 height 38
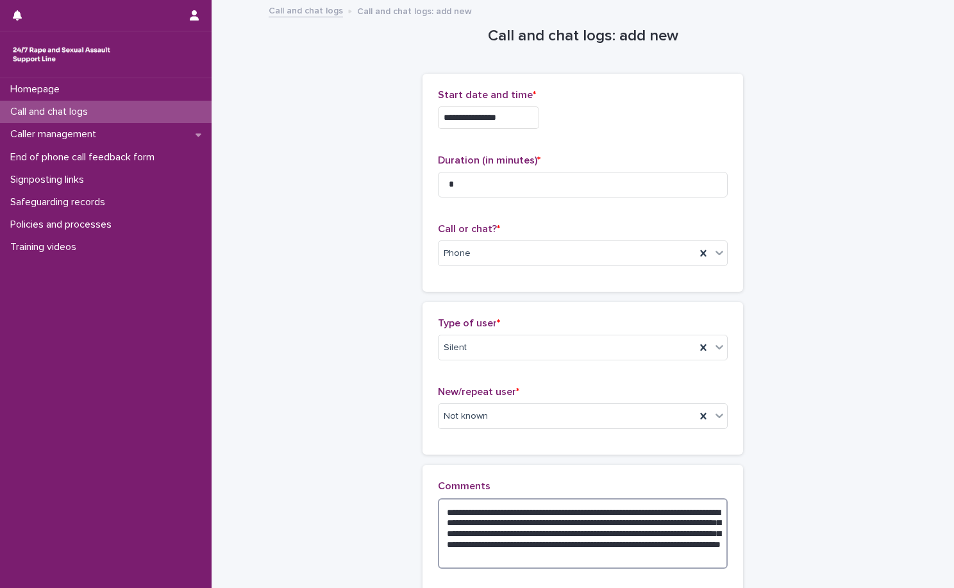
scroll to position [137, 0]
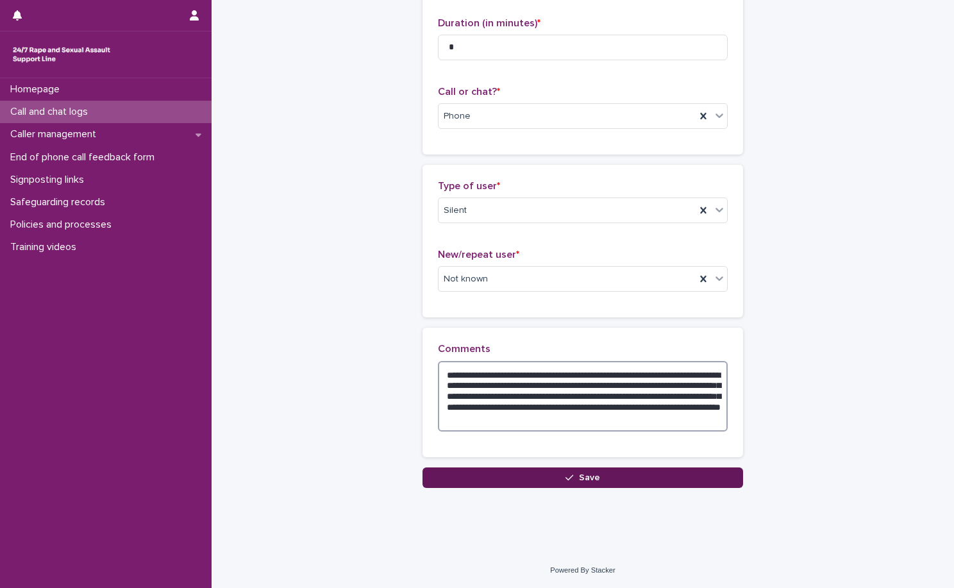
type textarea "**********"
click at [659, 481] on button "Save" at bounding box center [582, 477] width 320 height 21
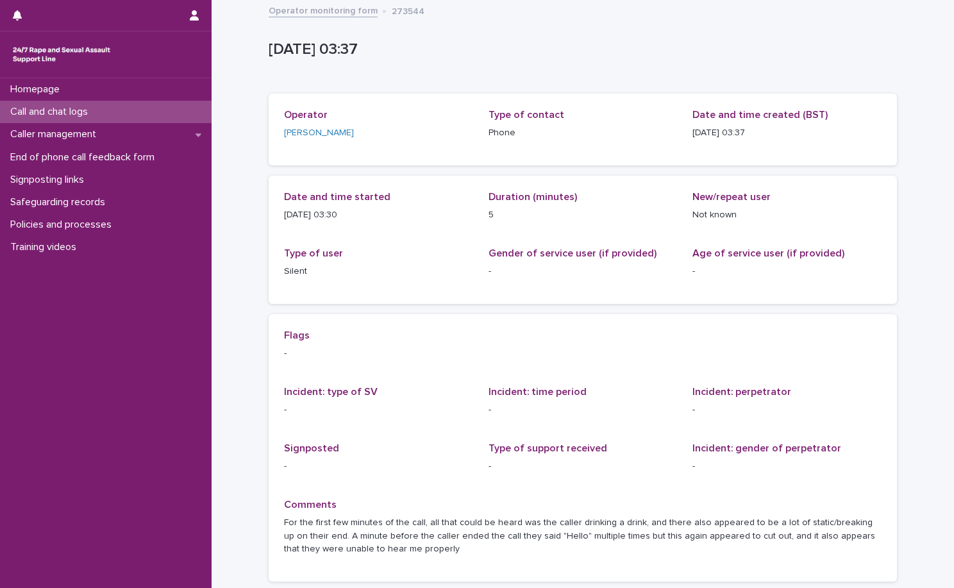
click at [282, 2] on div "2025-10-14 02:37:41+00:00 14/10/2025 03:37 Sorry, there was an error saving you…" at bounding box center [583, 296] width 628 height 590
click at [278, 15] on link "Operator monitoring form" at bounding box center [323, 10] width 109 height 15
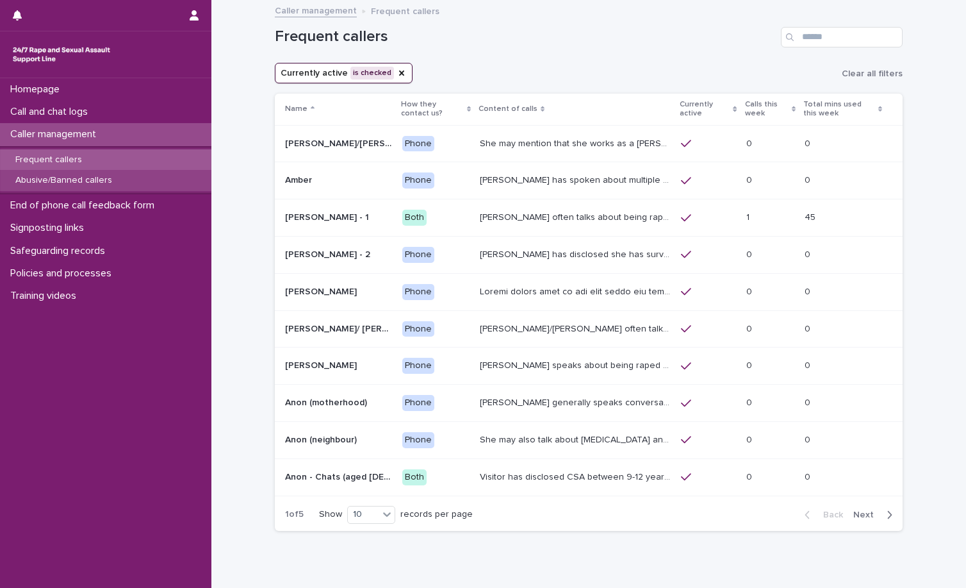
click at [101, 182] on p "Abusive/Banned callers" at bounding box center [63, 180] width 117 height 11
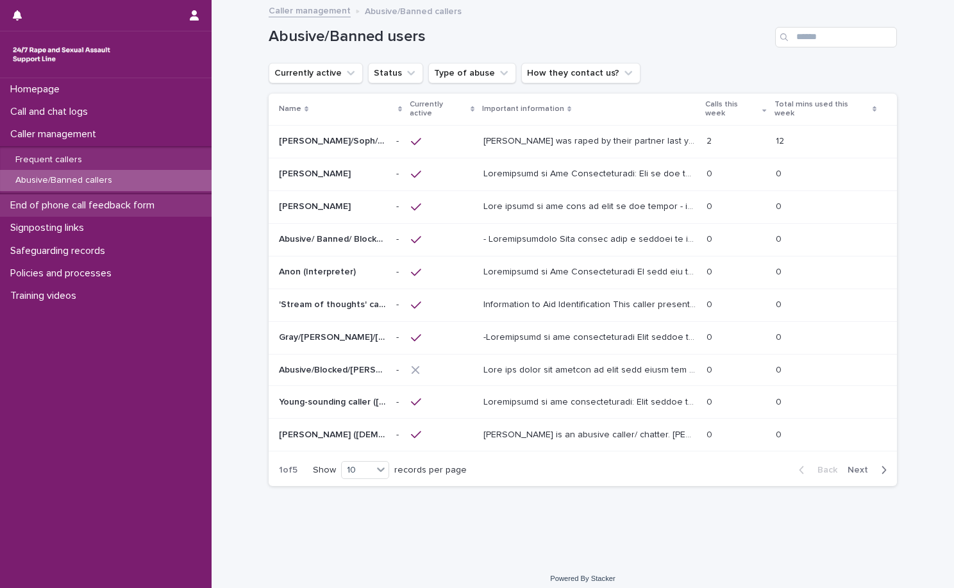
click at [73, 204] on p "End of phone call feedback form" at bounding box center [85, 205] width 160 height 12
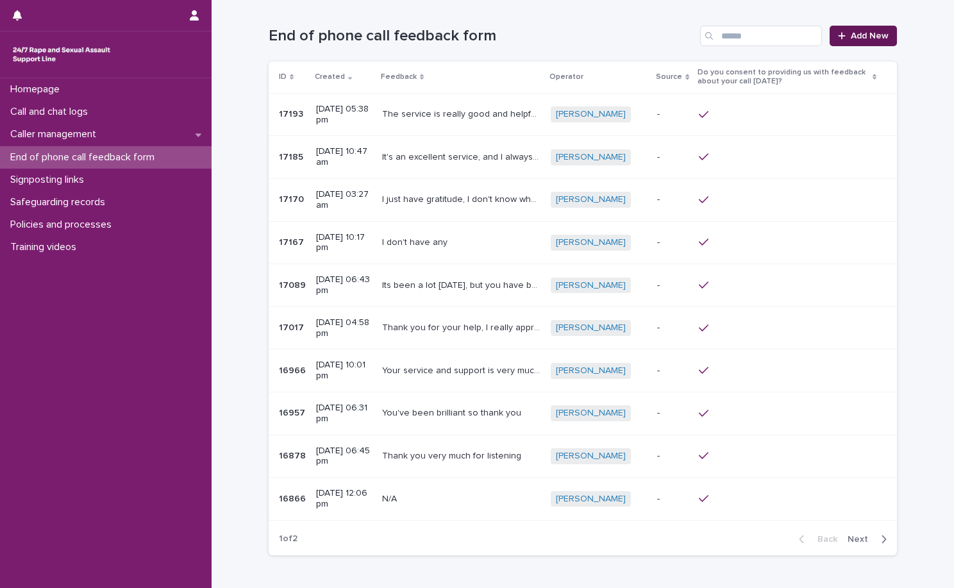
click at [865, 44] on link "Add New" at bounding box center [862, 36] width 67 height 21
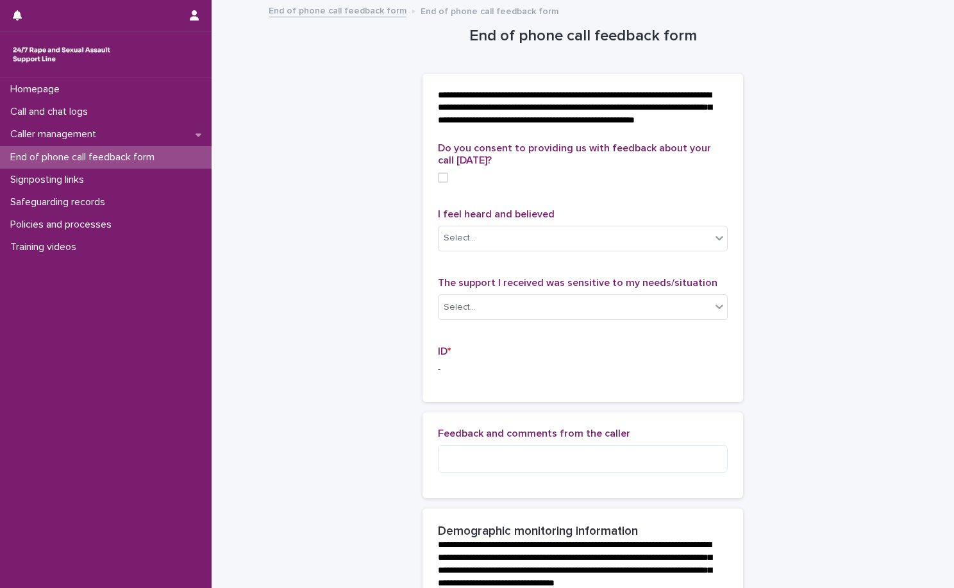
click at [438, 183] on span at bounding box center [443, 177] width 10 height 10
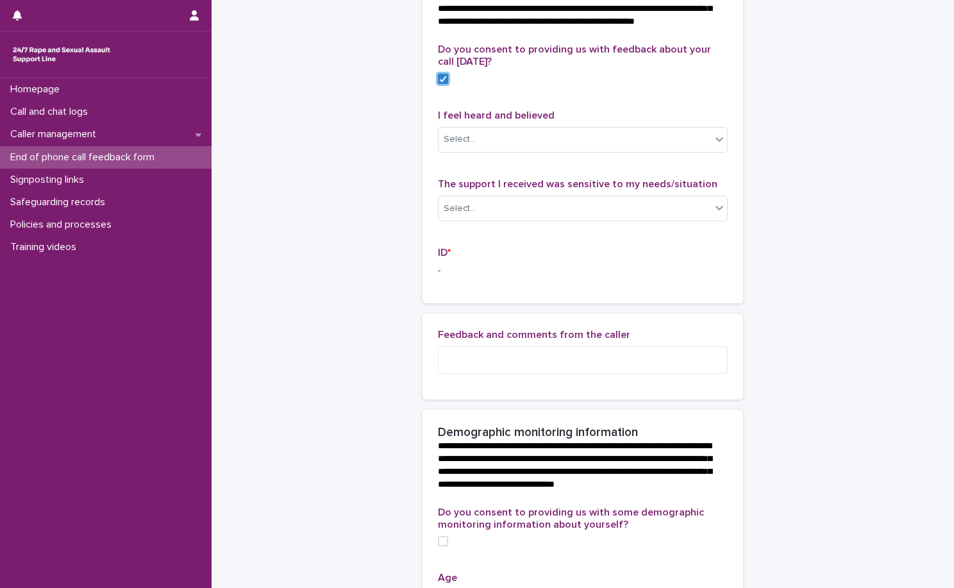
scroll to position [128, 0]
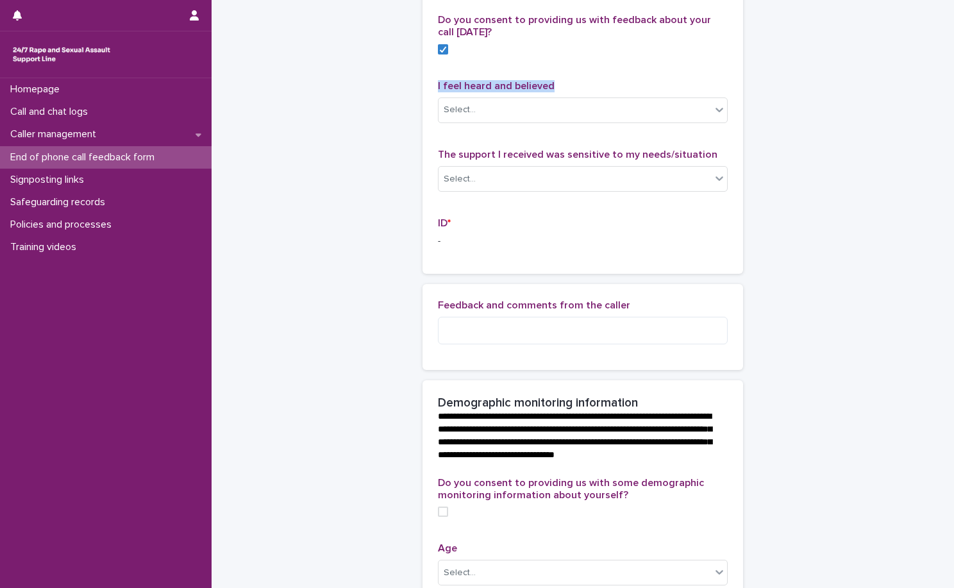
drag, startPoint x: 430, startPoint y: 96, endPoint x: 566, endPoint y: 95, distance: 135.9
click at [566, 95] on div "Do you consent to providing us with feedback about your call today? I feel hear…" at bounding box center [582, 144] width 320 height 260
click at [584, 90] on div "Do you consent to providing us with feedback about your call today? I feel hear…" at bounding box center [583, 136] width 290 height 244
click at [633, 133] on div "I feel heard and believed Select..." at bounding box center [583, 106] width 290 height 53
click at [631, 133] on div "I feel heard and believed Select..." at bounding box center [583, 106] width 290 height 53
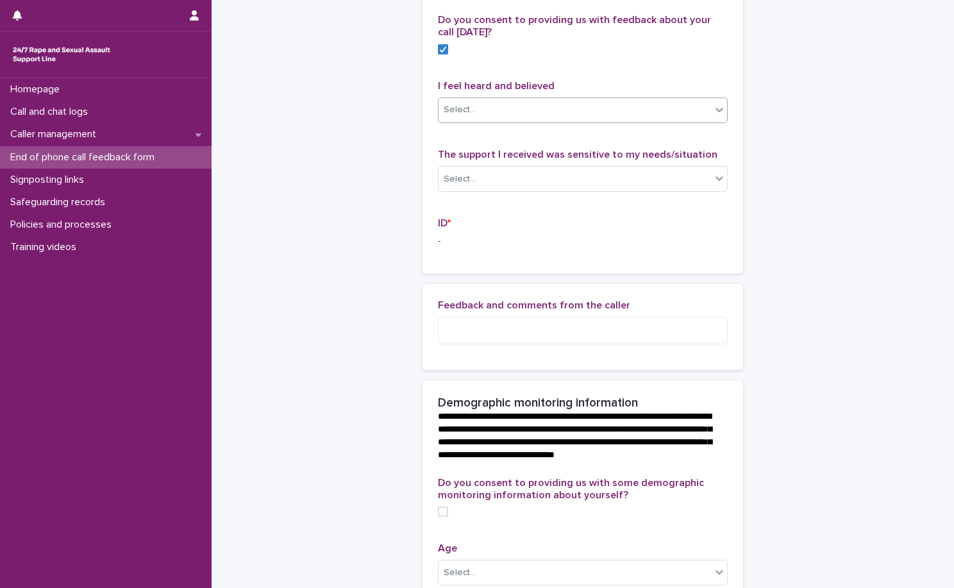
click at [631, 123] on div "Select..." at bounding box center [583, 110] width 290 height 26
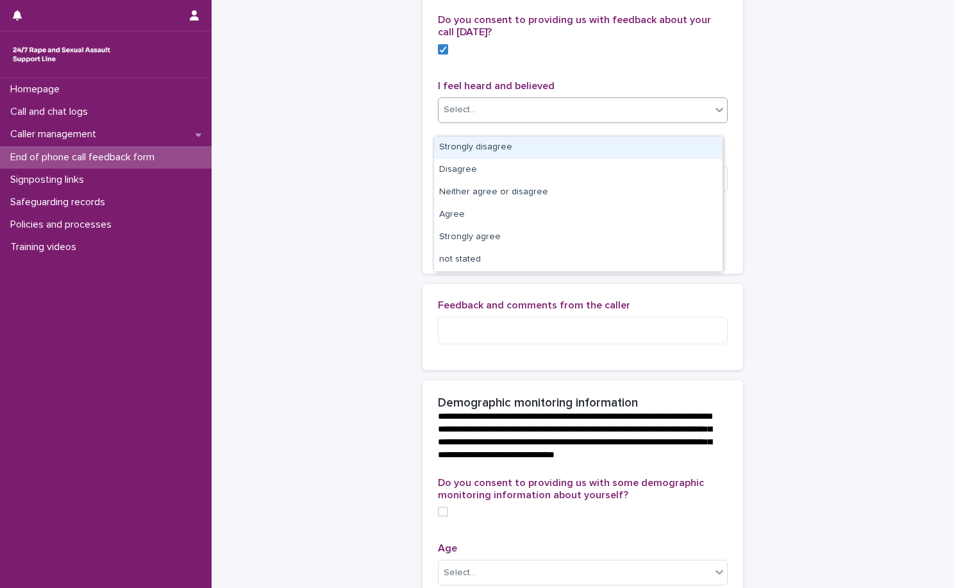
click at [599, 92] on p "I feel heard and believed" at bounding box center [583, 86] width 290 height 12
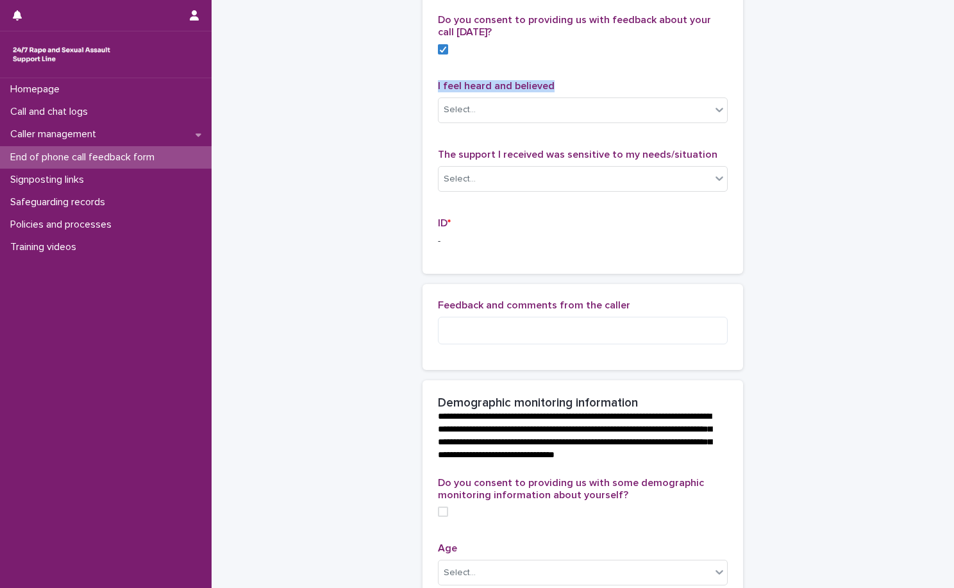
drag, startPoint x: 427, startPoint y: 95, endPoint x: 589, endPoint y: 89, distance: 162.2
click at [589, 89] on div "Do you consent to providing us with feedback about your call today? I feel hear…" at bounding box center [582, 144] width 320 height 260
click at [589, 89] on div "Do you consent to providing us with feedback about your call today? I feel hear…" at bounding box center [583, 136] width 290 height 244
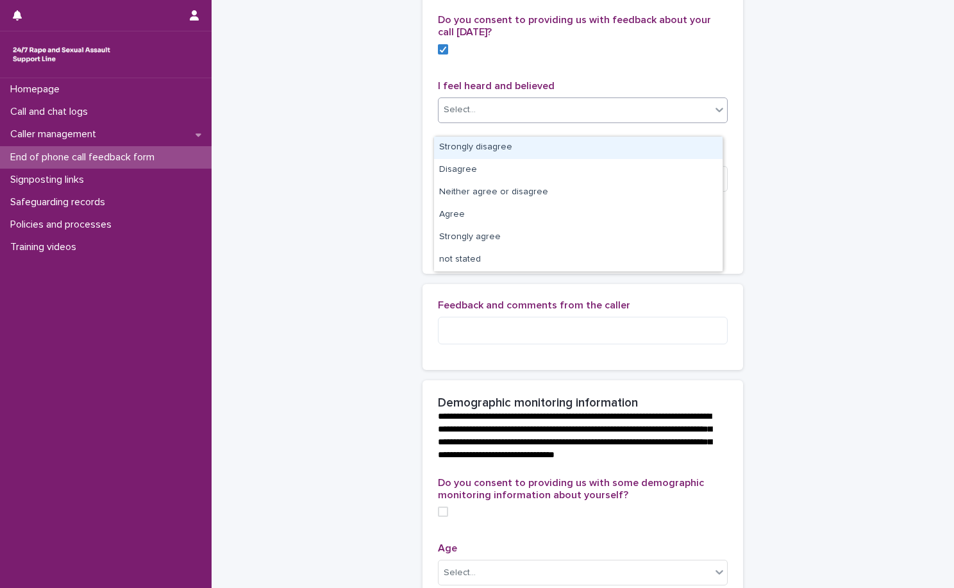
click at [559, 115] on div "Select..." at bounding box center [574, 109] width 272 height 21
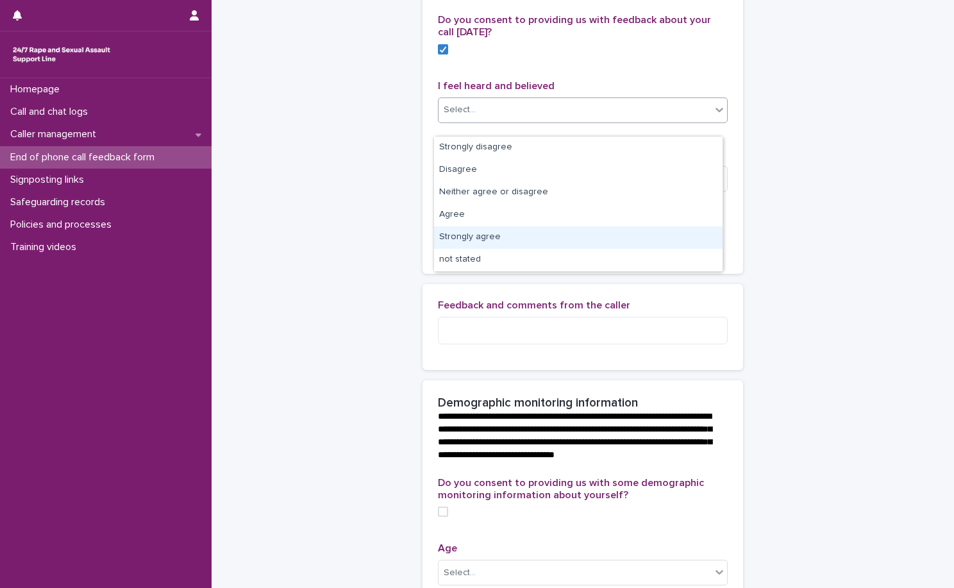
click at [494, 240] on div "Strongly agree" at bounding box center [578, 237] width 288 height 22
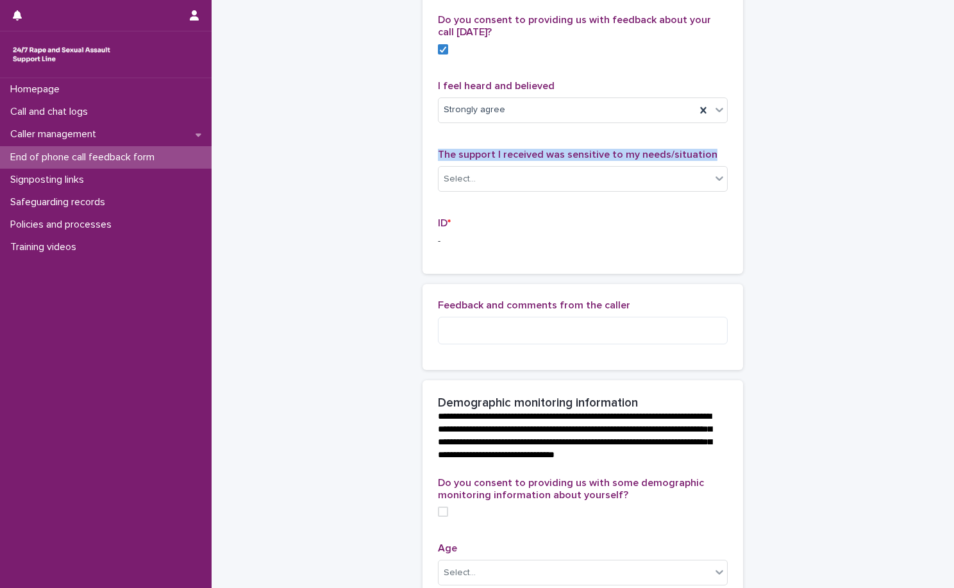
drag, startPoint x: 706, startPoint y: 165, endPoint x: 374, endPoint y: 172, distance: 332.1
click at [374, 172] on div "**********" at bounding box center [583, 469] width 628 height 1193
click at [556, 133] on div "I feel heard and believed Strongly agree" at bounding box center [583, 106] width 290 height 53
drag, startPoint x: 699, startPoint y: 163, endPoint x: 493, endPoint y: 138, distance: 207.2
click at [379, 170] on div "**********" at bounding box center [583, 469] width 628 height 1193
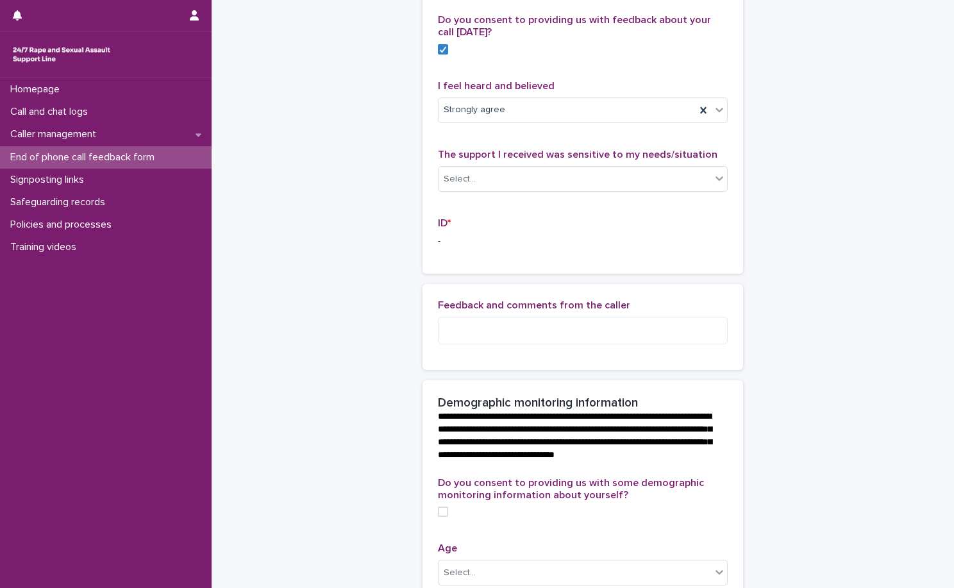
click at [517, 133] on div "I feel heard and believed Strongly agree" at bounding box center [583, 106] width 290 height 53
drag, startPoint x: 702, startPoint y: 167, endPoint x: 413, endPoint y: 164, distance: 288.4
click at [413, 164] on div "**********" at bounding box center [583, 469] width 628 height 1193
click at [494, 160] on span "The support I received was sensitive to my needs/situation" at bounding box center [577, 154] width 279 height 10
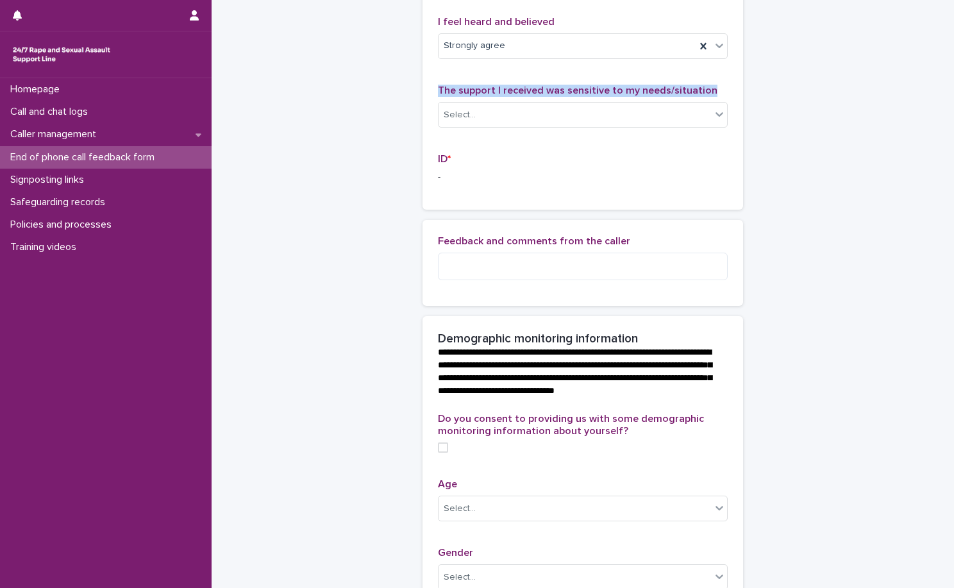
drag, startPoint x: 435, startPoint y: 102, endPoint x: 740, endPoint y: 110, distance: 305.2
click at [740, 110] on div "**********" at bounding box center [583, 405] width 628 height 1193
click at [724, 97] on div "Do you consent to providing us with feedback about your call today? I feel hear…" at bounding box center [582, 80] width 320 height 260
click at [713, 120] on icon at bounding box center [719, 114] width 13 height 13
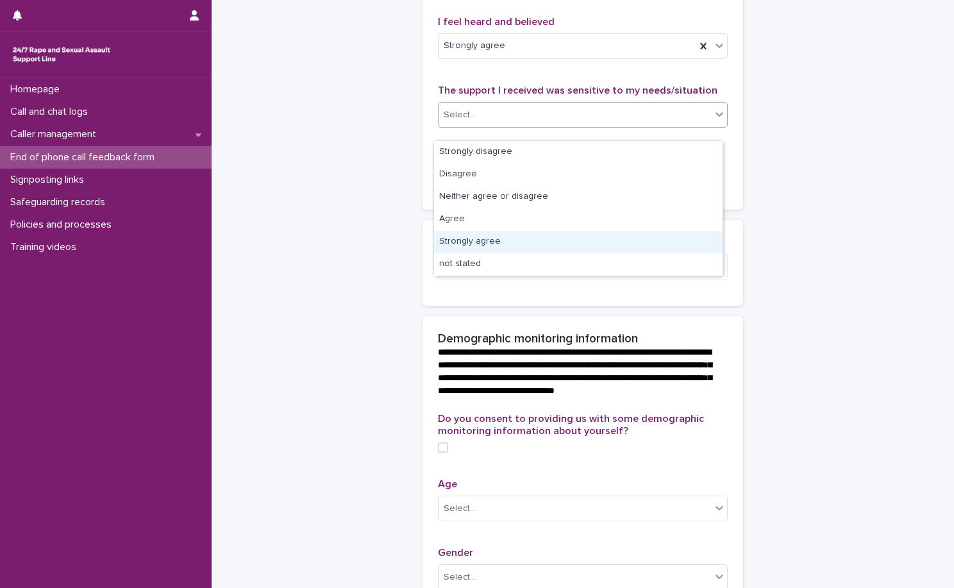
click at [467, 241] on div "Strongly agree" at bounding box center [578, 242] width 288 height 22
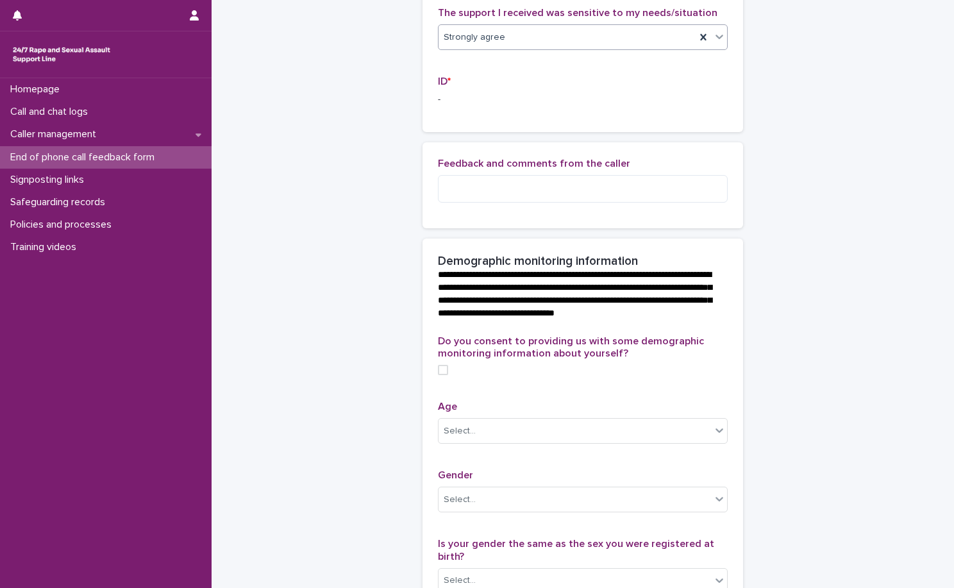
scroll to position [320, 0]
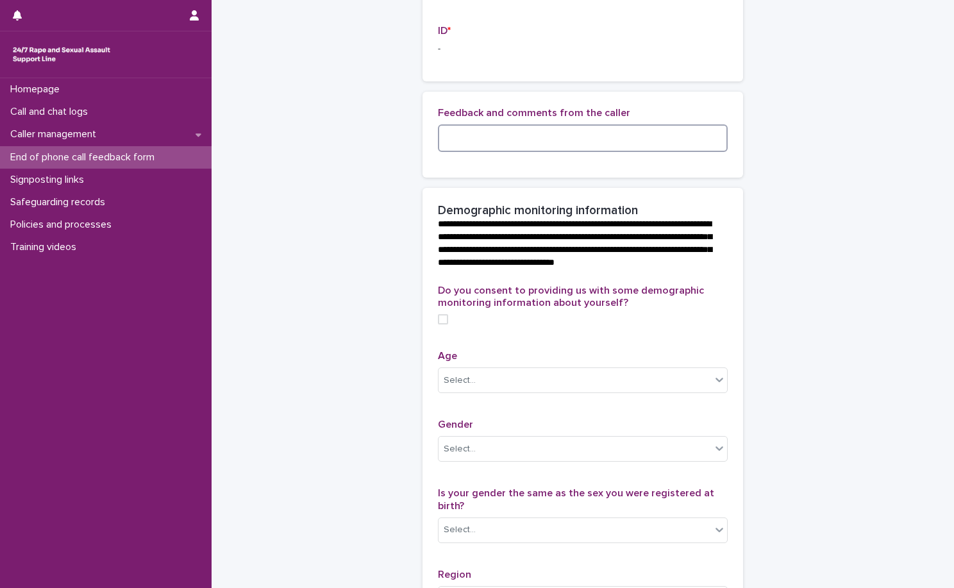
click at [634, 149] on textarea at bounding box center [583, 138] width 290 height 28
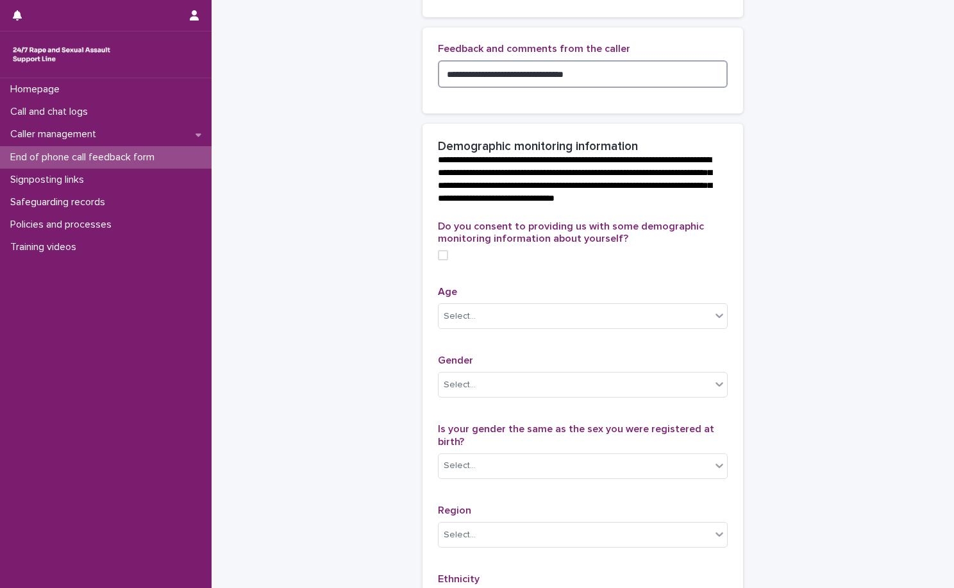
scroll to position [449, 0]
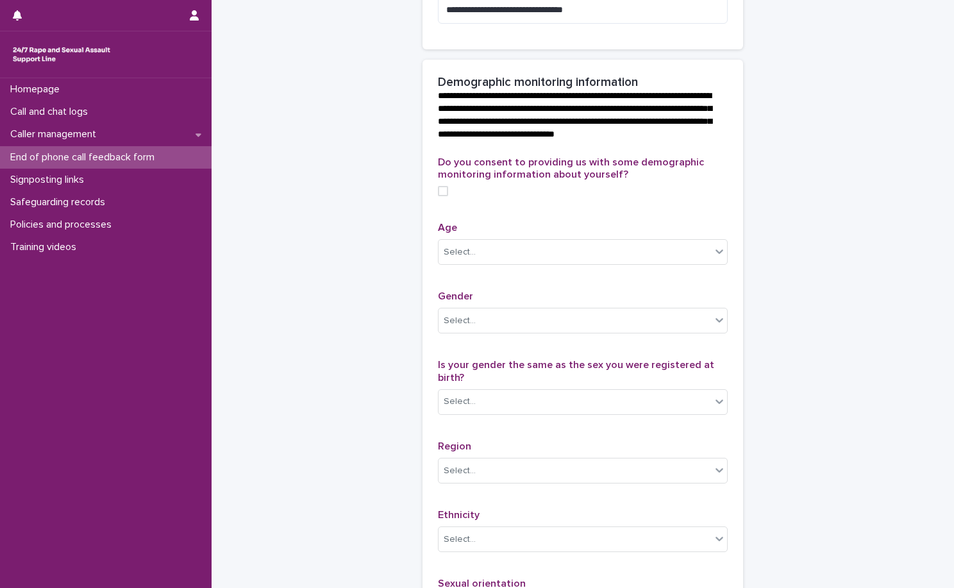
click at [661, 141] on p "**********" at bounding box center [580, 115] width 285 height 51
drag, startPoint x: 656, startPoint y: 108, endPoint x: 650, endPoint y: 124, distance: 17.0
click at [650, 124] on span "**********" at bounding box center [575, 114] width 274 height 47
click at [688, 141] on p "**********" at bounding box center [580, 115] width 285 height 51
drag, startPoint x: 589, startPoint y: 135, endPoint x: 684, endPoint y: 160, distance: 98.3
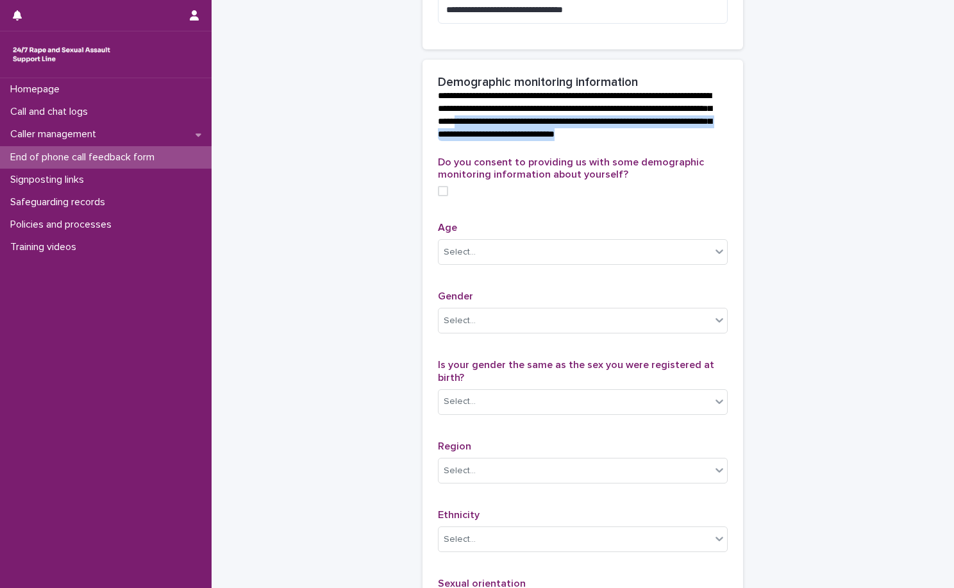
click at [684, 141] on p "**********" at bounding box center [580, 115] width 285 height 51
click at [663, 141] on p "**********" at bounding box center [580, 115] width 285 height 51
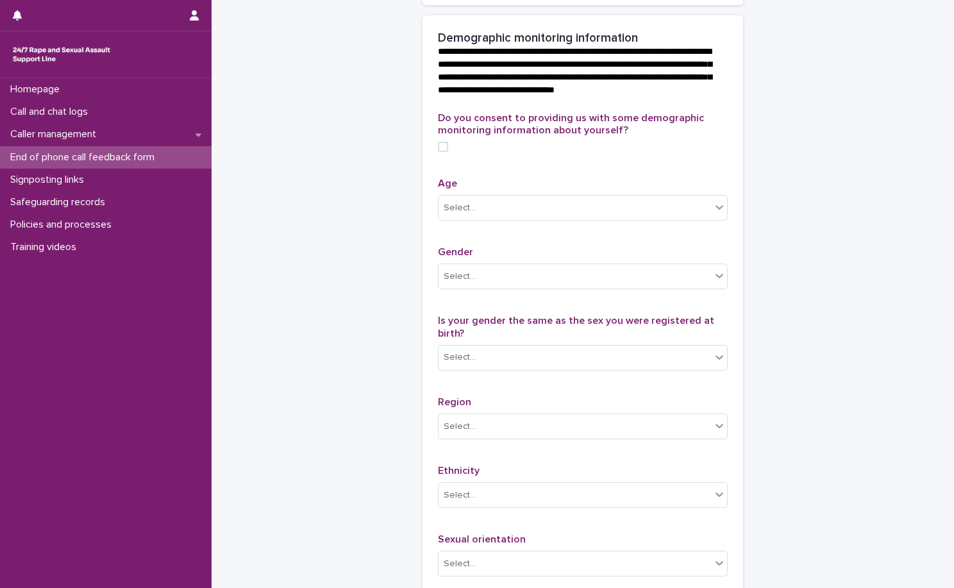
scroll to position [513, 0]
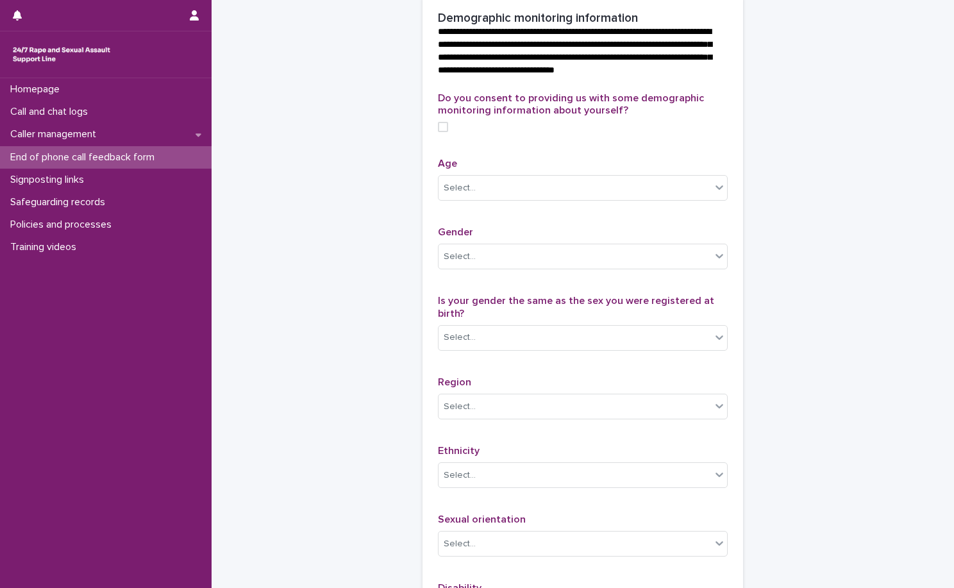
click at [438, 132] on span at bounding box center [443, 127] width 10 height 10
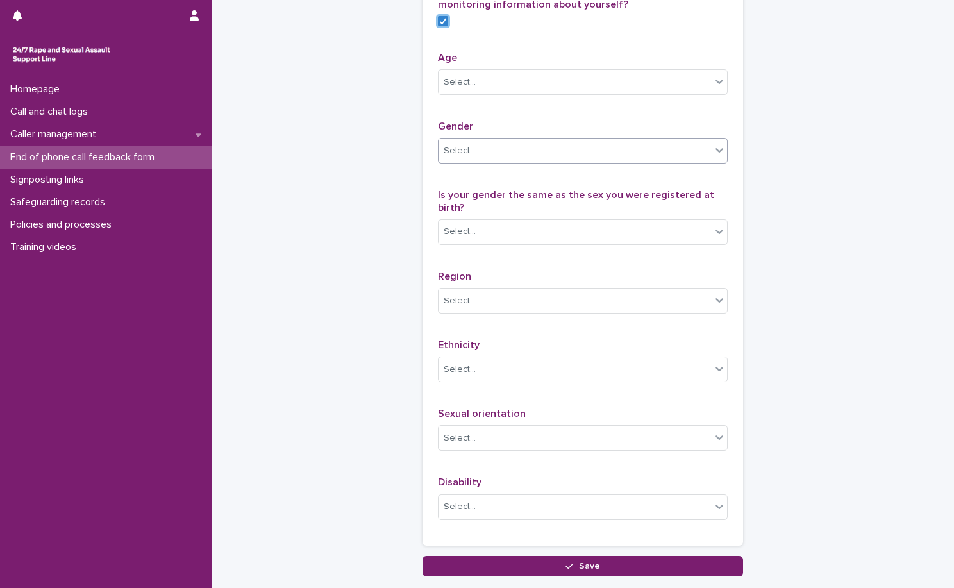
scroll to position [641, 0]
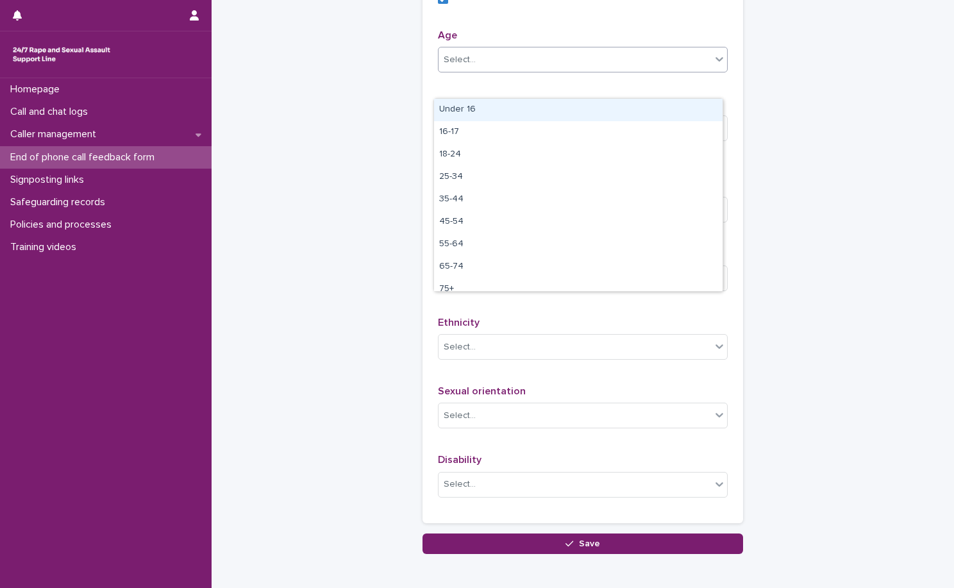
click at [558, 70] on div "Select..." at bounding box center [574, 59] width 272 height 21
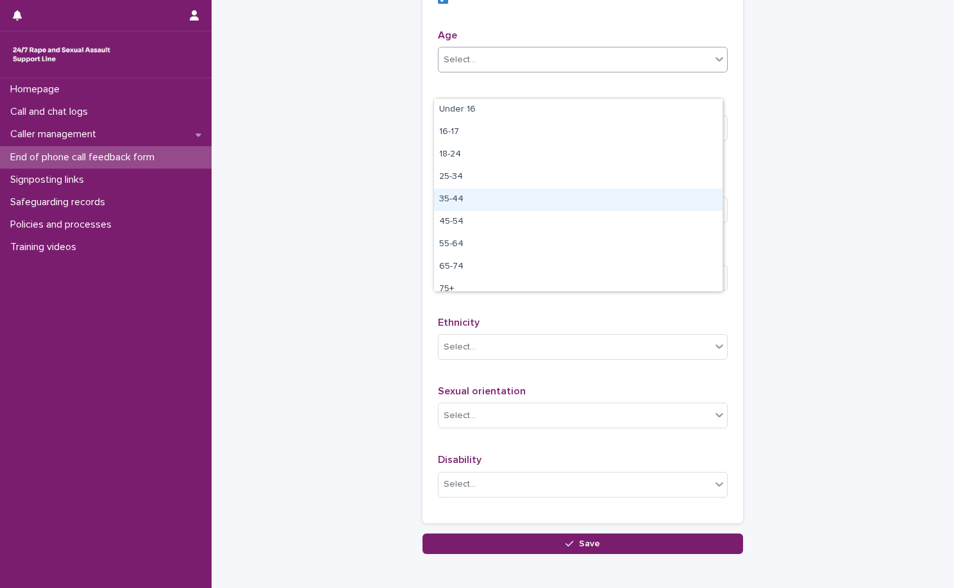
scroll to position [32, 0]
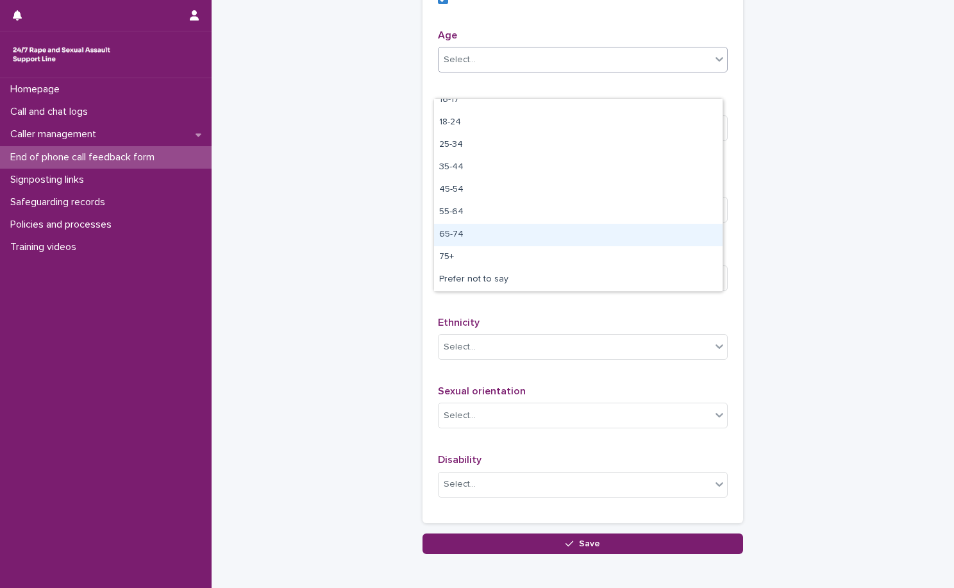
drag, startPoint x: 496, startPoint y: 247, endPoint x: 496, endPoint y: 237, distance: 10.3
click at [496, 237] on div "65-74" at bounding box center [578, 235] width 288 height 22
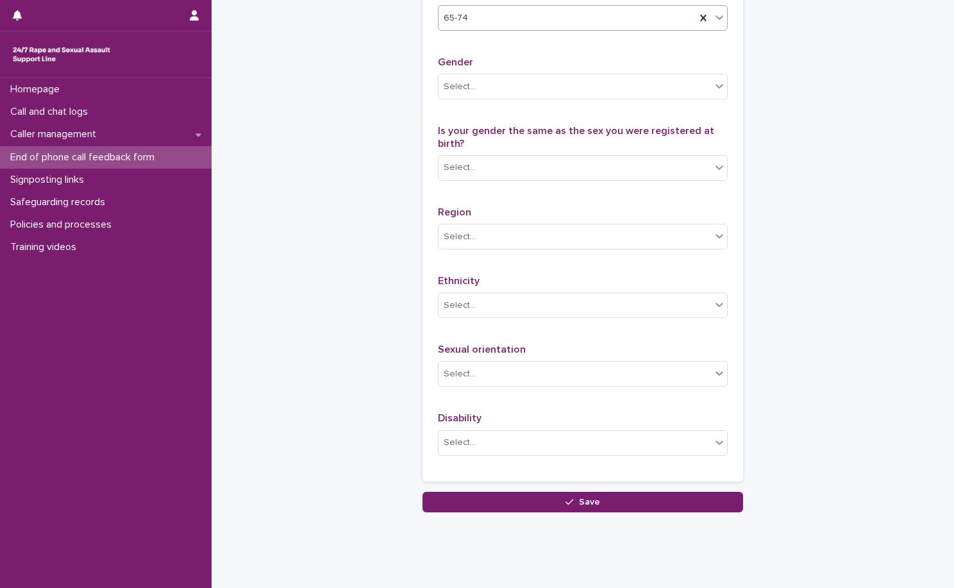
scroll to position [705, 0]
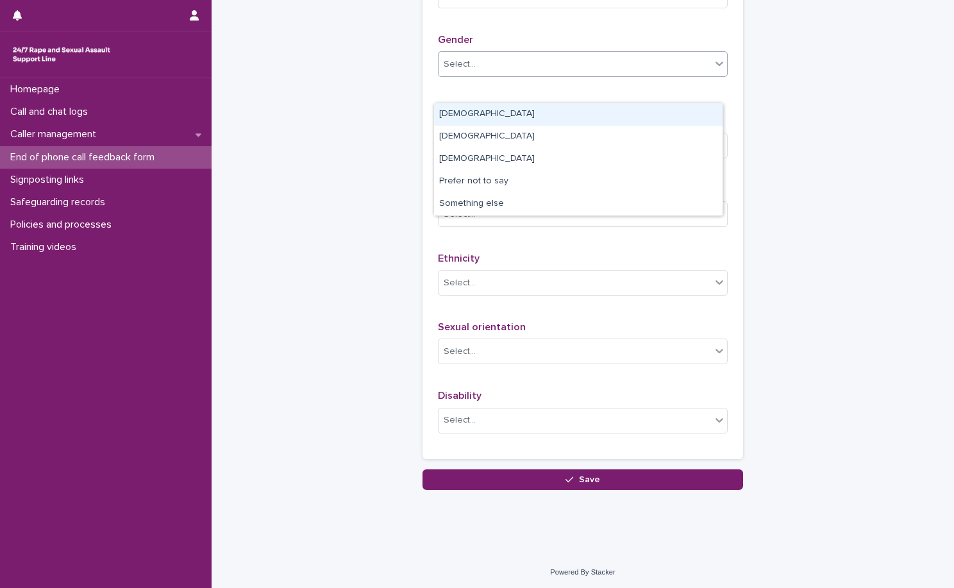
click at [543, 75] on div "Select..." at bounding box center [574, 64] width 272 height 21
click at [557, 46] on div "Do you consent to providing us with some demographic monitoring information abo…" at bounding box center [583, 171] width 290 height 543
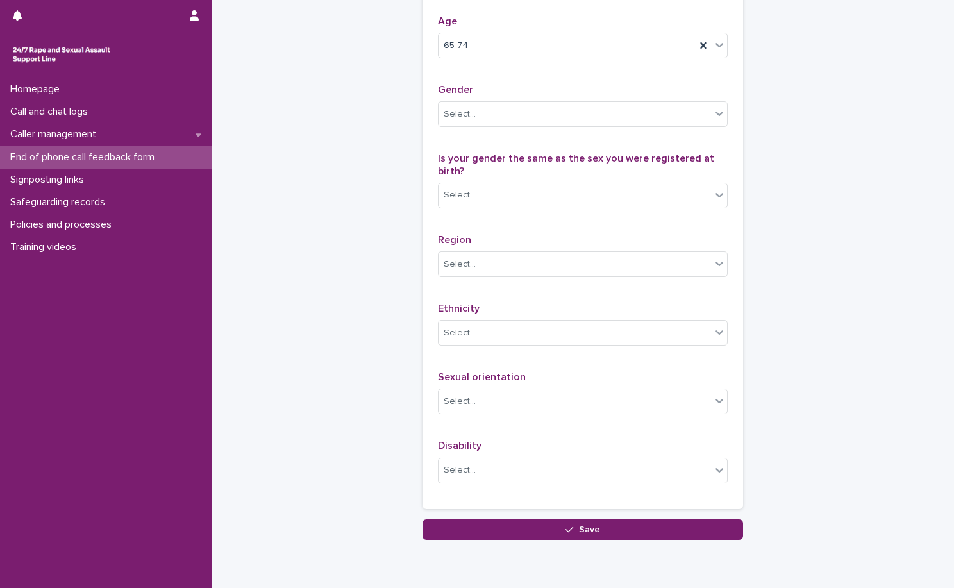
scroll to position [641, 0]
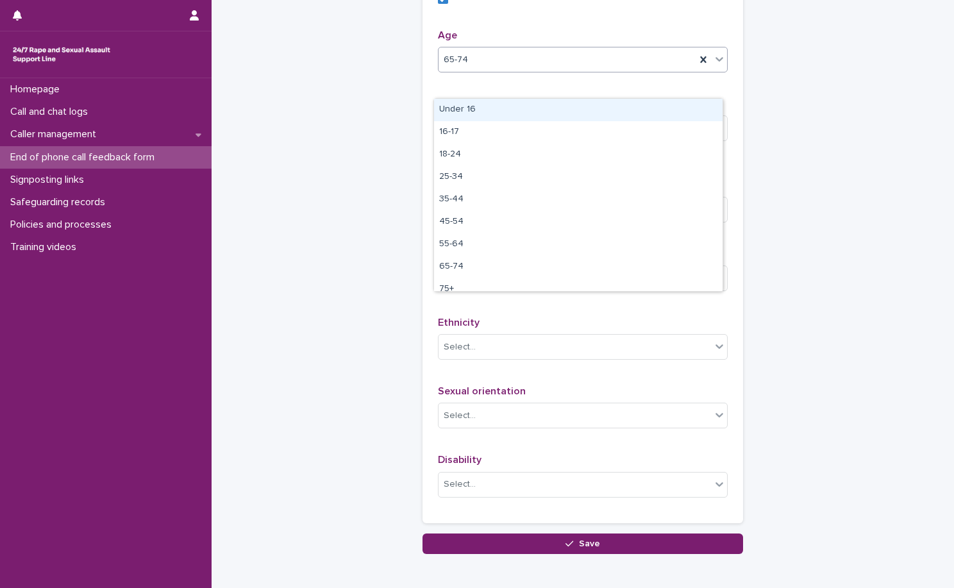
click at [499, 70] on div "65-74" at bounding box center [566, 59] width 257 height 21
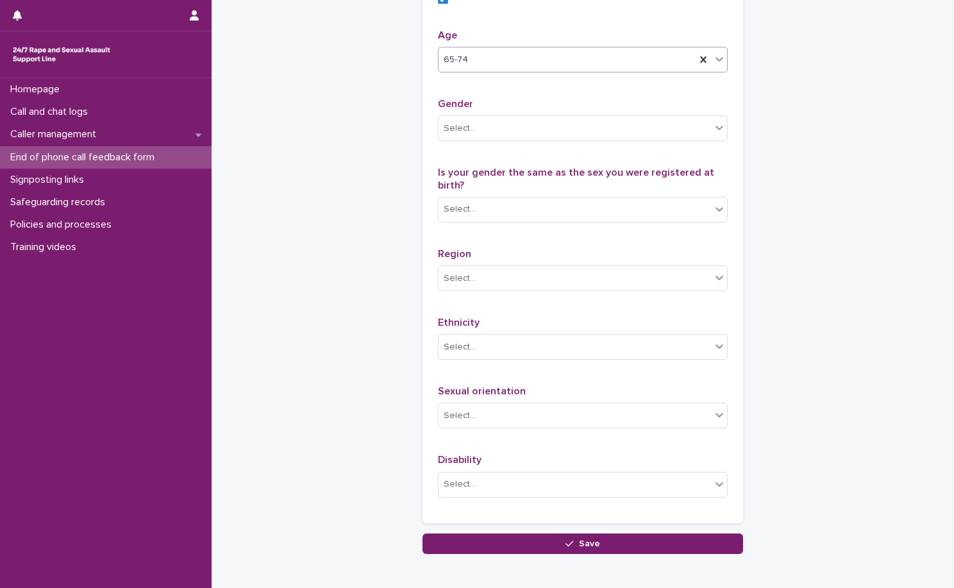
click at [499, 70] on div "65-74" at bounding box center [566, 59] width 257 height 21
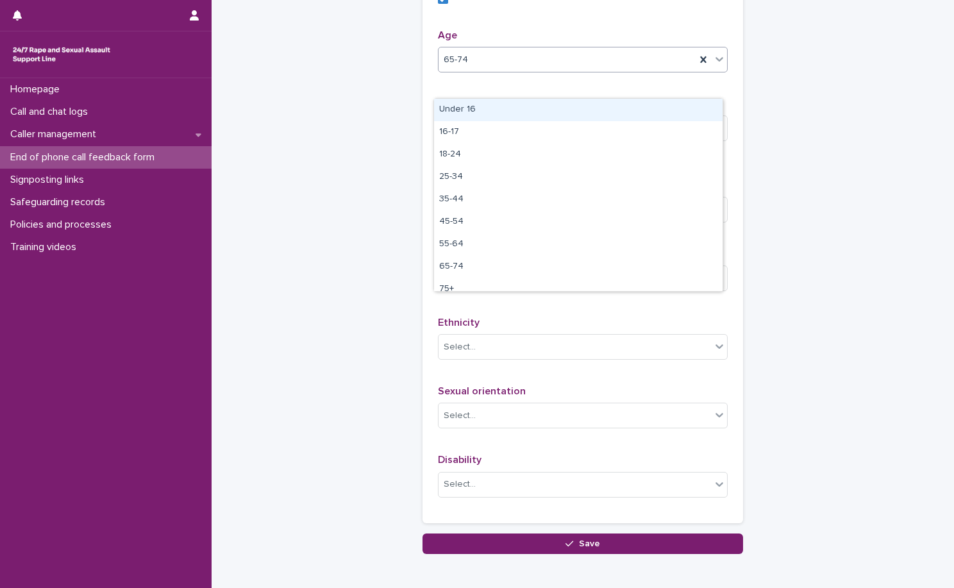
click at [527, 70] on div "65-74" at bounding box center [566, 59] width 257 height 21
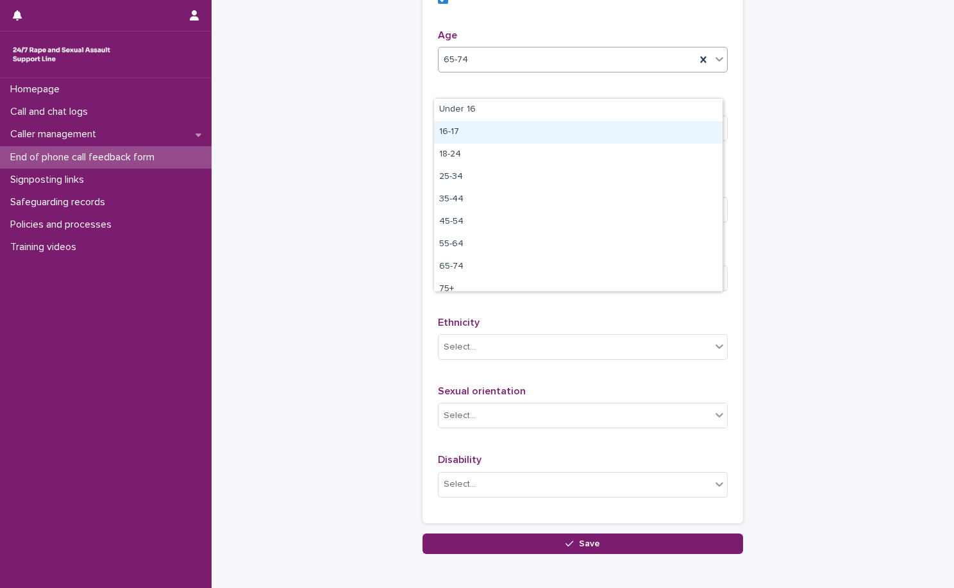
scroll to position [32, 0]
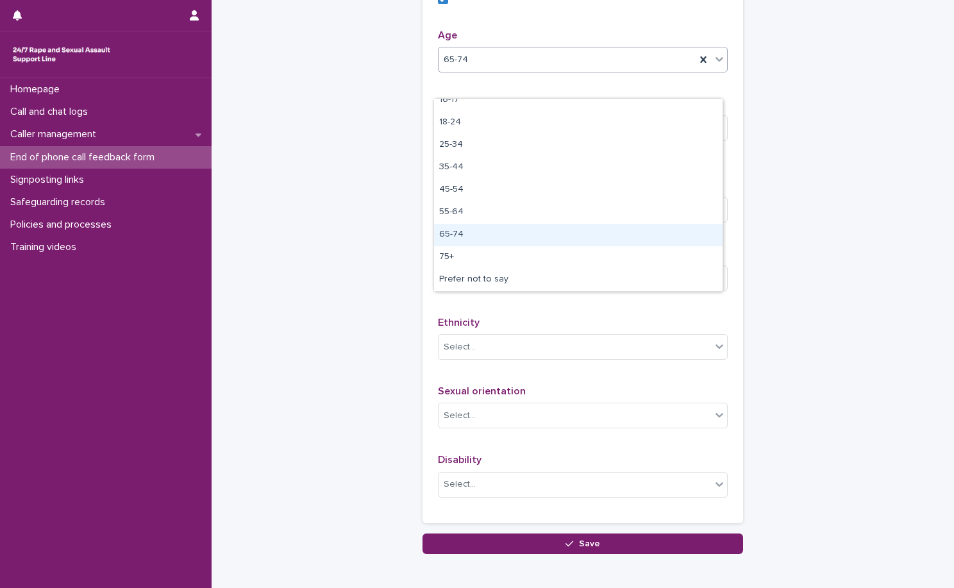
click at [518, 233] on div "65-74" at bounding box center [578, 235] width 288 height 22
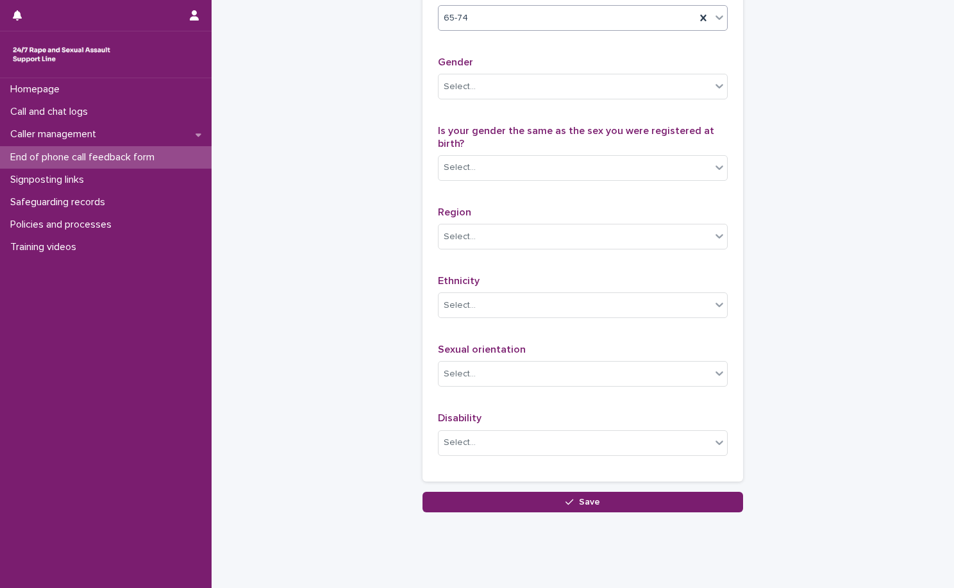
scroll to position [705, 0]
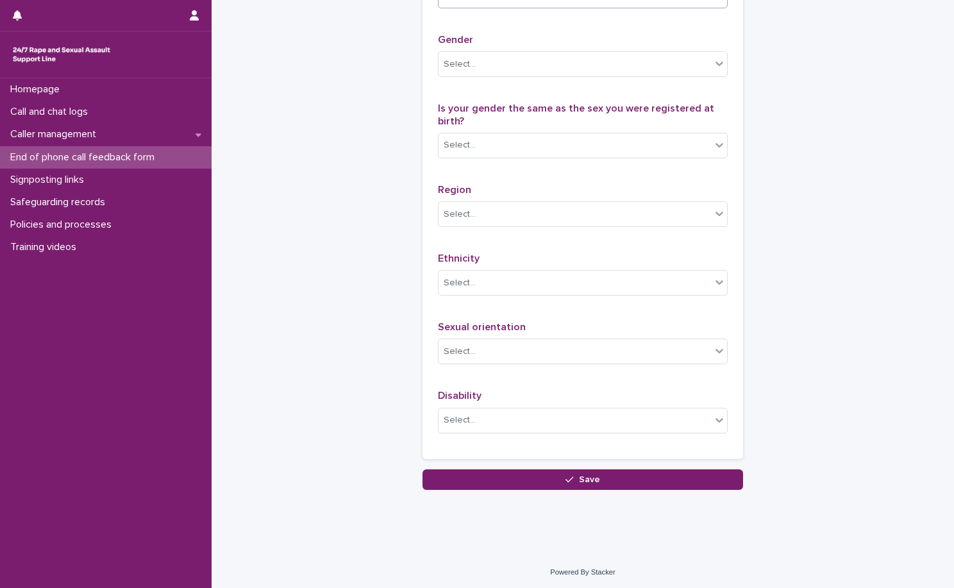
click at [528, 46] on p "Gender" at bounding box center [583, 40] width 290 height 12
click at [506, 75] on div "Select..." at bounding box center [574, 64] width 272 height 21
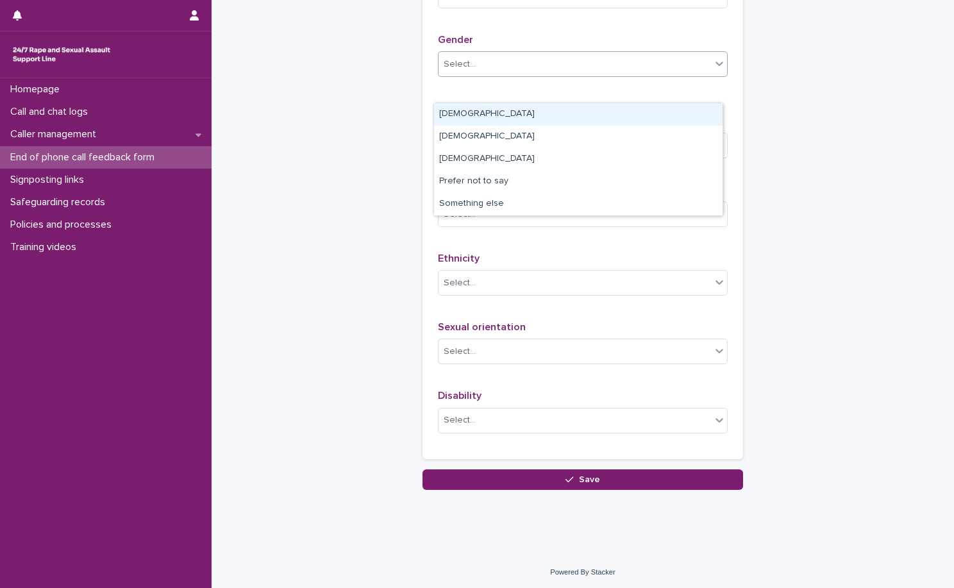
drag, startPoint x: 515, startPoint y: 128, endPoint x: 520, endPoint y: 117, distance: 12.0
click at [520, 117] on div "Female" at bounding box center [578, 114] width 288 height 22
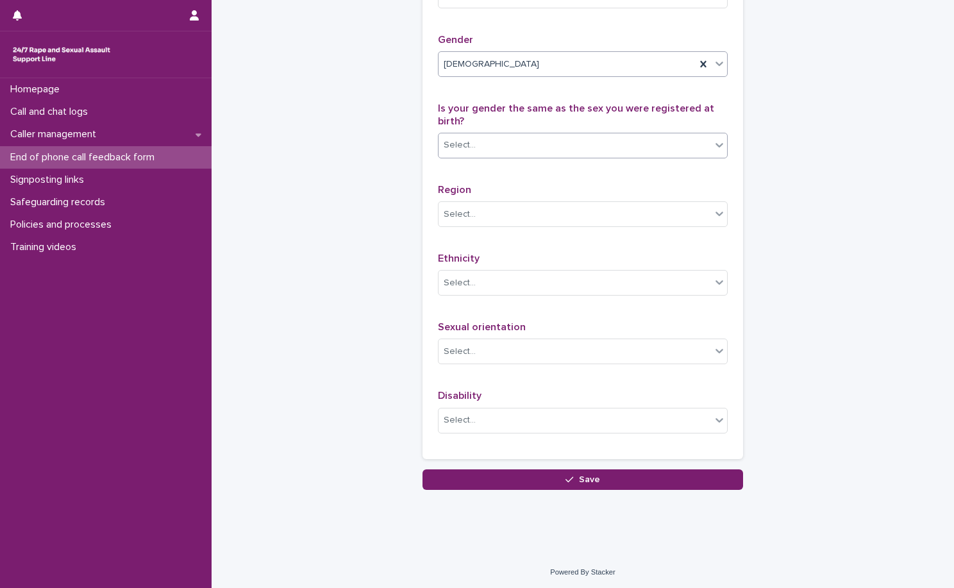
click at [532, 156] on div "Select..." at bounding box center [574, 145] width 272 height 21
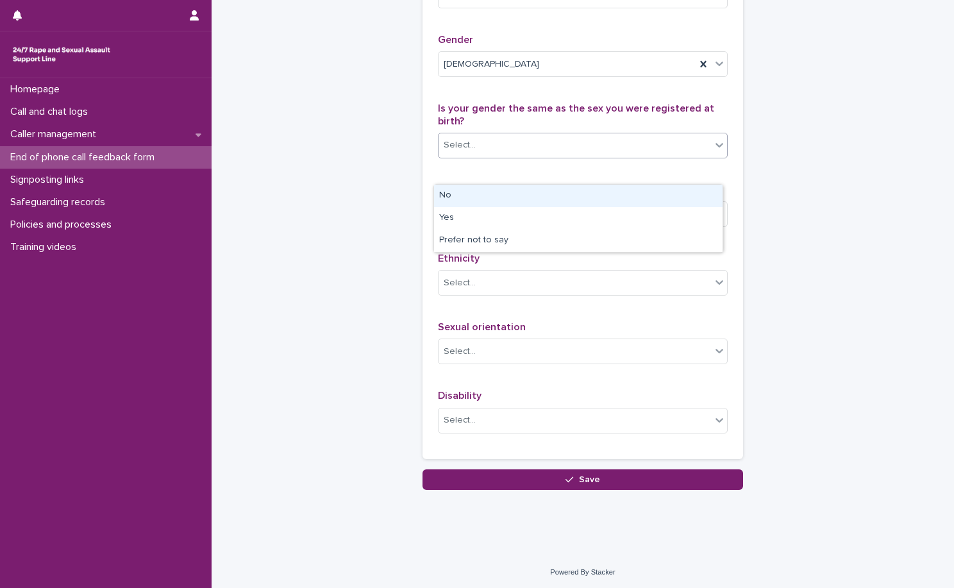
click at [532, 156] on div "Select..." at bounding box center [574, 145] width 272 height 21
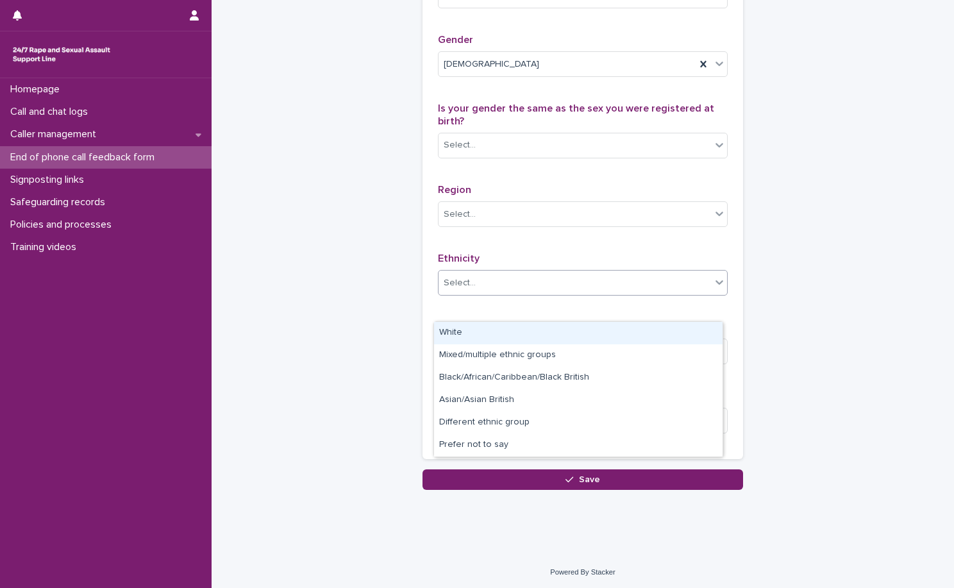
click at [525, 294] on div "Select..." at bounding box center [574, 282] width 272 height 21
click at [519, 328] on div "White" at bounding box center [578, 333] width 288 height 22
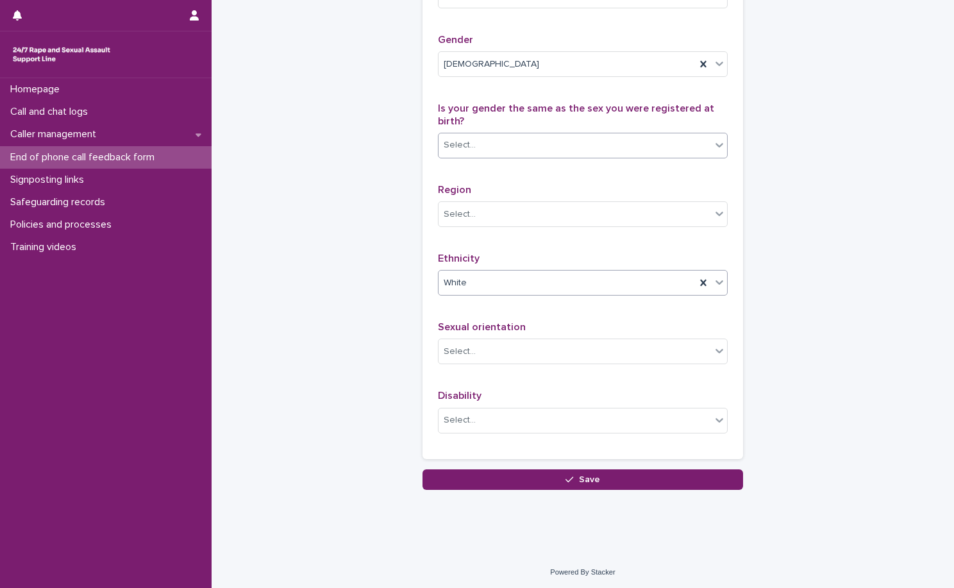
click at [533, 156] on div "Select..." at bounding box center [574, 145] width 272 height 21
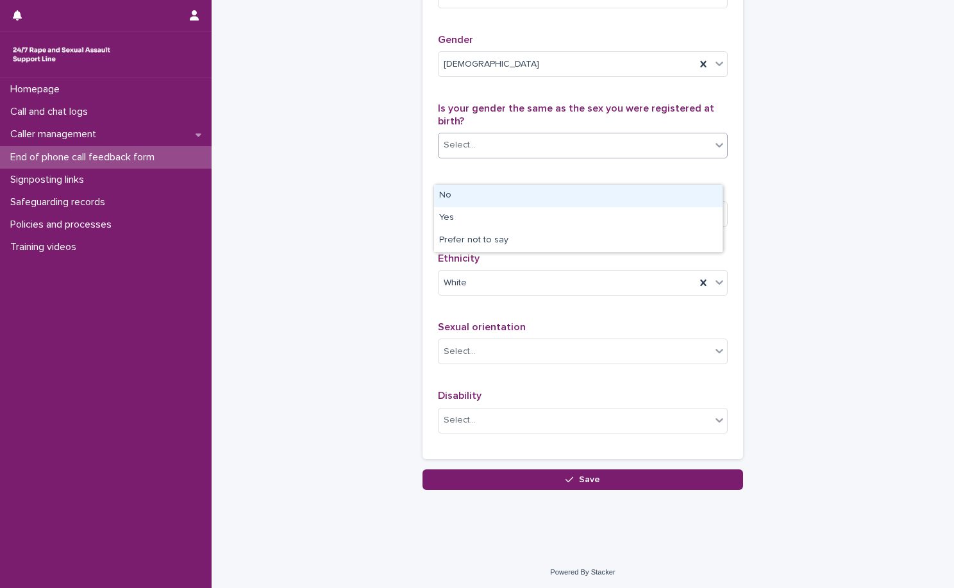
click at [602, 127] on p "Is your gender the same as the sex you were registered at birth?" at bounding box center [583, 115] width 290 height 24
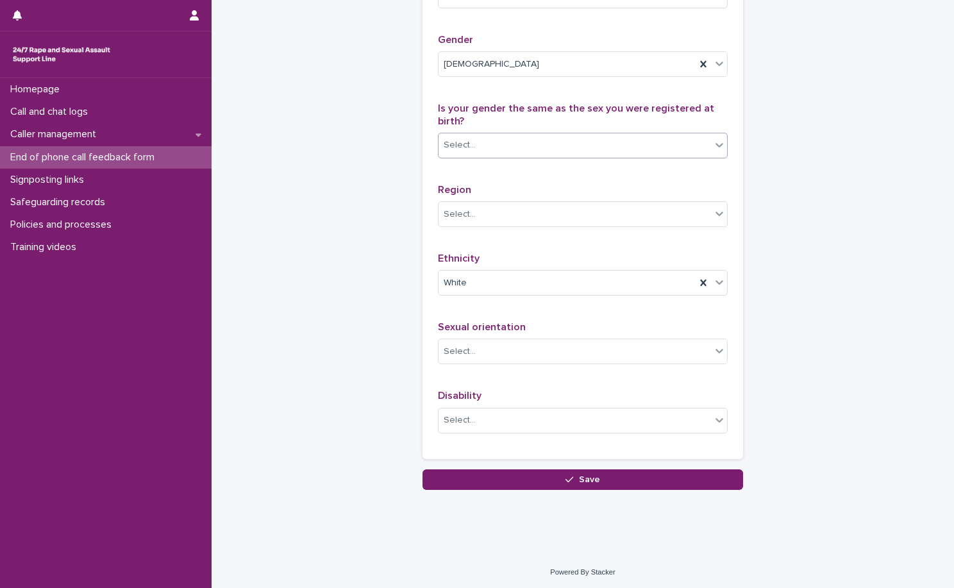
click at [531, 156] on div "Select..." at bounding box center [574, 145] width 272 height 21
click at [570, 156] on div "Select..." at bounding box center [574, 145] width 272 height 21
click at [568, 156] on div "Select..." at bounding box center [574, 145] width 272 height 21
click at [570, 156] on div "Select..." at bounding box center [574, 145] width 272 height 21
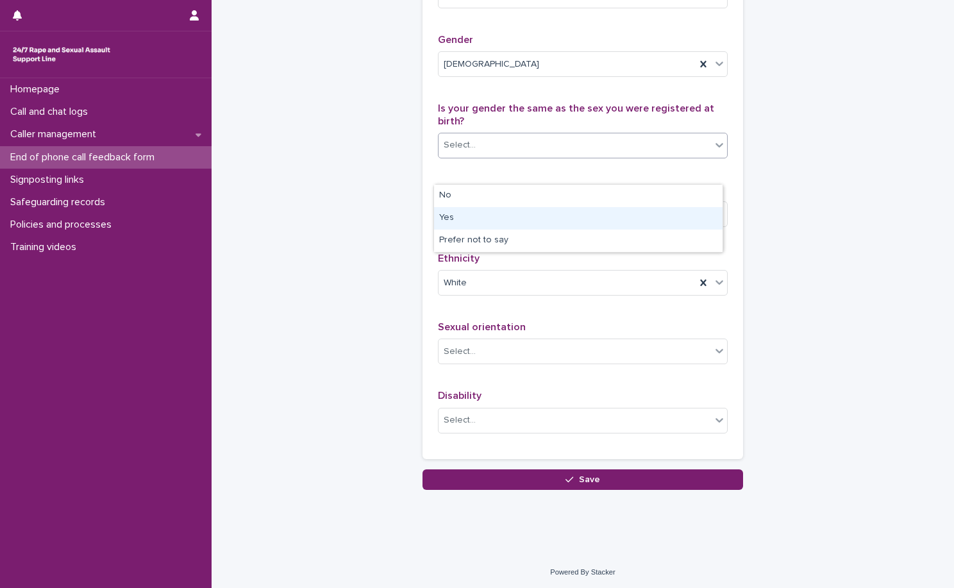
drag, startPoint x: 569, startPoint y: 228, endPoint x: 573, endPoint y: 217, distance: 11.6
click at [573, 217] on div "Yes" at bounding box center [578, 218] width 288 height 22
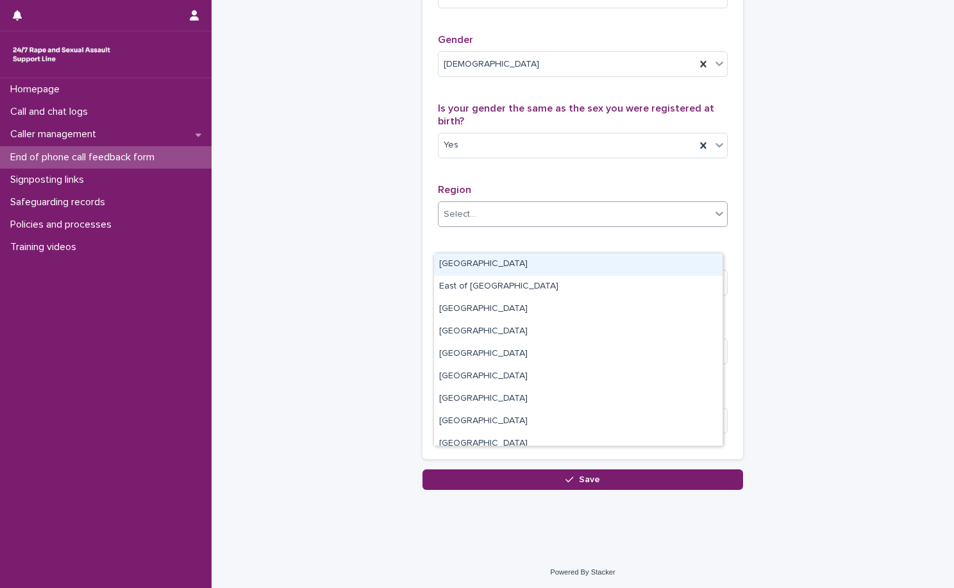
click at [579, 225] on div "Select..." at bounding box center [574, 214] width 272 height 21
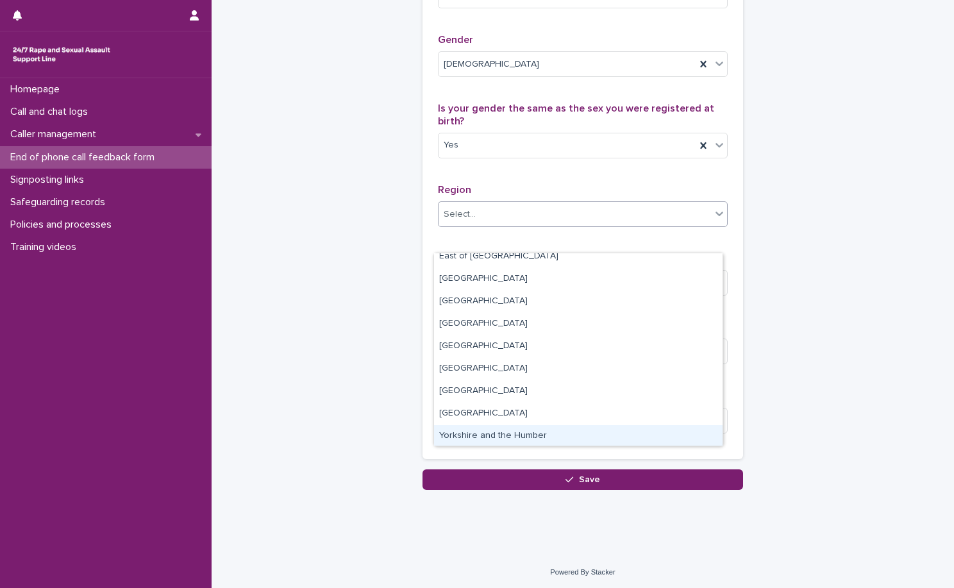
scroll to position [0, 0]
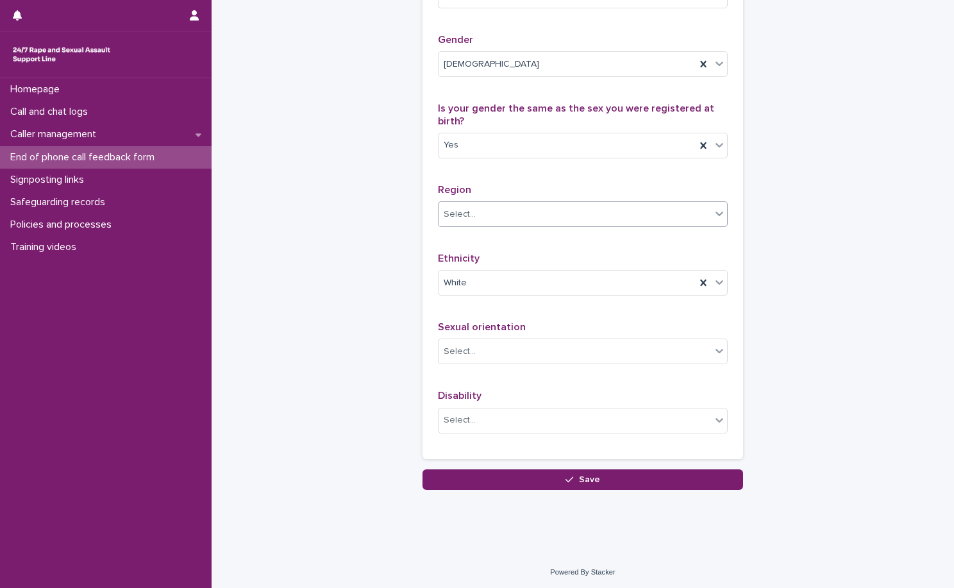
click at [573, 225] on div "Select..." at bounding box center [574, 214] width 272 height 21
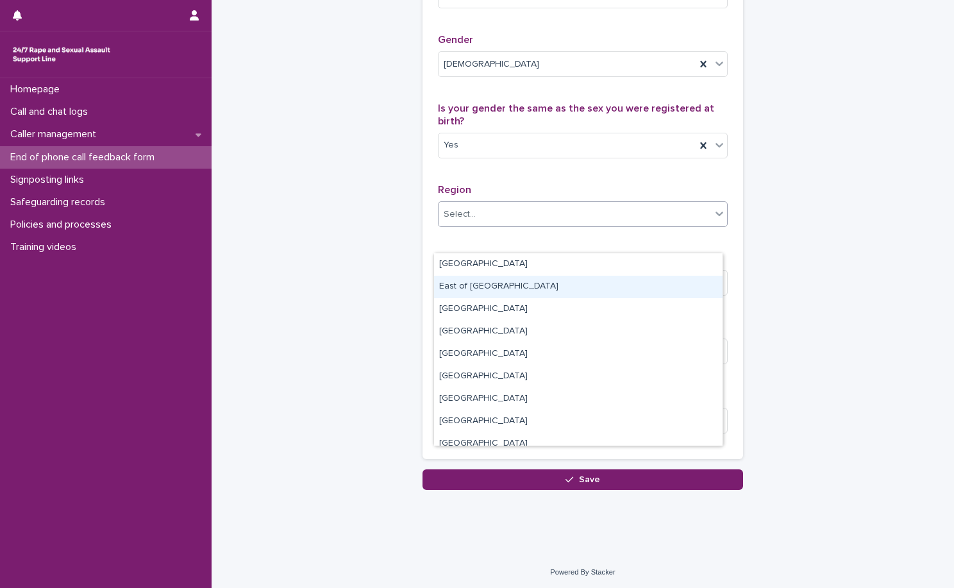
click at [629, 225] on div "Select..." at bounding box center [574, 214] width 272 height 21
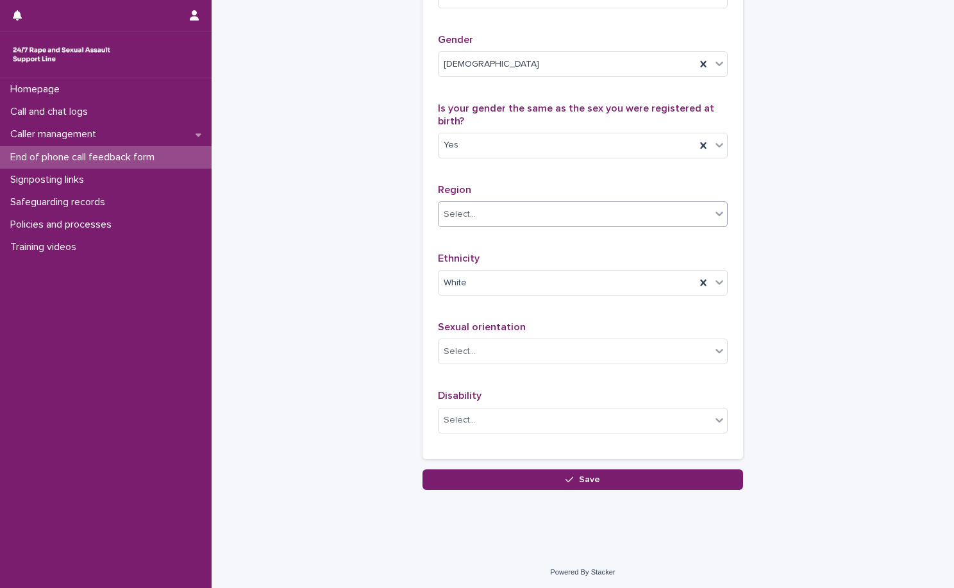
click at [629, 225] on div "Select..." at bounding box center [574, 214] width 272 height 21
click at [666, 196] on p "Region" at bounding box center [583, 190] width 290 height 12
click at [572, 225] on div "Select..." at bounding box center [574, 214] width 272 height 21
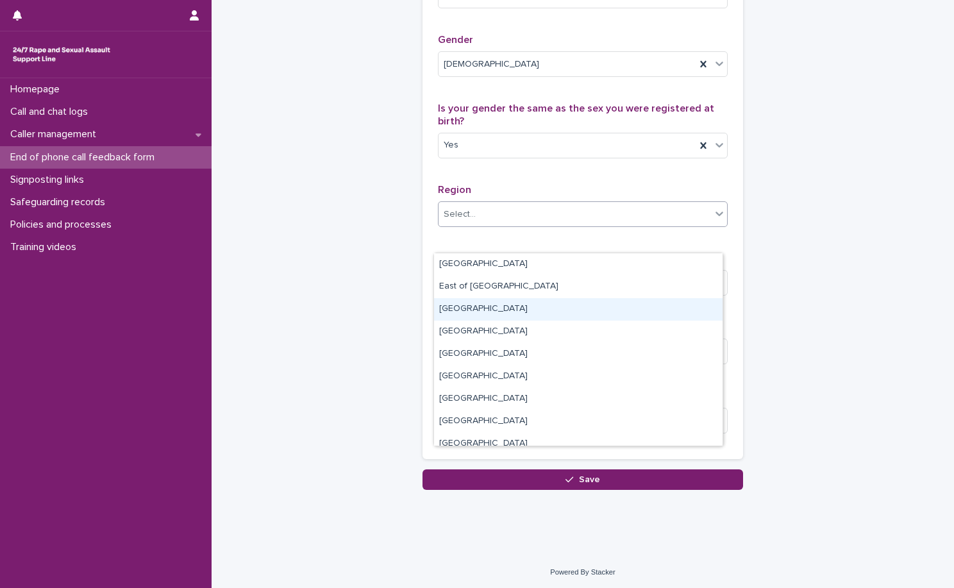
scroll to position [77, 0]
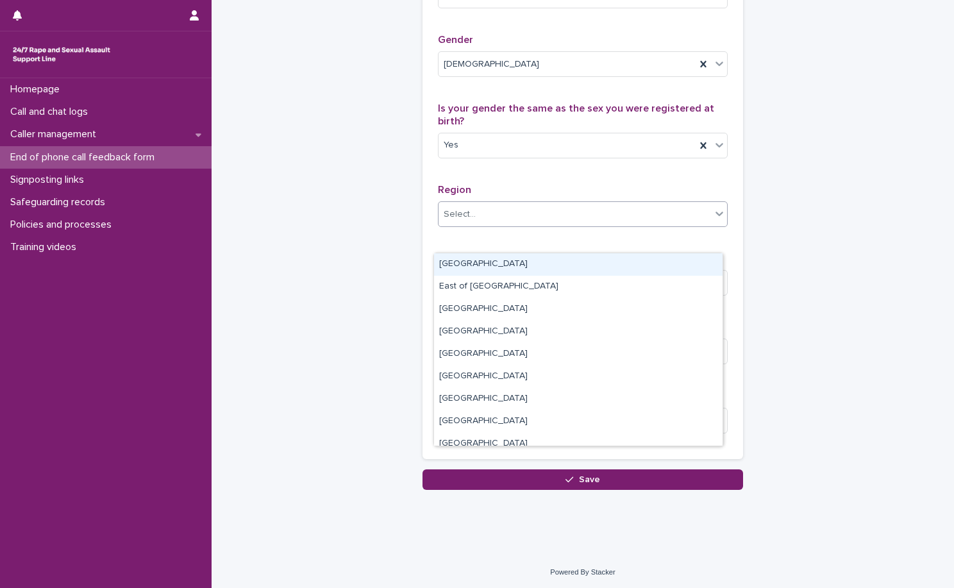
click at [538, 225] on div "Select..." at bounding box center [574, 214] width 272 height 21
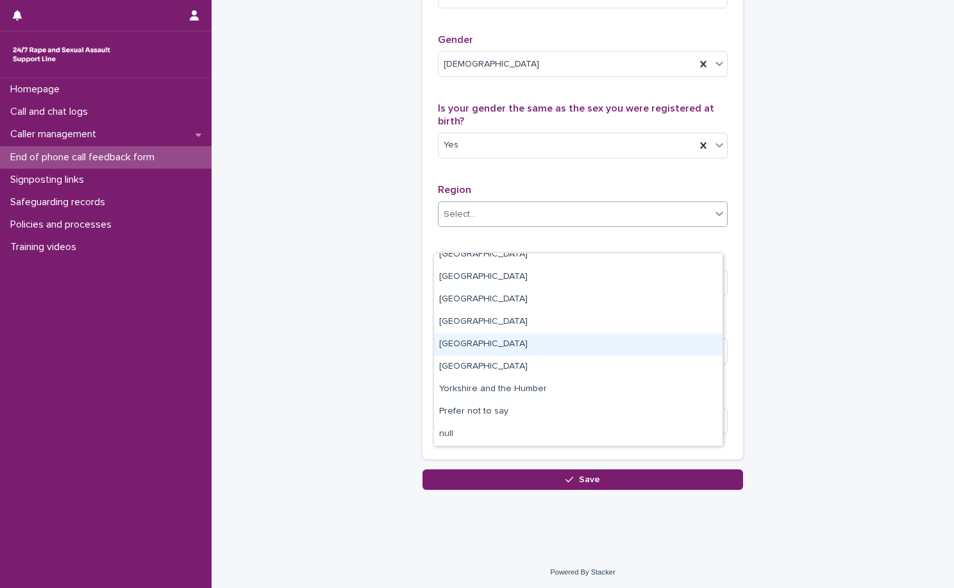
click at [529, 349] on div "Wales" at bounding box center [578, 344] width 288 height 22
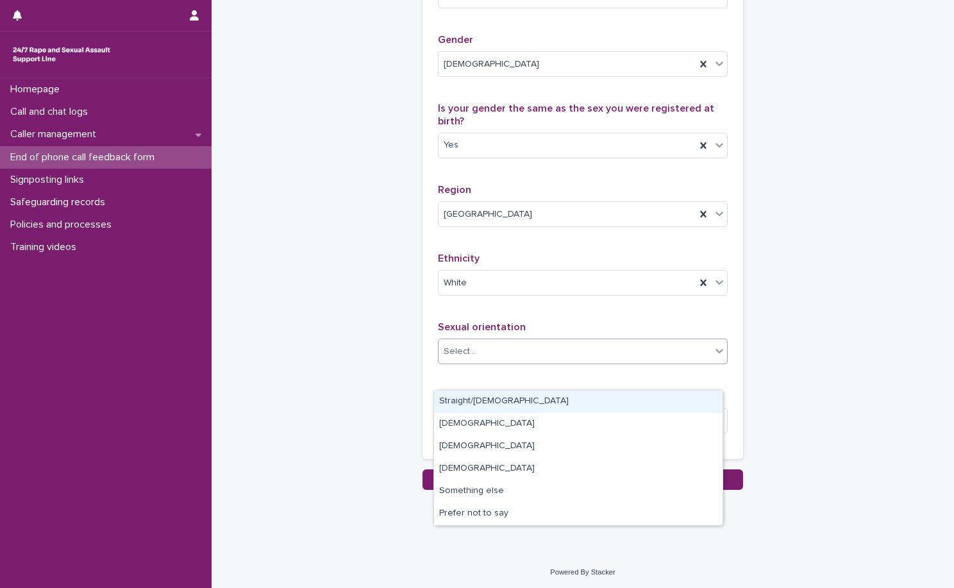
click at [533, 362] on div "Select..." at bounding box center [574, 351] width 272 height 21
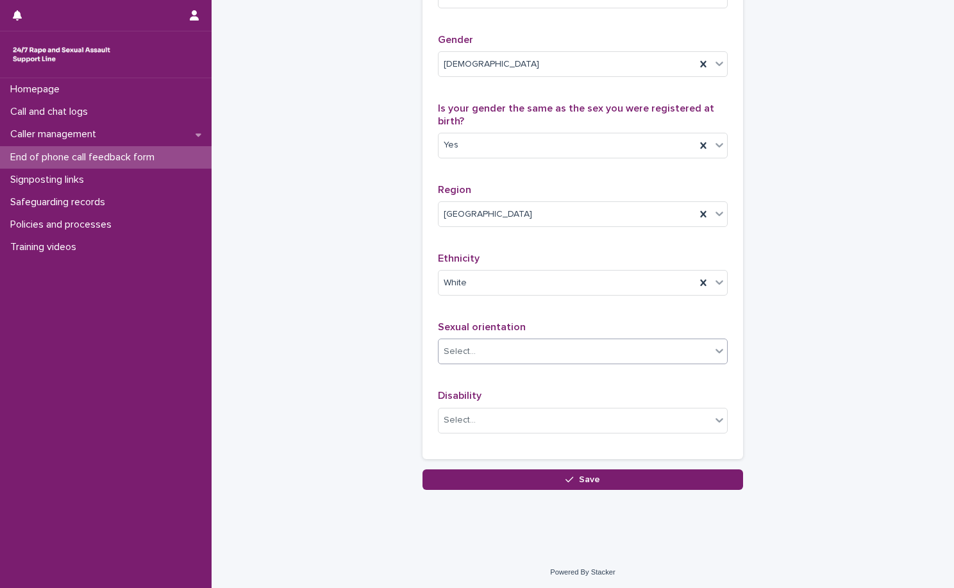
click at [533, 362] on div "Select..." at bounding box center [574, 351] width 272 height 21
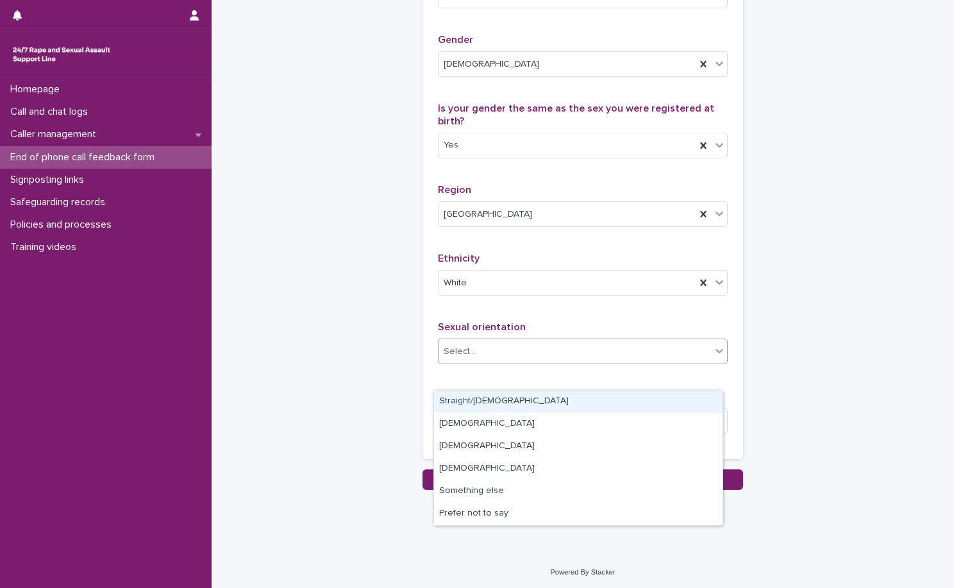
click at [506, 362] on div "Select..." at bounding box center [574, 351] width 272 height 21
click at [548, 399] on div "Straight/heterosexual" at bounding box center [578, 401] width 288 height 22
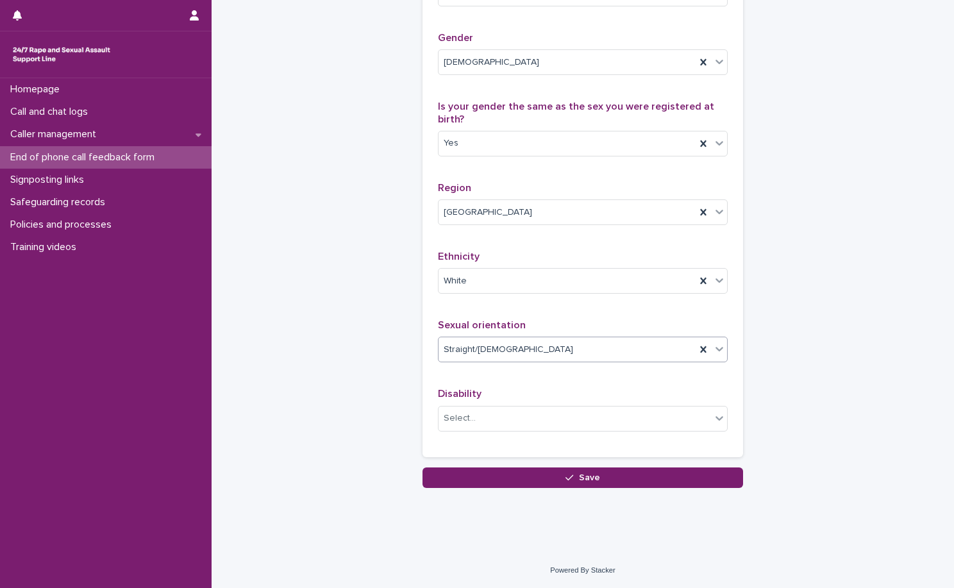
scroll to position [733, 0]
click at [545, 416] on div "Select..." at bounding box center [574, 418] width 272 height 21
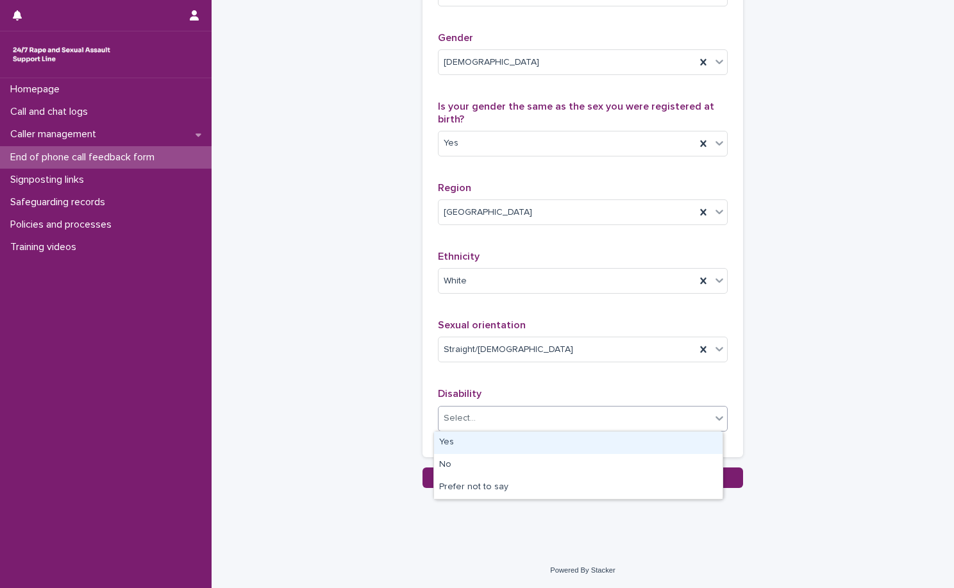
click at [545, 416] on div "Select..." at bounding box center [574, 418] width 272 height 21
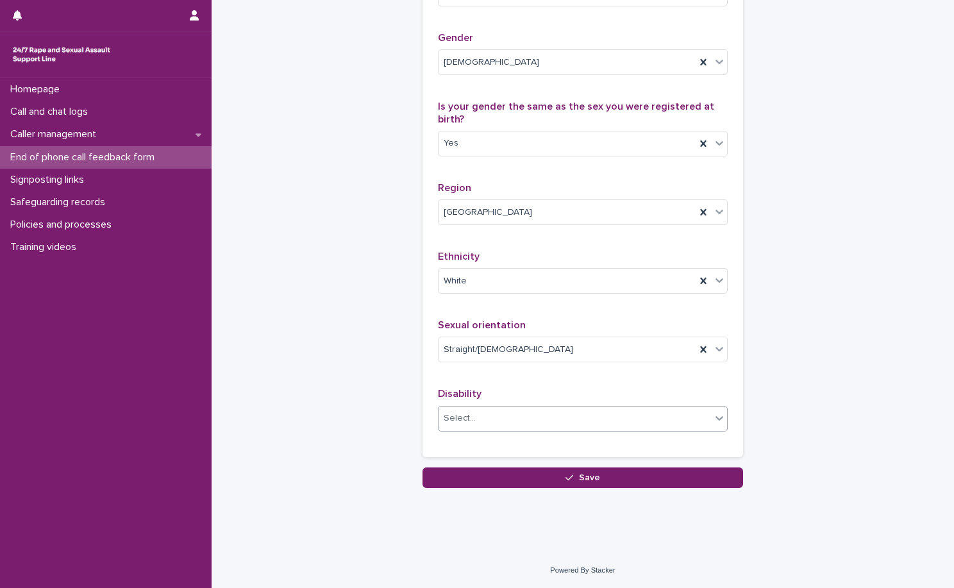
click at [545, 416] on div "Select..." at bounding box center [574, 418] width 272 height 21
click at [679, 422] on div "Select..." at bounding box center [574, 418] width 272 height 21
click at [558, 410] on div "Select..." at bounding box center [574, 418] width 272 height 21
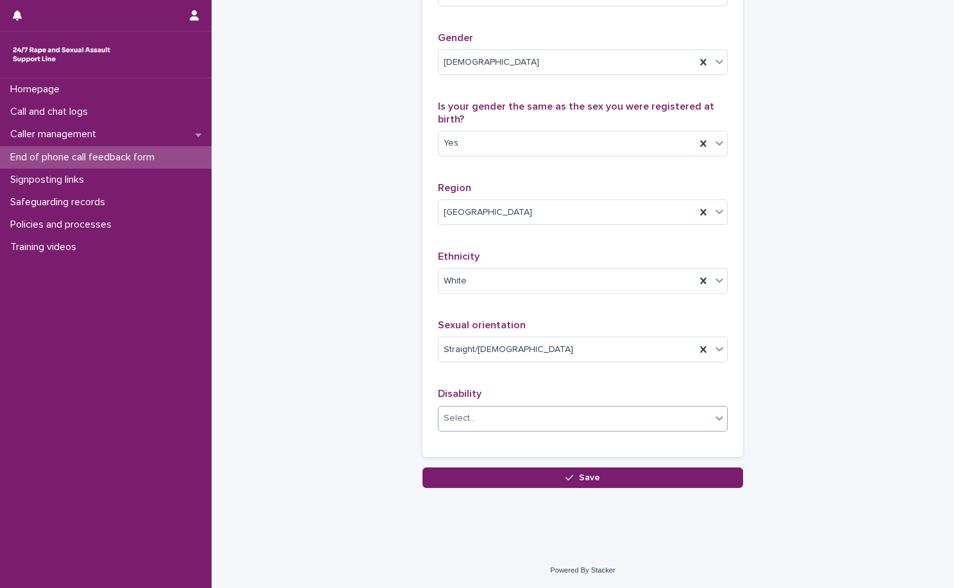
click at [477, 415] on div "Select..." at bounding box center [574, 418] width 272 height 21
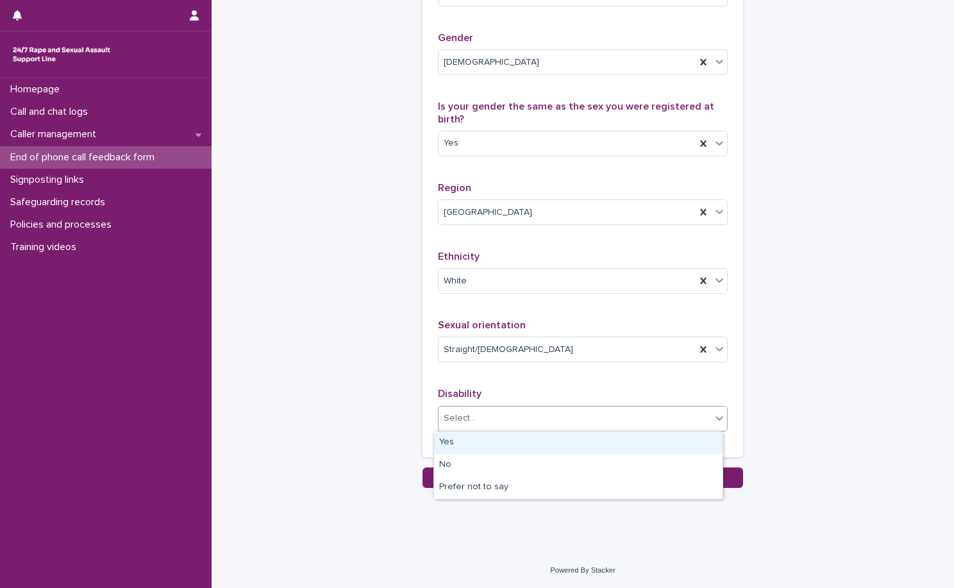
click at [477, 415] on div "Select..." at bounding box center [574, 418] width 272 height 21
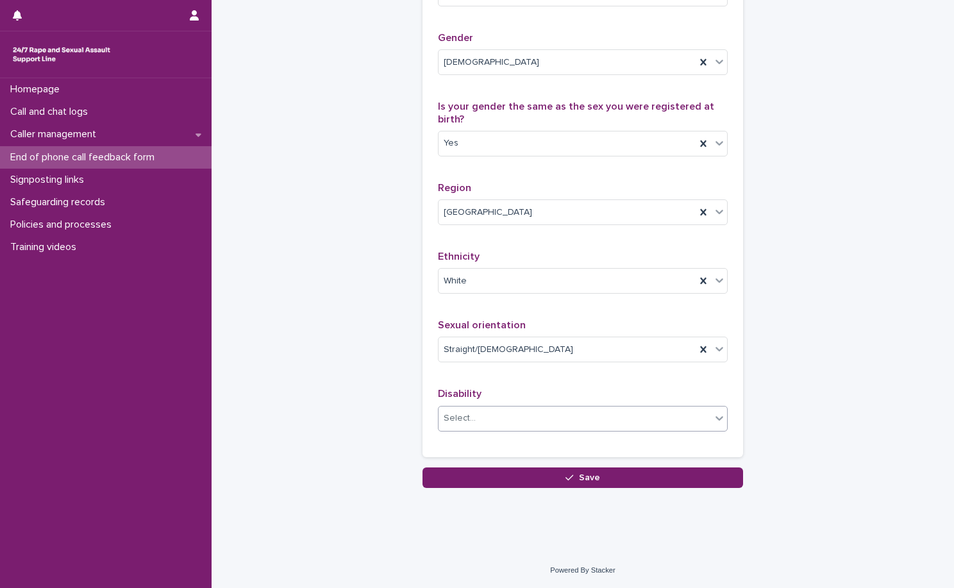
click at [477, 415] on div "Select..." at bounding box center [574, 418] width 272 height 21
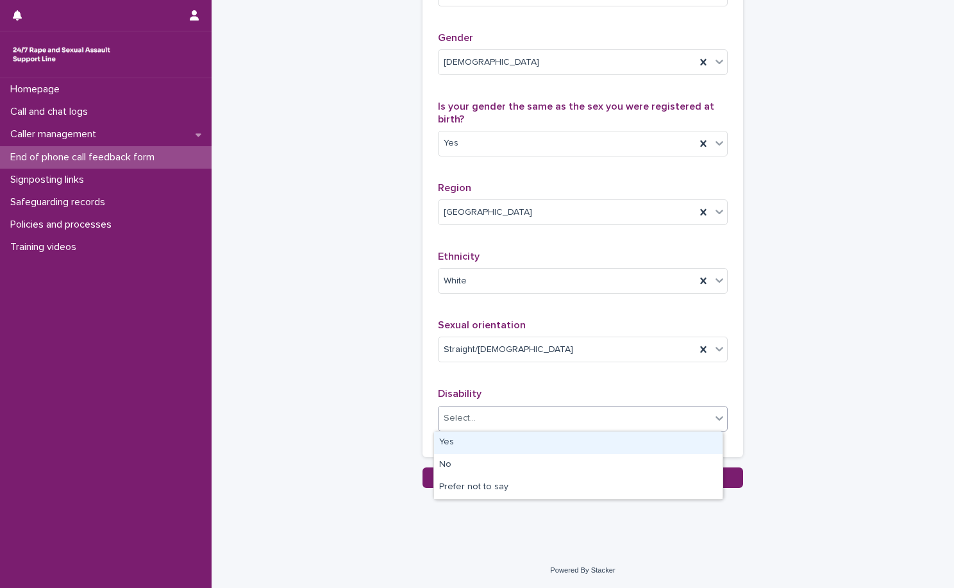
click at [557, 418] on div "Select..." at bounding box center [574, 418] width 272 height 21
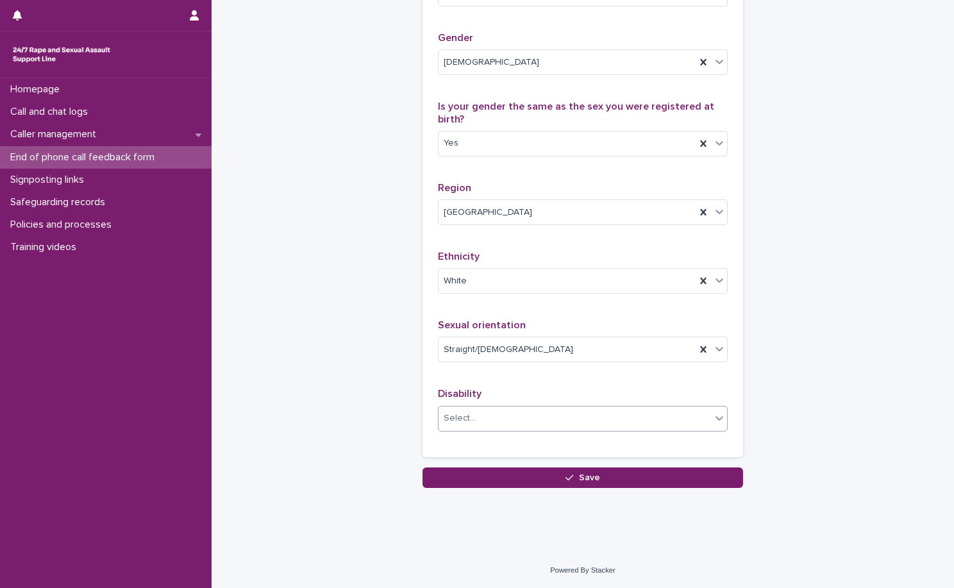
click at [557, 418] on div "Select..." at bounding box center [574, 418] width 272 height 21
click at [570, 422] on div "Select..." at bounding box center [574, 418] width 272 height 21
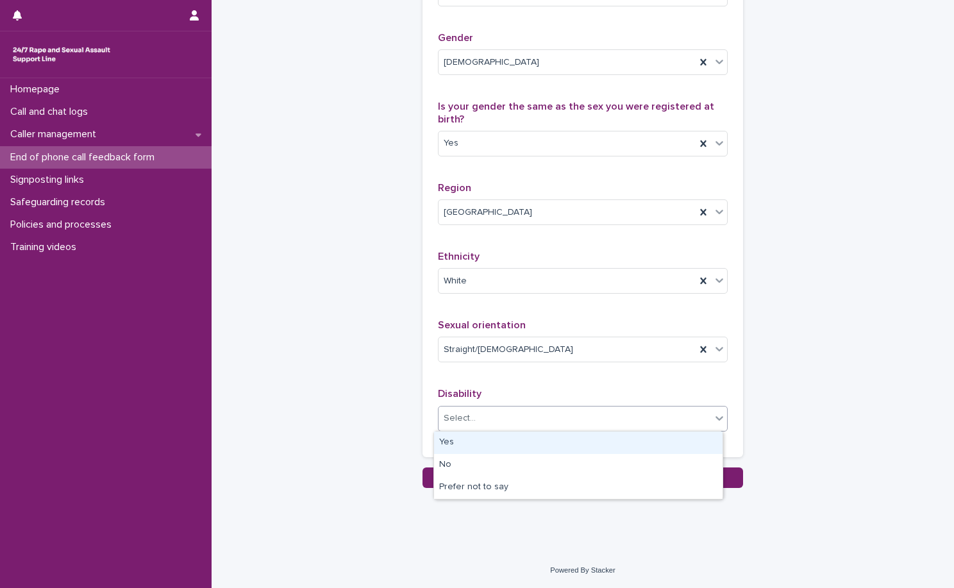
click at [570, 416] on div "Select..." at bounding box center [574, 418] width 272 height 21
click at [609, 425] on div "Select..." at bounding box center [574, 418] width 272 height 21
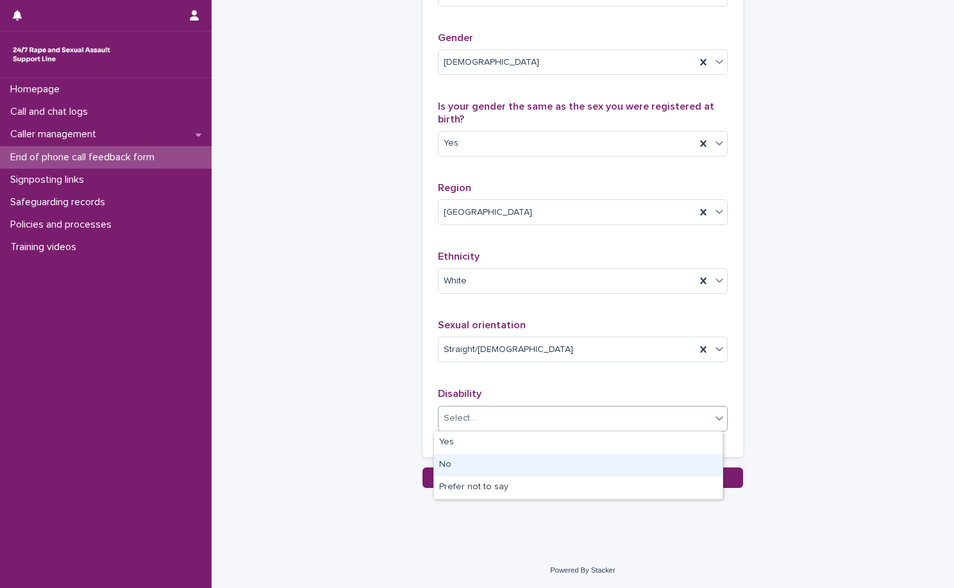
click at [576, 468] on div "No" at bounding box center [578, 465] width 288 height 22
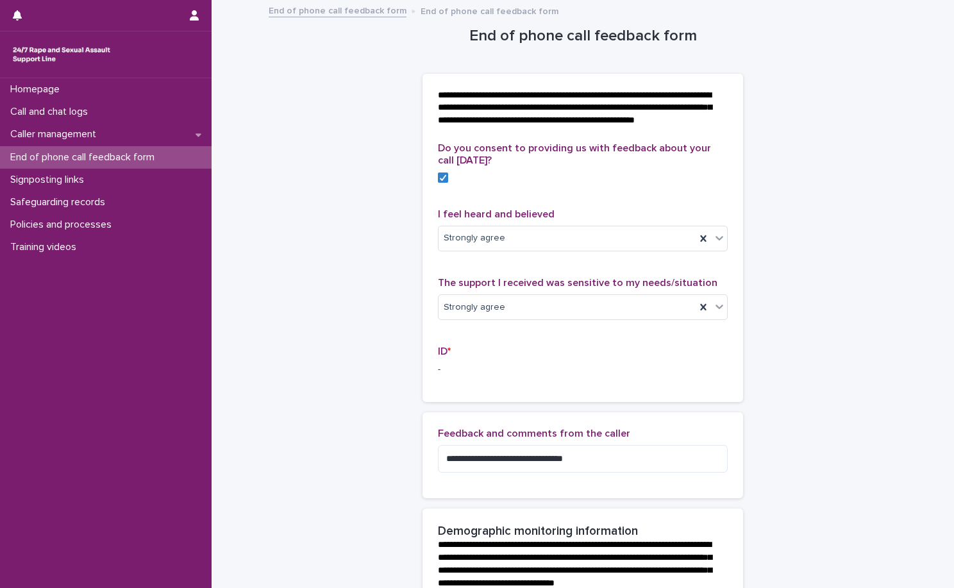
scroll to position [320, 0]
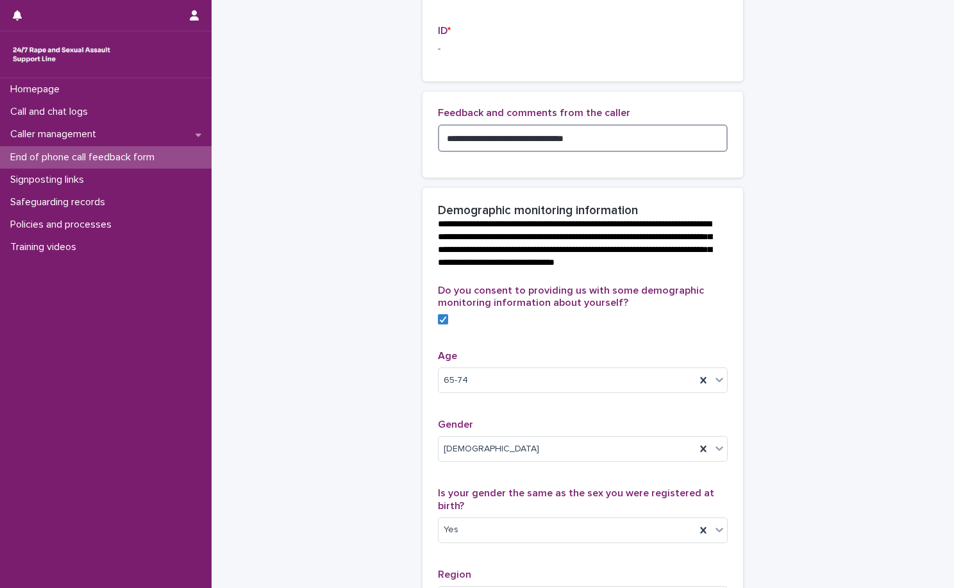
click at [558, 152] on textarea "**********" at bounding box center [583, 138] width 290 height 28
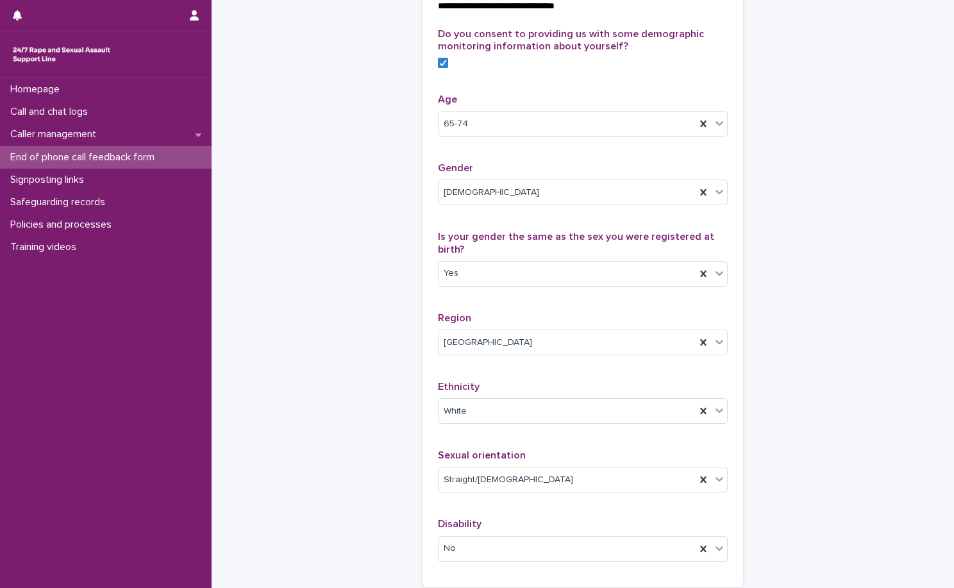
scroll to position [733, 0]
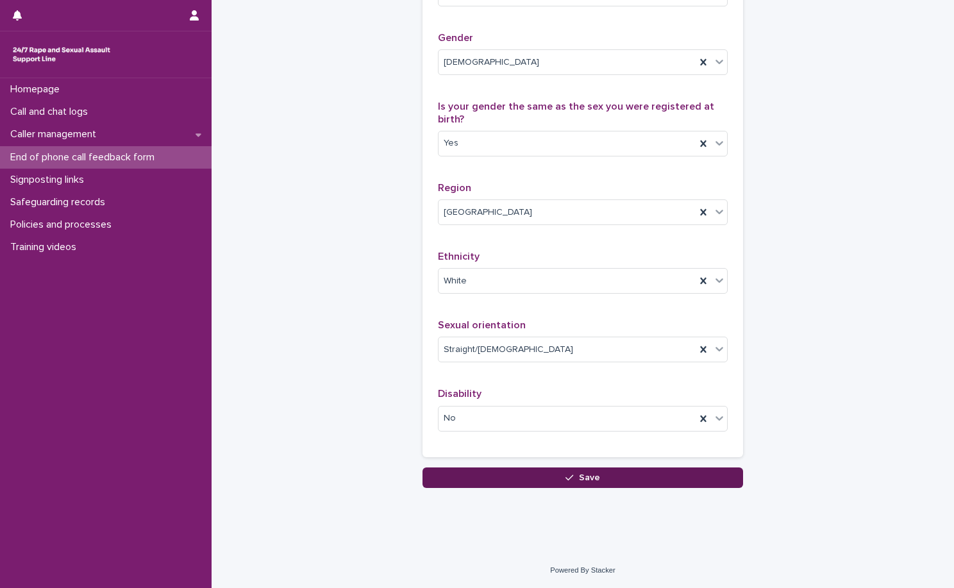
type textarea "**********"
click at [611, 472] on button "Save" at bounding box center [582, 477] width 320 height 21
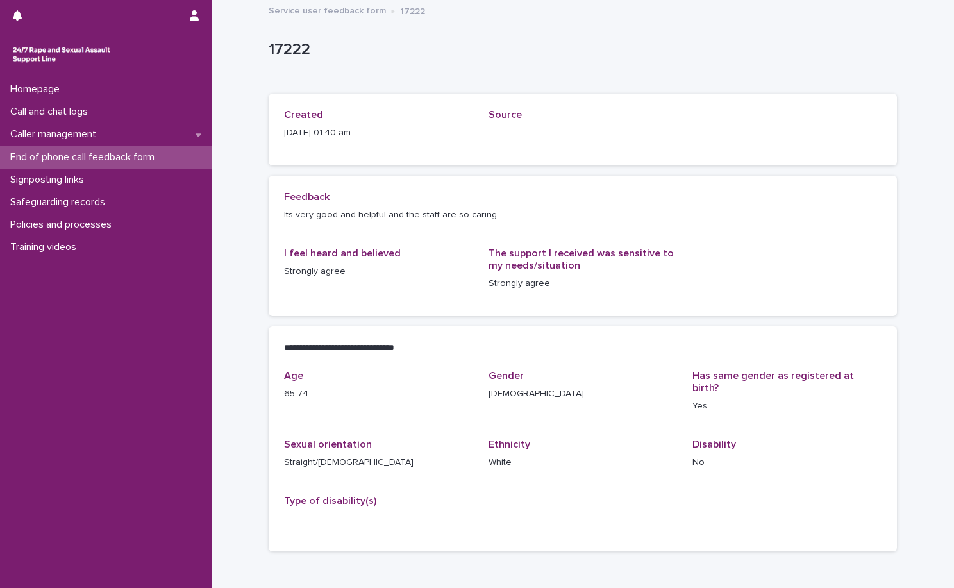
click at [305, 11] on link "Service user feedback form" at bounding box center [327, 10] width 117 height 15
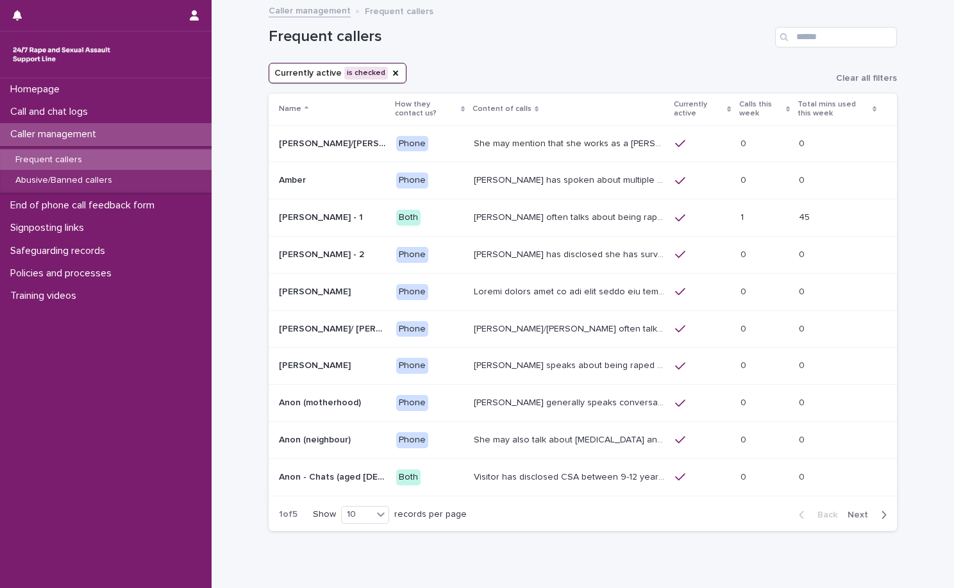
click at [742, 123] on th "Calls this week" at bounding box center [764, 109] width 58 height 31
click at [742, 118] on p "Calls this week" at bounding box center [761, 109] width 44 height 24
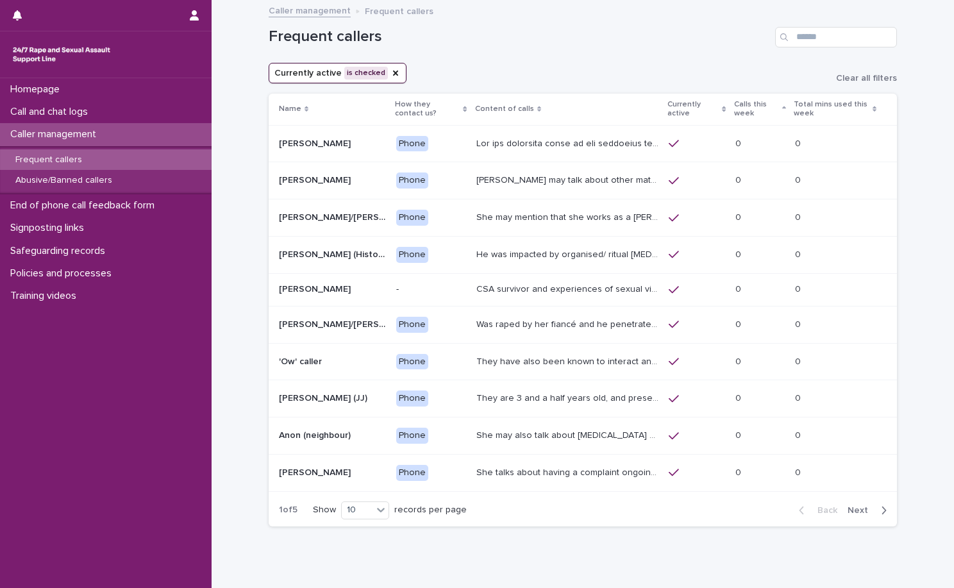
click at [742, 118] on p "Calls this week" at bounding box center [757, 109] width 46 height 24
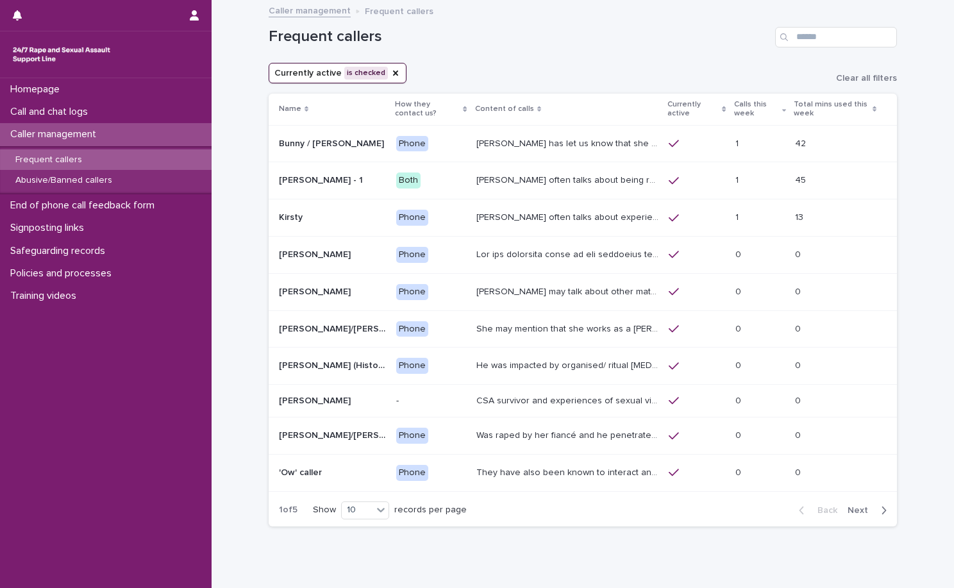
click at [852, 513] on span "Next" at bounding box center [861, 510] width 28 height 9
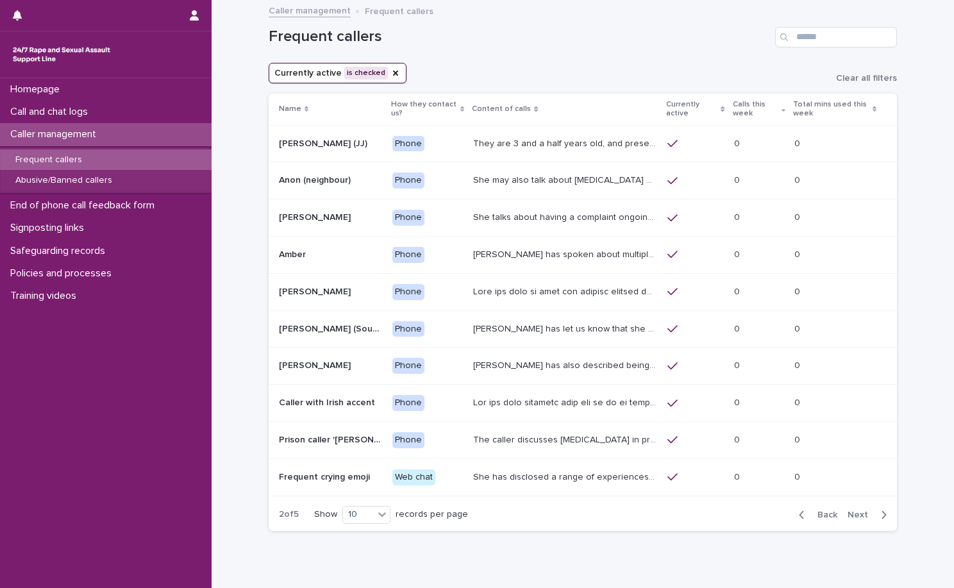
click at [614, 382] on td "Paula has also described being sexually abused as a child, and on different cal…" at bounding box center [565, 365] width 194 height 37
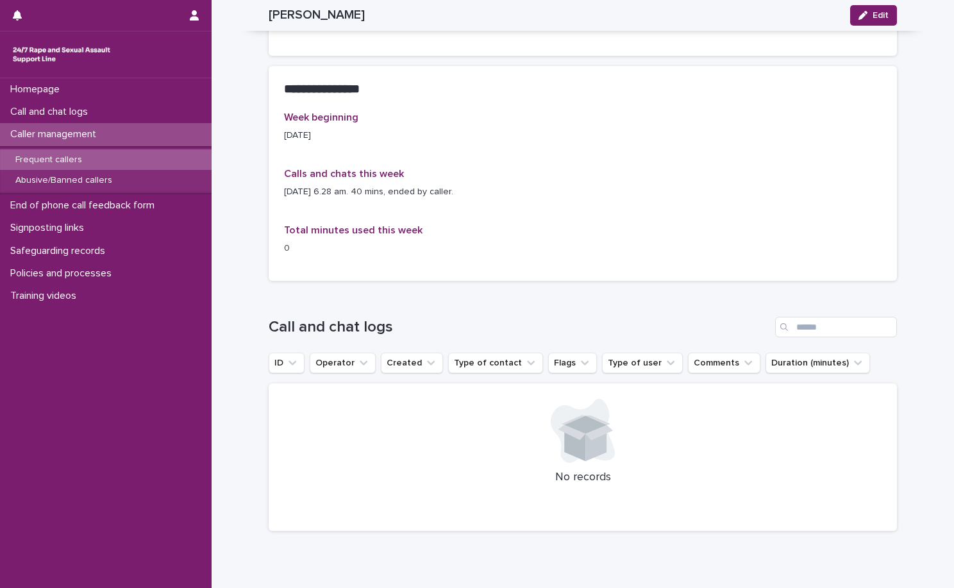
scroll to position [1073, 0]
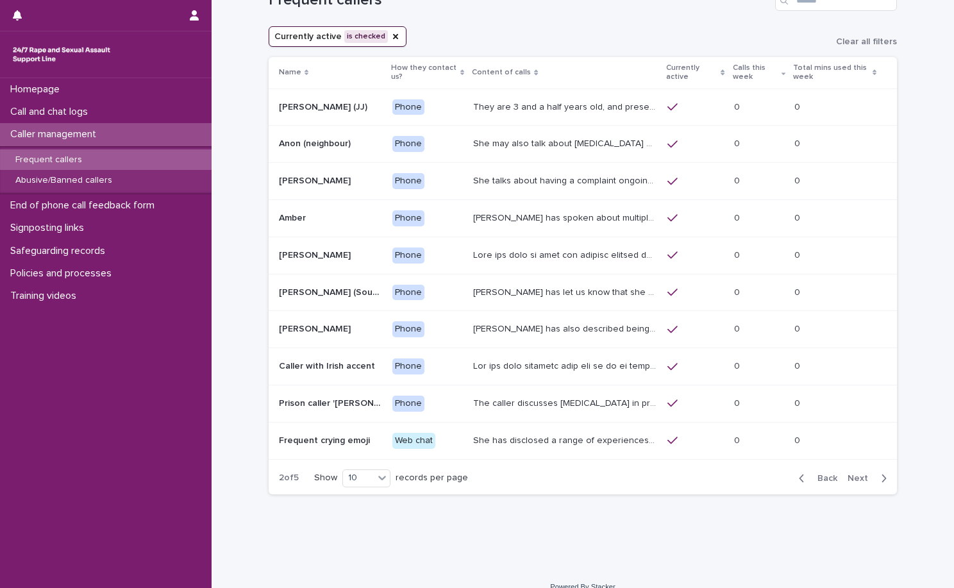
scroll to position [53, 0]
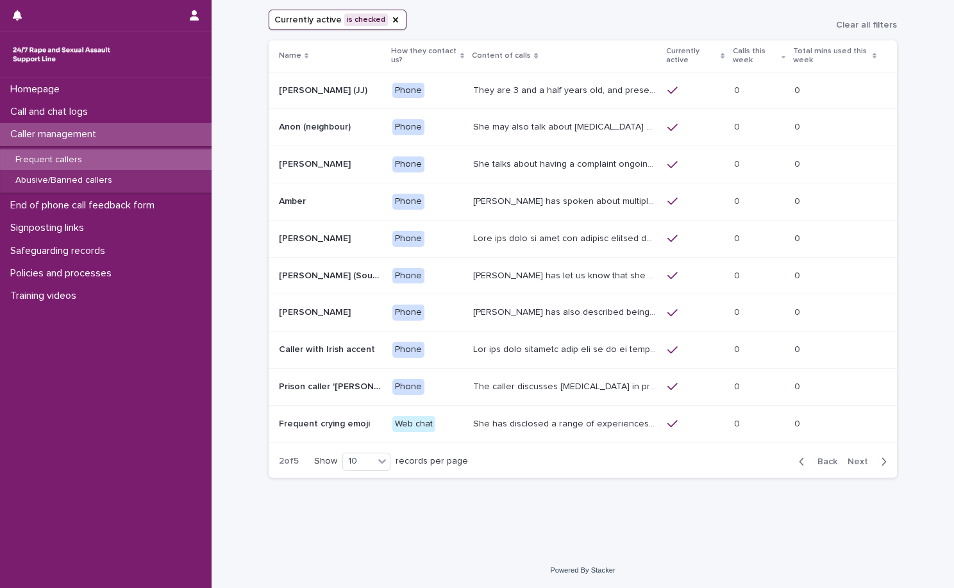
click at [847, 458] on span "Next" at bounding box center [861, 461] width 28 height 9
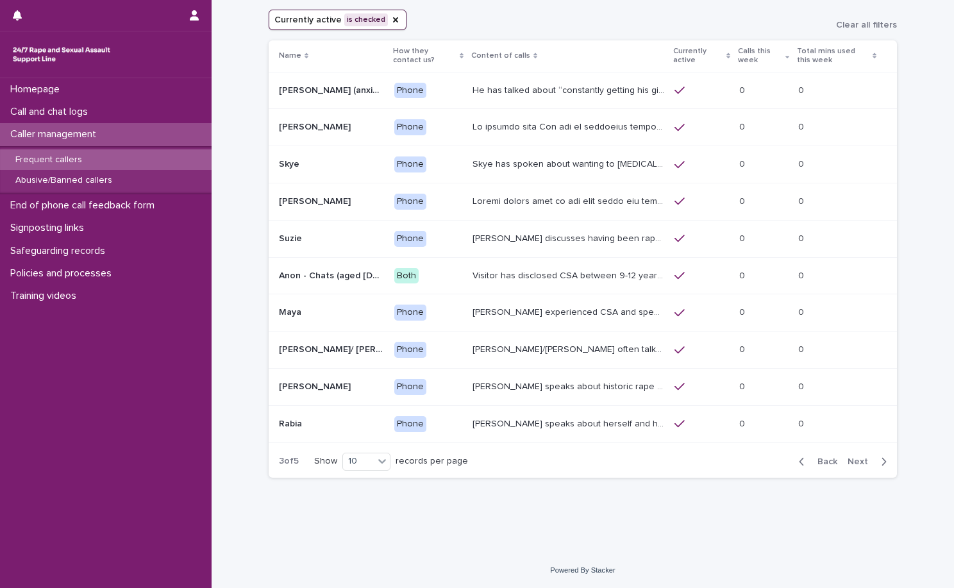
click at [815, 461] on span "Back" at bounding box center [823, 461] width 28 height 9
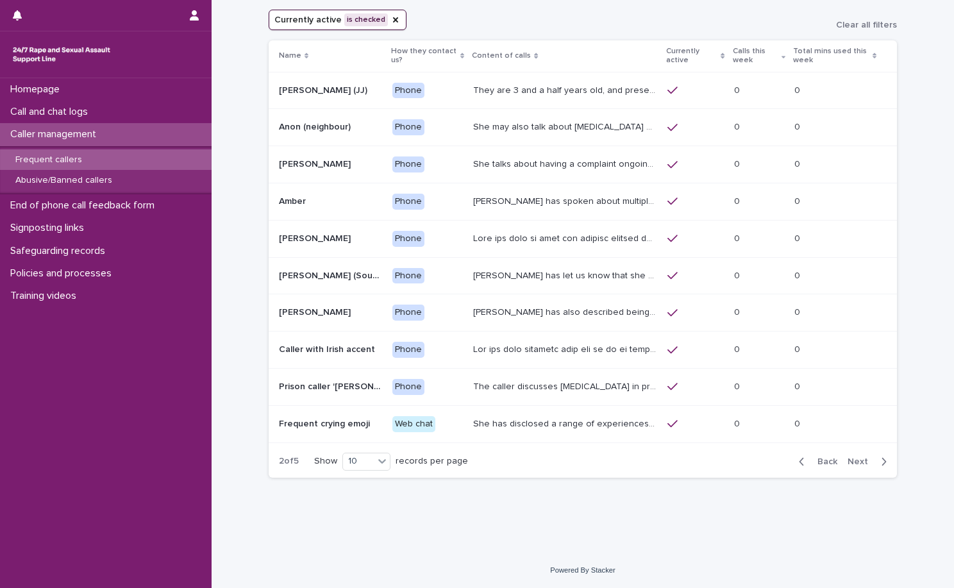
click at [815, 461] on span "Back" at bounding box center [823, 461] width 28 height 9
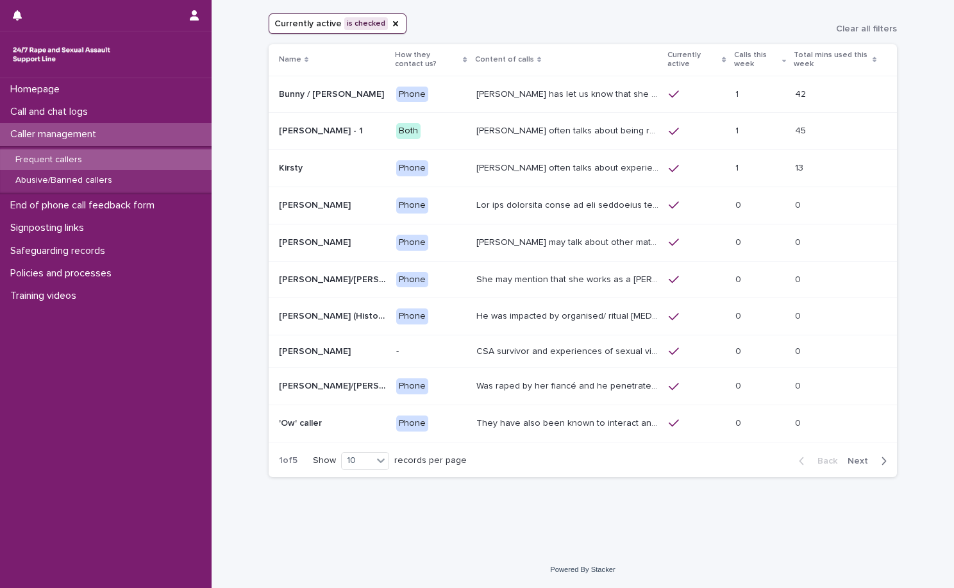
scroll to position [49, 0]
click at [342, 389] on p "Jess/Saskia/Mille/Poppy/Eve ('HOLD ME' HOLD MY HAND)" at bounding box center [334, 384] width 110 height 13
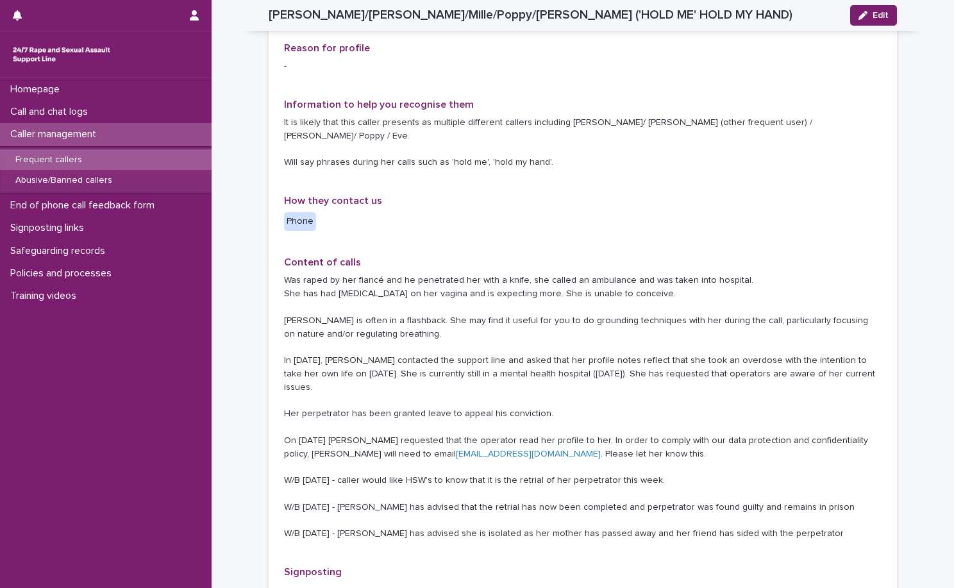
scroll to position [192, 0]
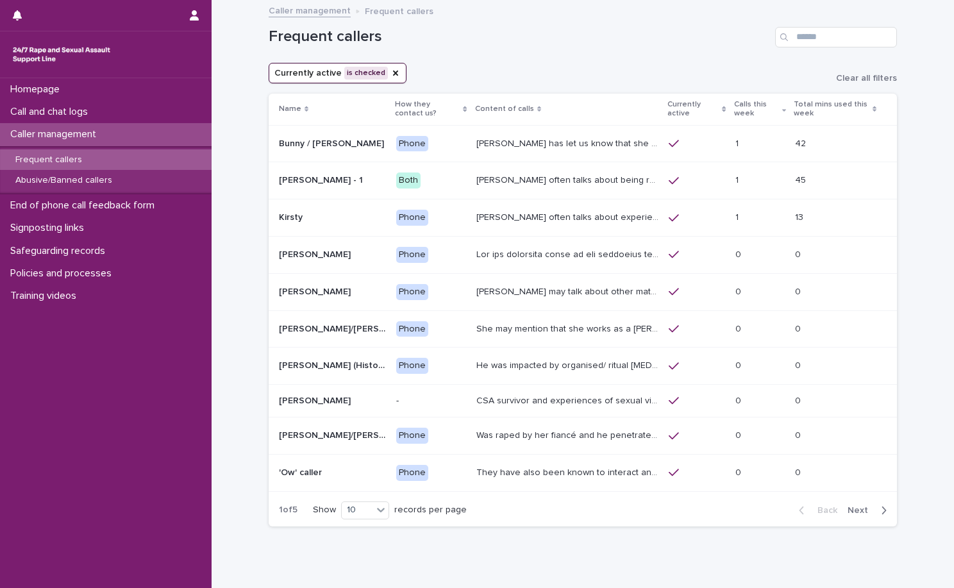
click at [471, 479] on td "They have also been known to interact and respond to questions throughout their…" at bounding box center [567, 472] width 193 height 37
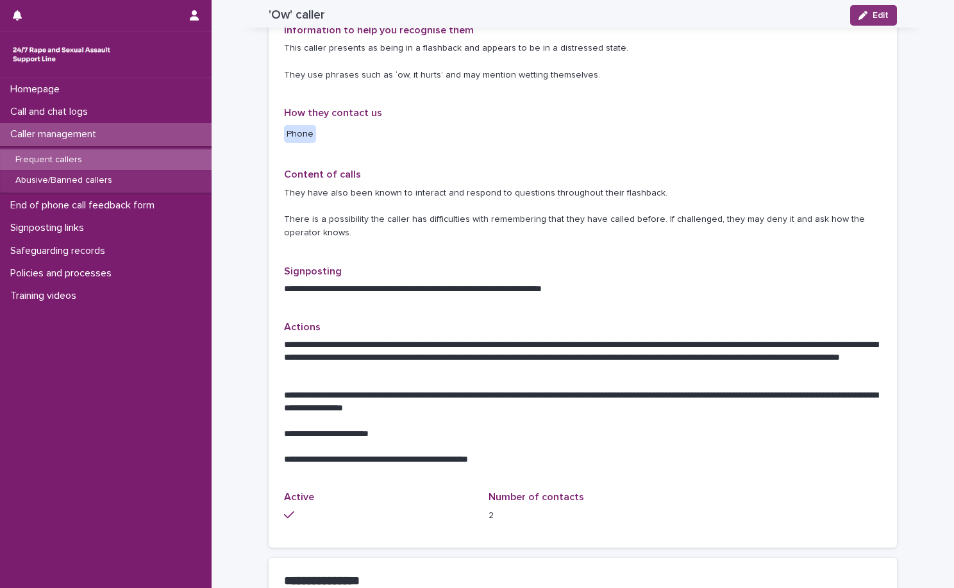
scroll to position [29, 0]
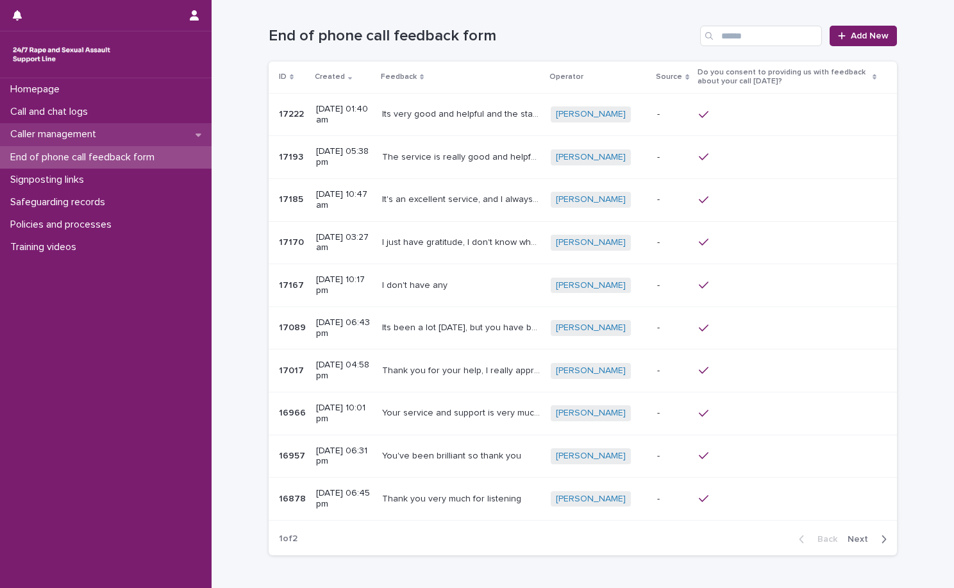
click at [146, 141] on div "Caller management" at bounding box center [105, 134] width 211 height 22
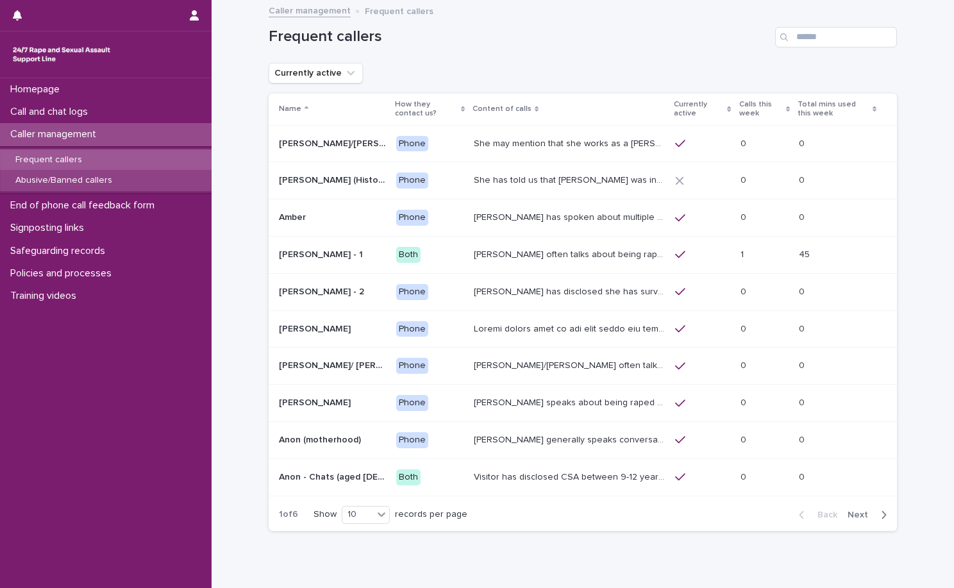
click at [125, 182] on div "Abusive/Banned callers" at bounding box center [105, 180] width 211 height 21
